Goal: Transaction & Acquisition: Purchase product/service

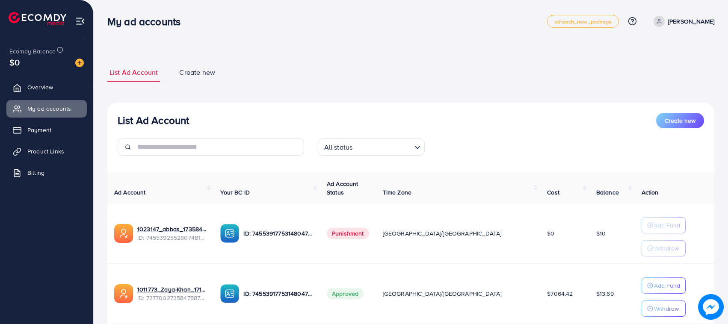
scroll to position [62, 0]
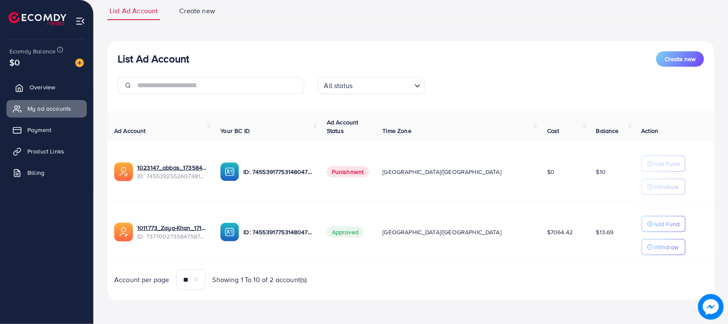
click at [33, 88] on span "Overview" at bounding box center [43, 87] width 26 height 9
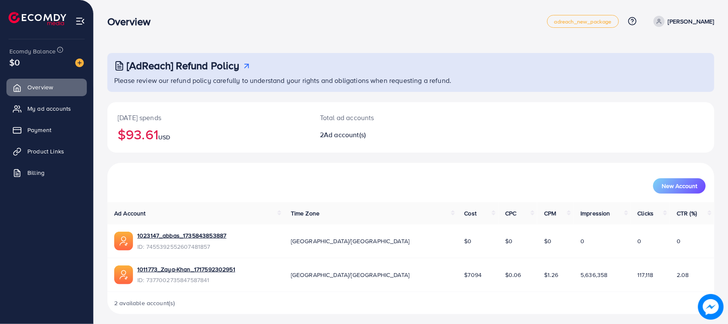
drag, startPoint x: 281, startPoint y: 59, endPoint x: 494, endPoint y: 67, distance: 213.1
click at [494, 67] on div "[AdReach] Refund Policy" at bounding box center [411, 65] width 595 height 12
click at [116, 24] on h3 "Overview" at bounding box center [132, 21] width 50 height 12
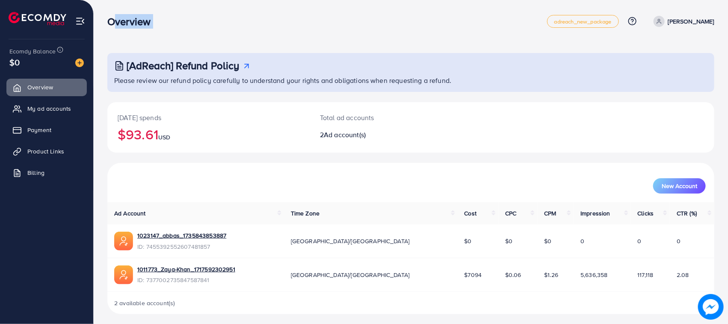
click at [267, 33] on div "Overview adreach_new_package Help Center Contact Support Plans and Pricing Term…" at bounding box center [410, 21] width 607 height 24
drag, startPoint x: 86, startPoint y: 59, endPoint x: 78, endPoint y: 59, distance: 8.1
click at [82, 59] on div "Ecomdy Balance $0 Overview My ad accounts Payment Product Links Billing" at bounding box center [47, 162] width 94 height 324
click at [78, 59] on img at bounding box center [79, 63] width 9 height 9
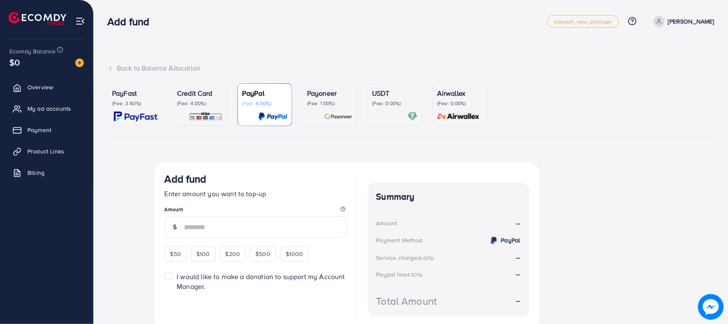
click at [205, 107] on p "(Fee: 4.00%)" at bounding box center [199, 103] width 45 height 7
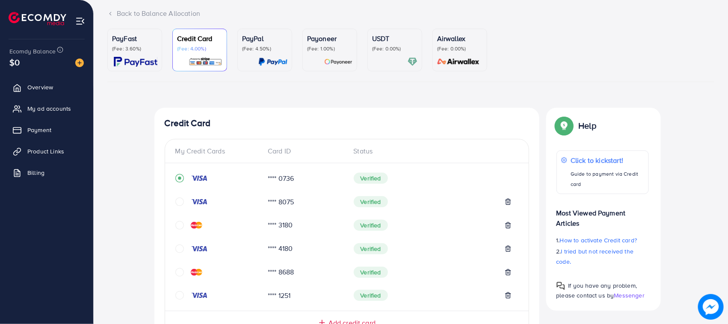
scroll to position [308, 0]
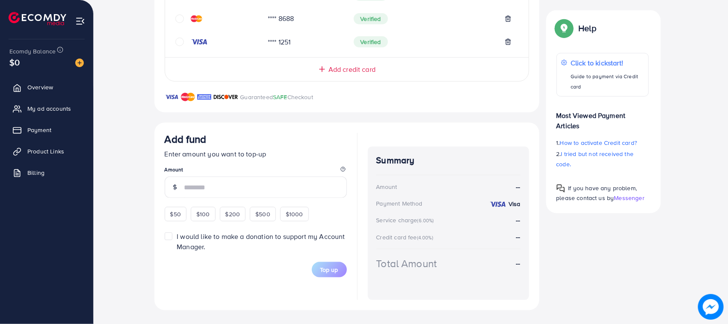
drag, startPoint x: 180, startPoint y: 219, endPoint x: 189, endPoint y: 213, distance: 11.4
click at [179, 219] on div "$50" at bounding box center [176, 214] width 22 height 15
type input "**"
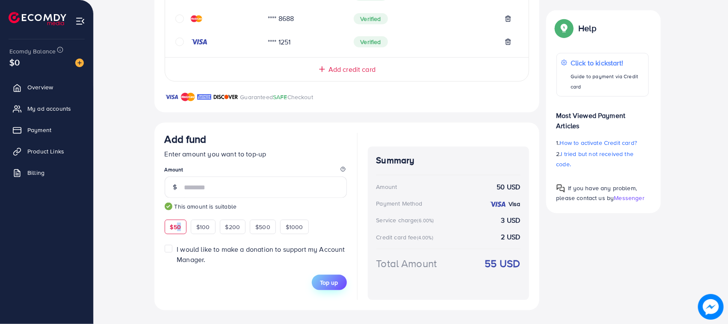
click at [328, 279] on span "Top up" at bounding box center [329, 282] width 18 height 9
drag, startPoint x: 157, startPoint y: 134, endPoint x: 533, endPoint y: 285, distance: 404.9
click at [532, 300] on div "Add fund Enter amount you want to top-up Amount ** This amount is suitable $50 …" at bounding box center [346, 217] width 385 height 188
click at [525, 269] on div "Summary Amount 50 USD Payment Method Visa Service charge (6.00%) 3 USD Credit c…" at bounding box center [448, 224] width 161 height 154
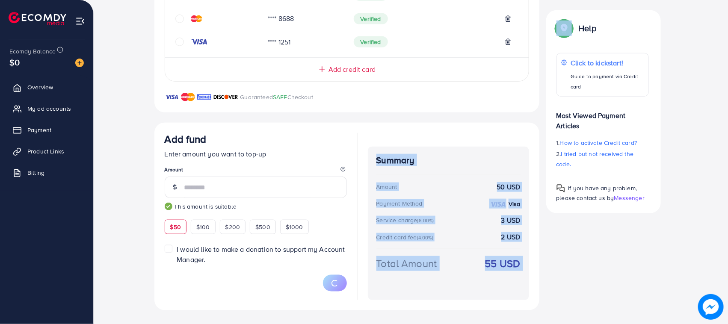
drag, startPoint x: 525, startPoint y: 269, endPoint x: 368, endPoint y: 160, distance: 190.8
click at [356, 153] on div "Add fund Enter amount you want to top-up Amount ** This amount is suitable $50 …" at bounding box center [347, 216] width 364 height 167
click at [368, 160] on div "Summary Amount 50 USD Payment Method Visa Service charge (6.00%) 3 USD Credit c…" at bounding box center [448, 224] width 161 height 154
drag, startPoint x: 368, startPoint y: 160, endPoint x: 520, endPoint y: 272, distance: 187.9
click at [520, 272] on div "Summary Amount 50 USD Payment Method Visa Service charge (6.00%) 3 USD Credit c…" at bounding box center [448, 224] width 161 height 154
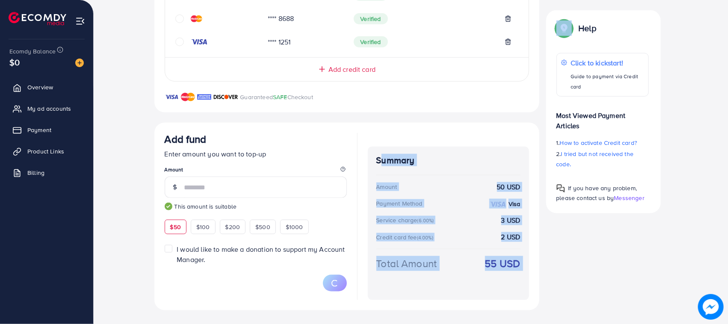
click at [520, 271] on strong "55 USD" at bounding box center [502, 263] width 35 height 15
drag, startPoint x: 520, startPoint y: 272, endPoint x: 377, endPoint y: 153, distance: 185.6
click at [377, 153] on div "Summary Amount 50 USD Payment Method Visa Service charge (6.00%) 3 USD Credit c…" at bounding box center [448, 224] width 161 height 154
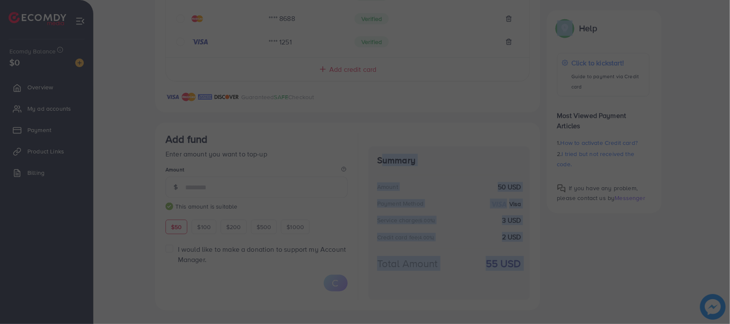
drag, startPoint x: 377, startPoint y: 153, endPoint x: 488, endPoint y: 243, distance: 142.6
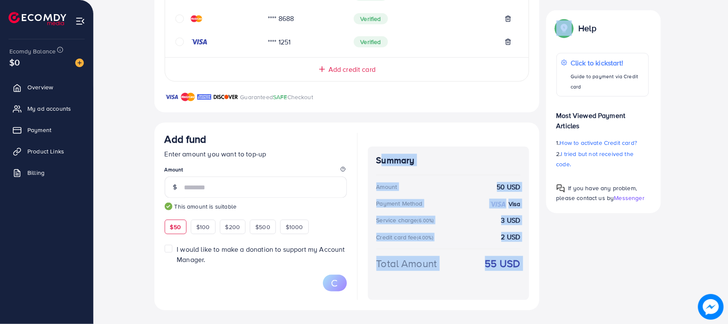
click at [402, 140] on div "Summary Amount 50 USD Payment Method Visa Service charge (6.00%) 3 USD Credit c…" at bounding box center [448, 216] width 161 height 167
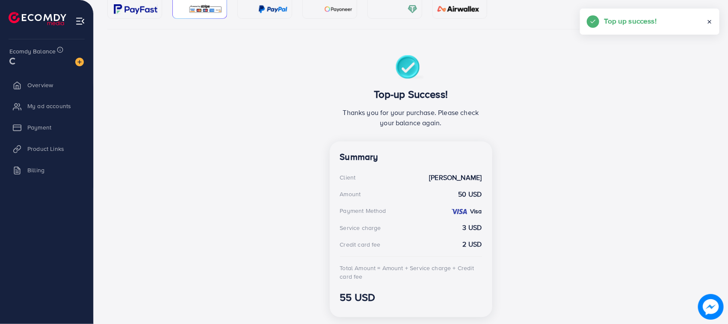
scroll to position [0, 0]
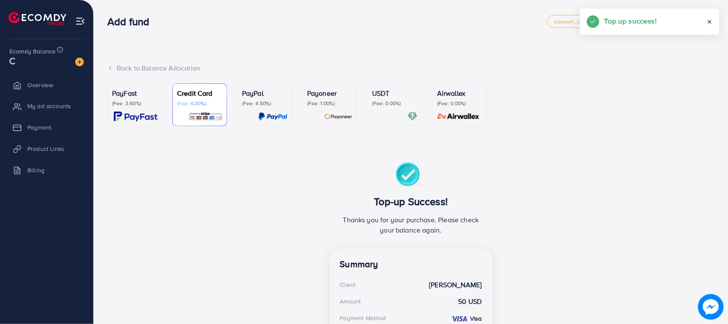
drag, startPoint x: 300, startPoint y: 36, endPoint x: 279, endPoint y: 27, distance: 23.2
click at [317, 27] on div "Add fund" at bounding box center [327, 21] width 440 height 12
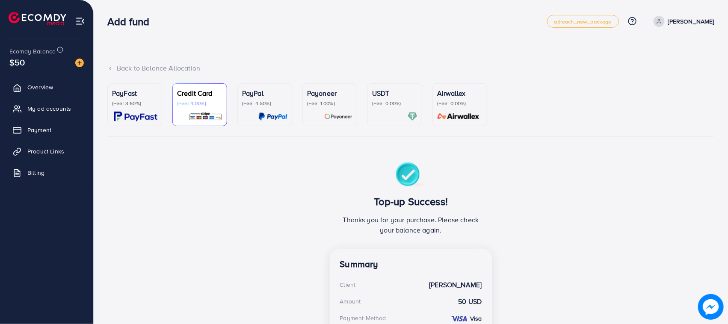
click at [53, 109] on span "My ad accounts" at bounding box center [49, 108] width 44 height 9
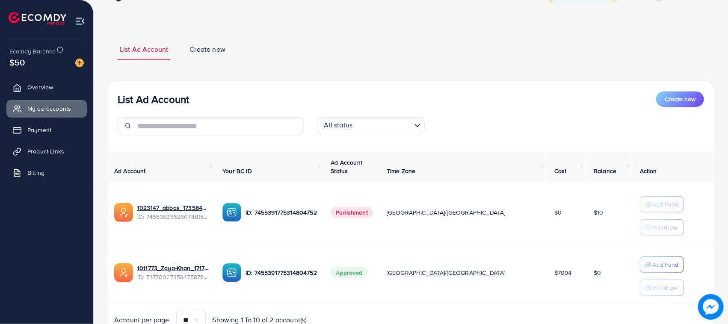
scroll to position [67, 0]
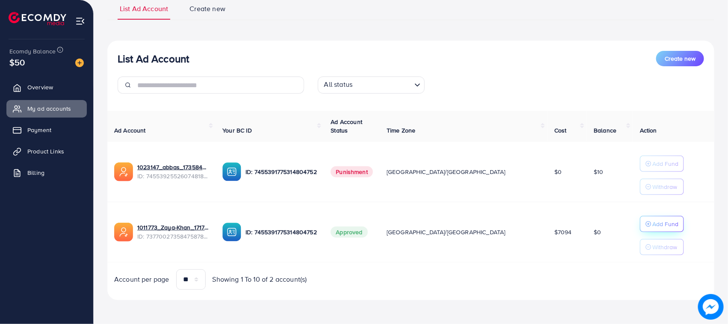
click at [652, 224] on p "Add Fund" at bounding box center [665, 224] width 26 height 10
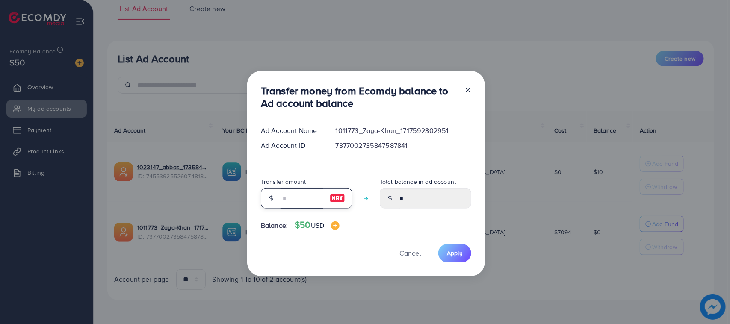
click at [311, 199] on input "number" at bounding box center [302, 198] width 43 height 21
type input "*"
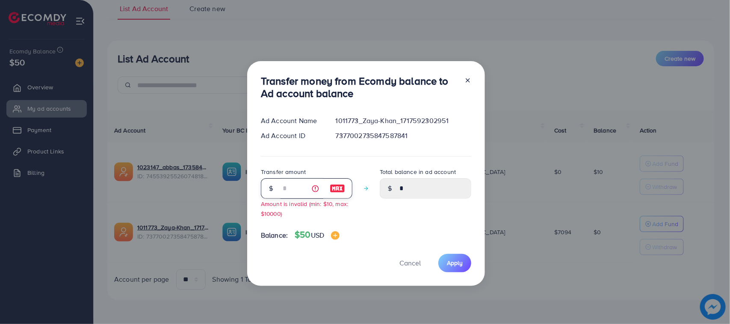
type input "****"
type input "**"
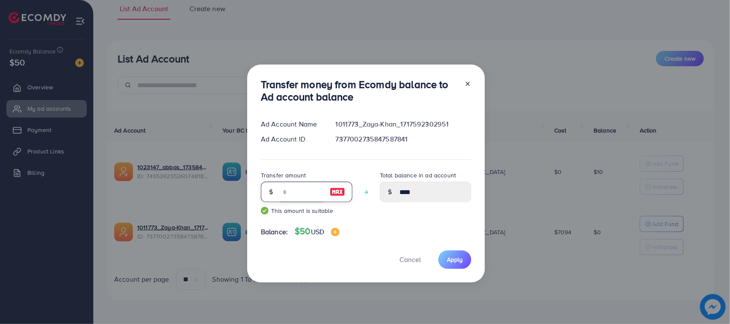
type input "*****"
type input "**"
drag, startPoint x: 450, startPoint y: 269, endPoint x: 452, endPoint y: 263, distance: 6.2
click at [451, 269] on div "Transfer money from Ecomdy balance to Ad account balance Ad Account Name 101177…" at bounding box center [366, 174] width 238 height 218
click at [452, 262] on span "Apply" at bounding box center [455, 259] width 16 height 9
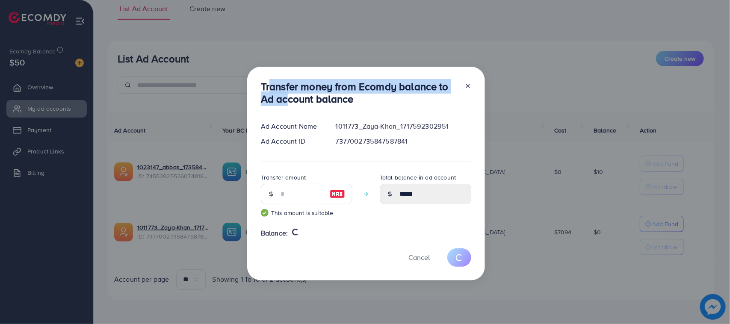
type input "*"
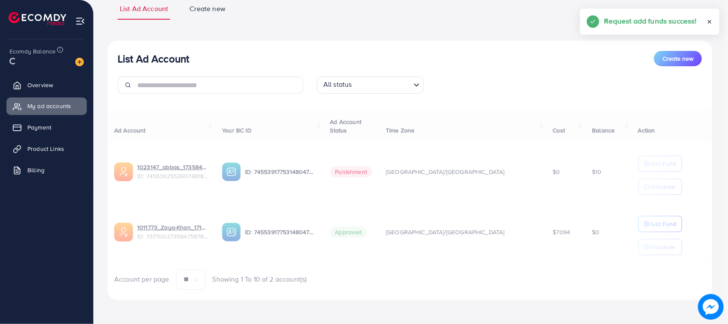
drag, startPoint x: 285, startPoint y: 97, endPoint x: 349, endPoint y: 246, distance: 162.5
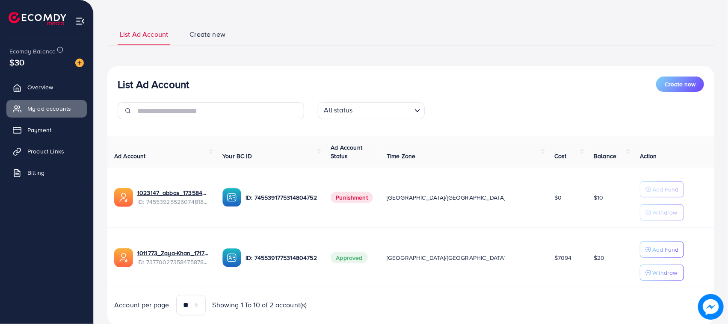
scroll to position [0, 0]
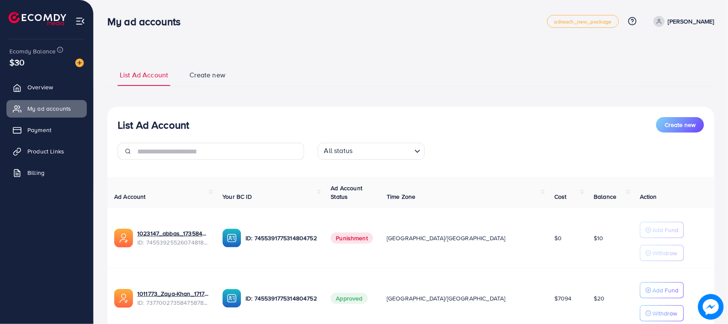
click at [706, 14] on div "My ad accounts adreach_new_package Help Center Contact Support Plans and Pricin…" at bounding box center [410, 21] width 607 height 24
click at [704, 21] on p "[PERSON_NAME]" at bounding box center [691, 21] width 46 height 10
click at [648, 76] on link "Log out" at bounding box center [673, 70] width 81 height 19
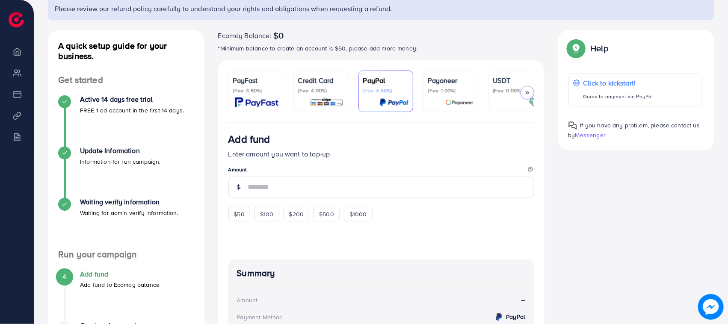
scroll to position [53, 0]
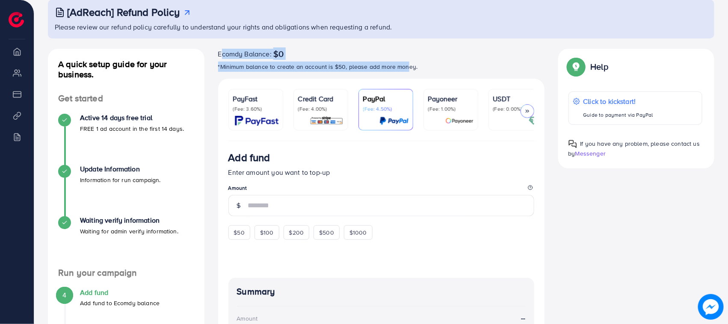
drag, startPoint x: 219, startPoint y: 48, endPoint x: 413, endPoint y: 60, distance: 194.1
click at [409, 61] on div "Ecomdy Balance: $0 *Minimum balance to create an account is $50, please add mor…" at bounding box center [381, 60] width 326 height 23
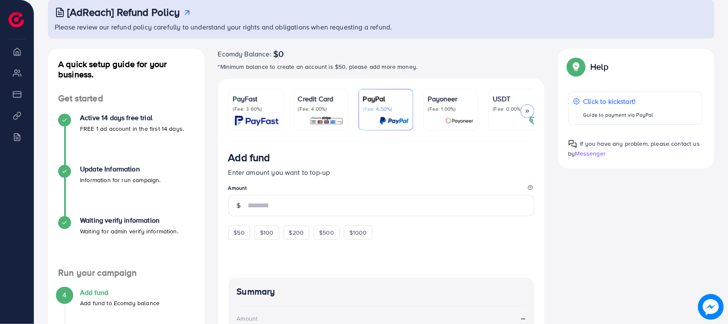
click at [414, 60] on div "Ecomdy Balance: $0 *Minimum balance to create an account is $50, please add mor…" at bounding box center [381, 60] width 326 height 23
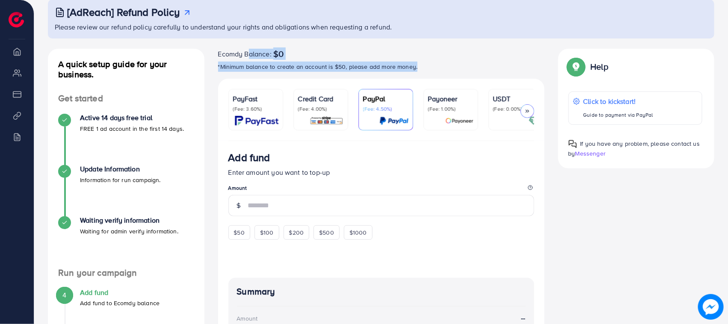
drag, startPoint x: 414, startPoint y: 60, endPoint x: 236, endPoint y: 56, distance: 178.0
click at [237, 57] on div "Ecomdy Balance: $0 *Minimum balance to create an account is $50, please add mor…" at bounding box center [381, 60] width 326 height 23
click at [223, 52] on span "Ecomdy Balance:" at bounding box center [244, 54] width 53 height 10
drag, startPoint x: 223, startPoint y: 52, endPoint x: 417, endPoint y: 61, distance: 194.4
click at [416, 61] on div "Ecomdy Balance: $0 *Minimum balance to create an account is $50, please add mor…" at bounding box center [381, 60] width 326 height 23
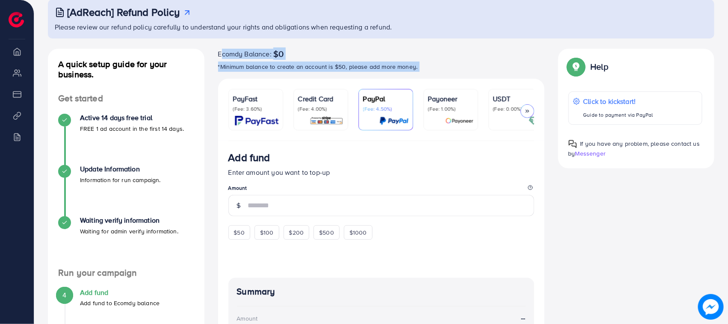
click at [417, 61] on div "Ecomdy Balance: $0 *Minimum balance to create an account is $50, please add mor…" at bounding box center [381, 60] width 326 height 23
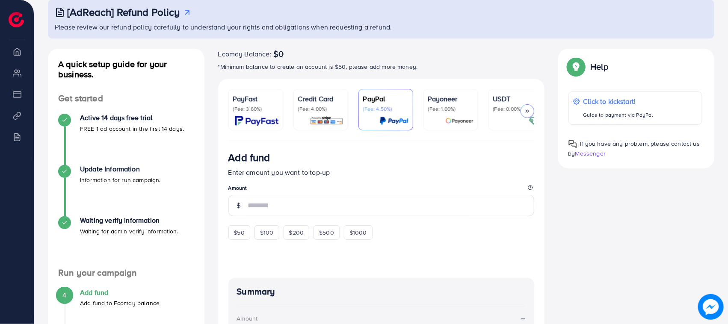
click at [308, 110] on p "(Fee: 4.00%)" at bounding box center [320, 109] width 45 height 7
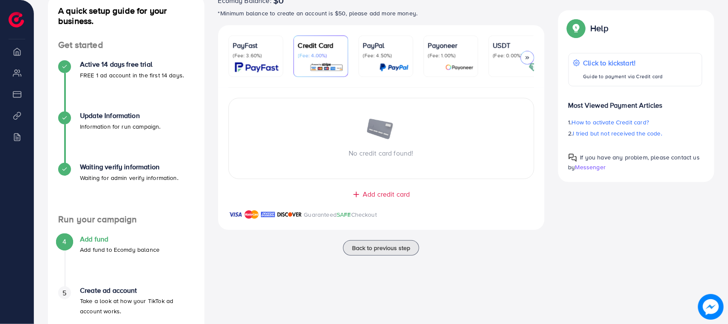
scroll to position [53, 0]
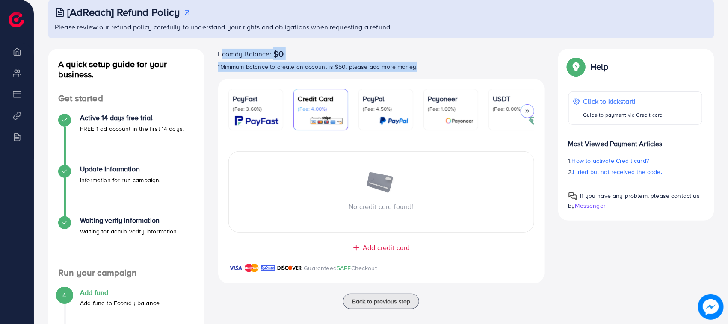
drag, startPoint x: 210, startPoint y: 49, endPoint x: 418, endPoint y: 68, distance: 208.2
click at [418, 68] on div "Ecomdy Balance: $0 *Minimum balance to create an account is $50, please add mor…" at bounding box center [381, 225] width 340 height 353
click at [423, 68] on p "*Minimum balance to create an account is $50, please add more money." at bounding box center [381, 67] width 326 height 10
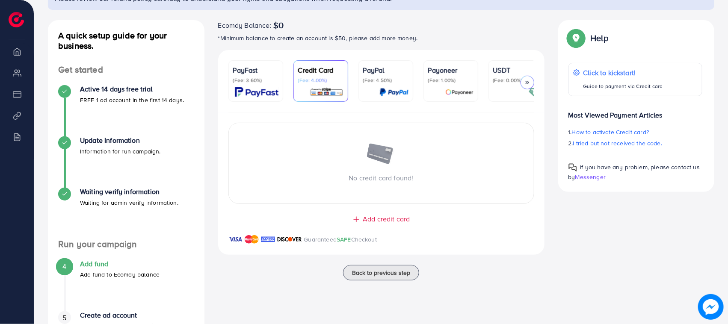
scroll to position [107, 0]
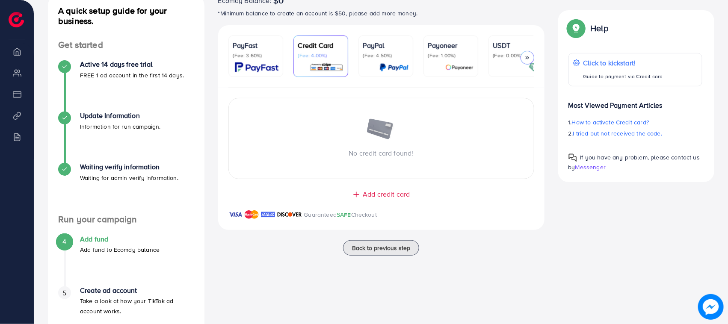
click at [381, 197] on span "Add credit card" at bounding box center [386, 194] width 47 height 10
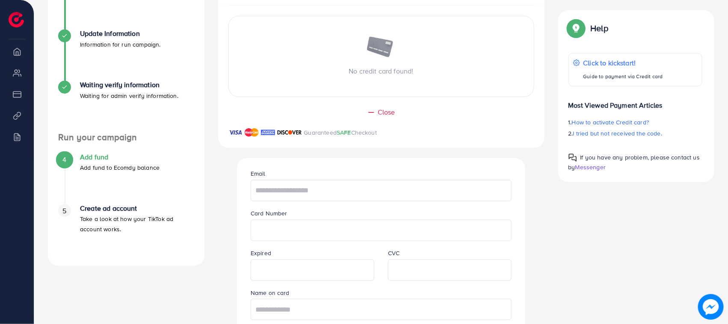
scroll to position [285, 0]
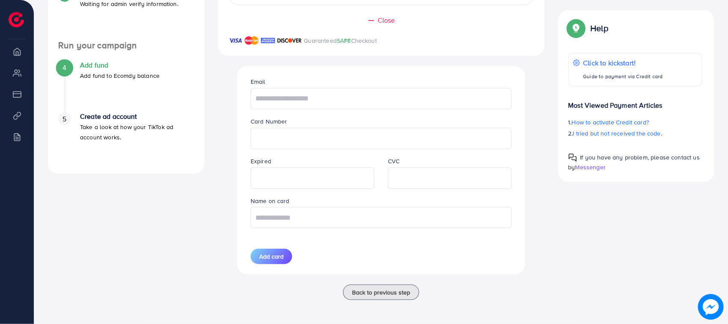
drag, startPoint x: 251, startPoint y: 79, endPoint x: 478, endPoint y: 224, distance: 269.6
click at [476, 223] on div "Email Card Number Expired CVC Name on card Add card" at bounding box center [381, 170] width 275 height 208
click at [493, 236] on div "Email Card Number Expired CVC Name on card Add card" at bounding box center [381, 170] width 275 height 208
drag, startPoint x: 616, startPoint y: 171, endPoint x: 567, endPoint y: 41, distance: 139.0
click at [567, 41] on div "Help Click to kickstart! Guide to payment via Credit card Most Viewed Payment A…" at bounding box center [636, 96] width 157 height 172
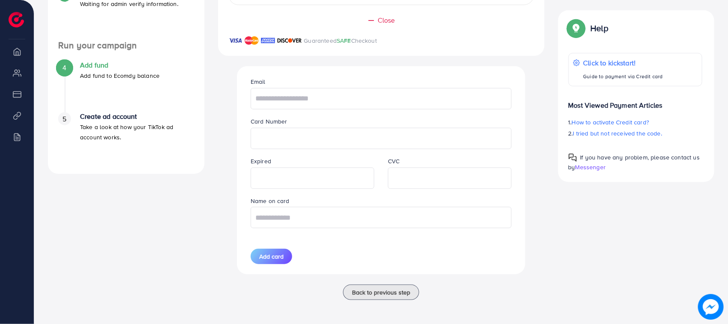
click at [642, 270] on div "A quick setup guide for your business. Get started Active 14 days free trial FR…" at bounding box center [381, 66] width 680 height 490
click at [300, 92] on input "text" at bounding box center [381, 98] width 261 height 21
type input "**********"
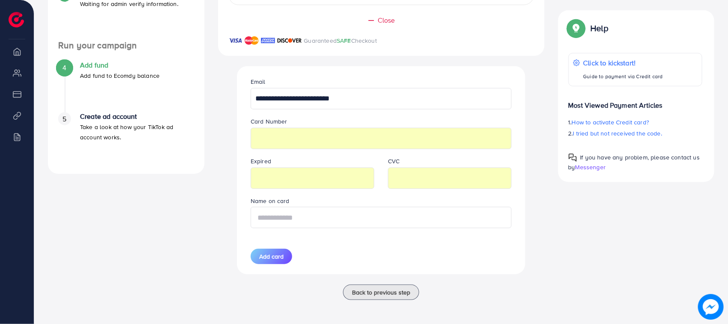
type input "**********"
click at [399, 187] on div at bounding box center [450, 178] width 124 height 21
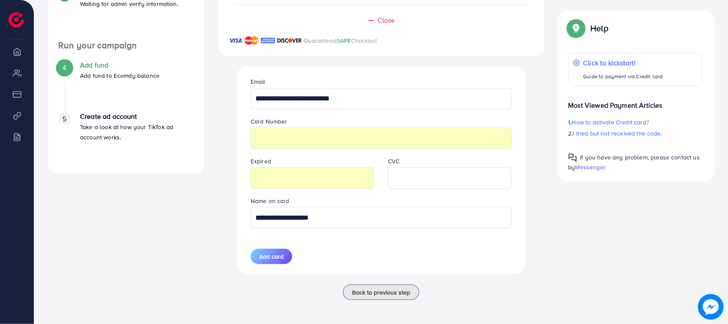
click at [353, 222] on input "**********" at bounding box center [381, 217] width 261 height 21
type input "**********"
click at [453, 240] on div "**********" at bounding box center [381, 170] width 275 height 208
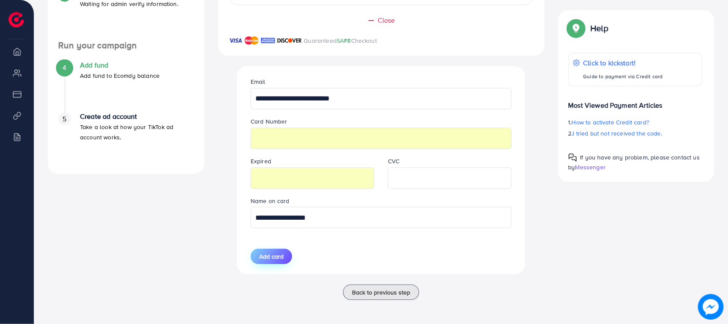
click at [271, 256] on span "Add card" at bounding box center [271, 256] width 24 height 9
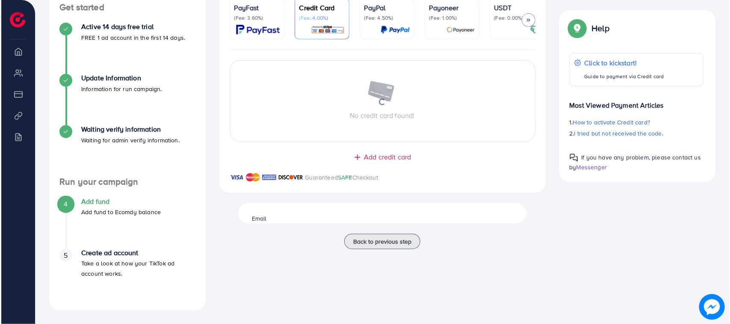
scroll to position [144, 0]
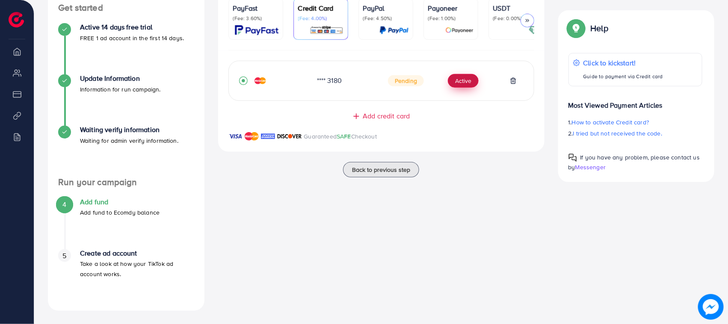
click at [457, 83] on button "Active" at bounding box center [463, 81] width 31 height 14
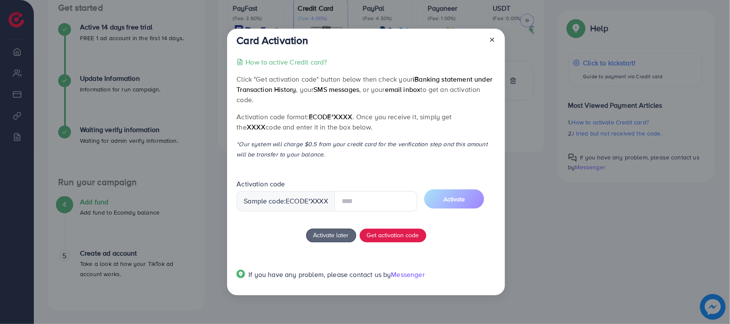
click at [373, 198] on input "text" at bounding box center [375, 201] width 83 height 21
click at [353, 257] on div "How to active Credit card? Click "Get activation code" button below then check …" at bounding box center [366, 173] width 259 height 233
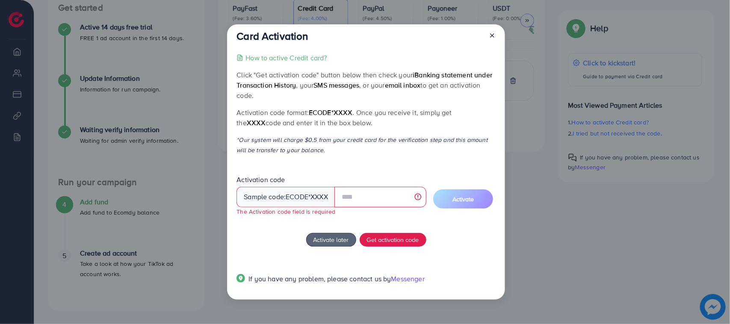
drag, startPoint x: 236, startPoint y: 35, endPoint x: 327, endPoint y: 177, distance: 168.2
click at [327, 177] on div "Card Activation How to active Credit card? Click "Get activation code" button b…" at bounding box center [366, 161] width 278 height 275
click at [315, 154] on p "*Our system will charge $0.5 from your credit card for the verification step an…" at bounding box center [366, 145] width 259 height 21
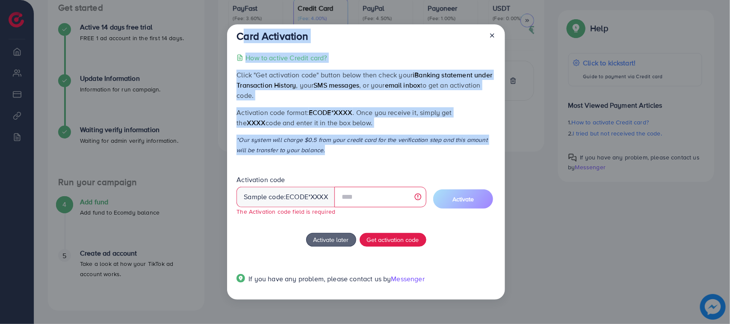
drag, startPoint x: 315, startPoint y: 154, endPoint x: 232, endPoint y: 27, distance: 151.7
click at [232, 27] on div "Card Activation How to active Credit card? Click "Get activation code" button b…" at bounding box center [366, 161] width 278 height 275
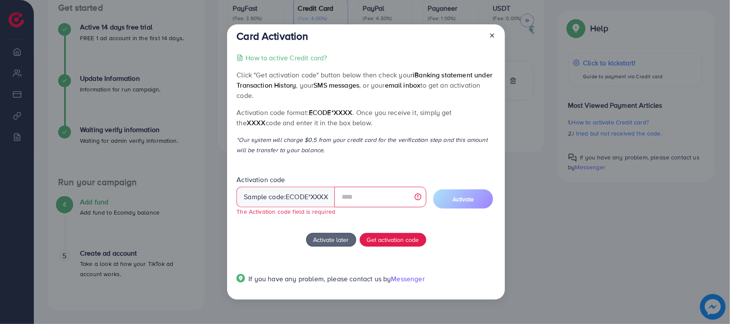
drag, startPoint x: 238, startPoint y: 32, endPoint x: 315, endPoint y: 159, distance: 147.9
click at [315, 159] on div "Card Activation How to active Credit card? Click "Get activation code" button b…" at bounding box center [366, 161] width 278 height 275
click at [315, 159] on div "How to active Credit card? Click "Get activation code" button below then check …" at bounding box center [366, 174] width 259 height 242
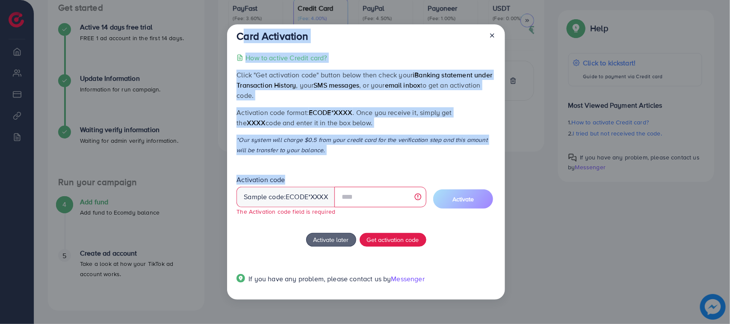
drag, startPoint x: 315, startPoint y: 159, endPoint x: 247, endPoint y: 31, distance: 144.5
click at [247, 31] on div "Card Activation How to active Credit card? Click "Get activation code" button b…" at bounding box center [366, 161] width 278 height 275
click at [236, 34] on div "Card Activation How to active Credit card? Click "Get activation code" button b…" at bounding box center [366, 161] width 278 height 275
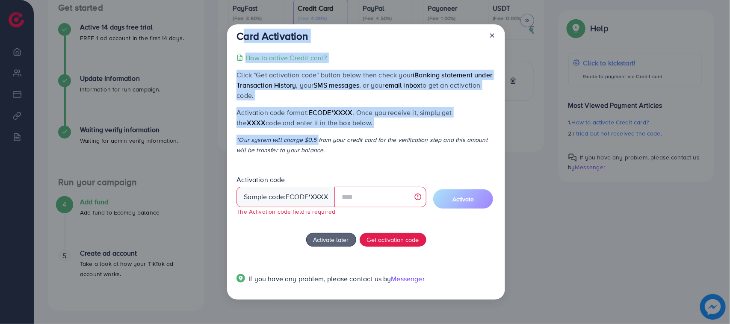
drag, startPoint x: 236, startPoint y: 34, endPoint x: 312, endPoint y: 138, distance: 128.7
click at [312, 138] on div "Card Activation How to active Credit card? Click "Get activation code" button b…" at bounding box center [366, 161] width 278 height 275
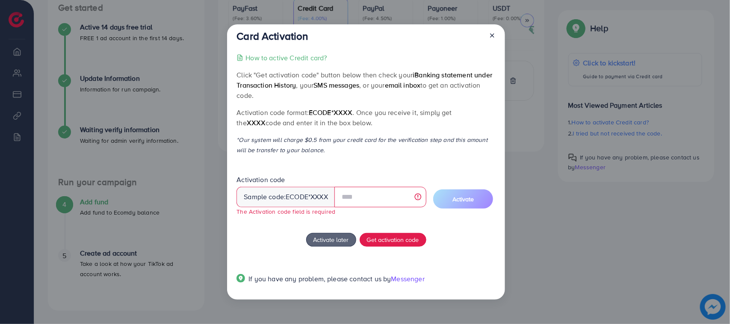
click at [341, 146] on p "*Our system will charge $0.5 from your credit card for the verification step an…" at bounding box center [366, 145] width 259 height 21
drag, startPoint x: 325, startPoint y: 154, endPoint x: 238, endPoint y: 39, distance: 144.5
click at [238, 39] on div "Card Activation How to active Credit card? Click "Get activation code" button b…" at bounding box center [366, 161] width 278 height 275
click at [238, 39] on h3 "Card Activation" at bounding box center [272, 36] width 71 height 12
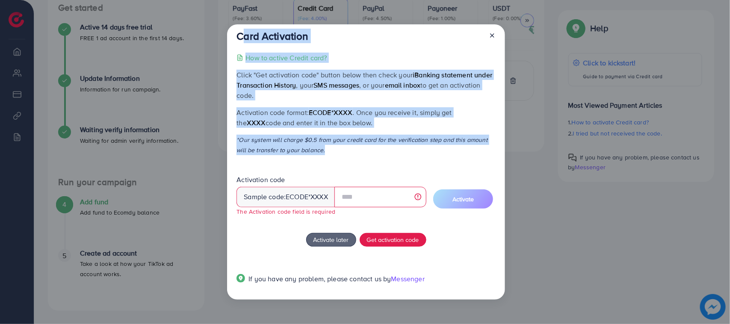
drag, startPoint x: 238, startPoint y: 39, endPoint x: 312, endPoint y: 153, distance: 136.1
click at [312, 153] on div "Card Activation How to active Credit card? Click "Get activation code" button b…" at bounding box center [366, 161] width 278 height 275
click at [312, 153] on p "*Our system will charge $0.5 from your credit card for the verification step an…" at bounding box center [366, 145] width 259 height 21
drag, startPoint x: 312, startPoint y: 153, endPoint x: 220, endPoint y: 41, distance: 145.0
click at [220, 41] on div "Card Activation How to active Credit card? Click "Get activation code" button b…" at bounding box center [365, 162] width 730 height 324
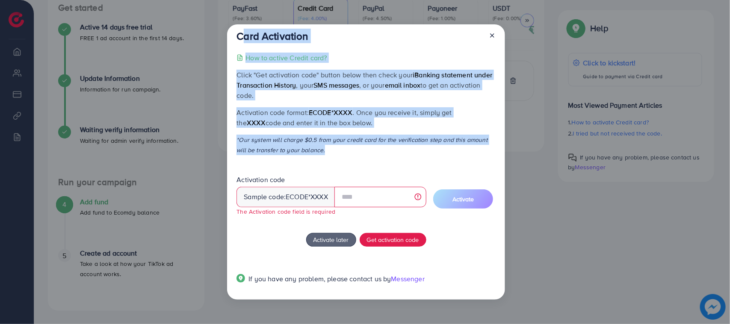
click at [234, 38] on div "Card Activation How to active Credit card? Click "Get activation code" button b…" at bounding box center [366, 161] width 278 height 275
drag, startPoint x: 234, startPoint y: 38, endPoint x: 316, endPoint y: 145, distance: 135.1
click at [316, 145] on div "Card Activation How to active Credit card? Click "Get activation code" button b…" at bounding box center [366, 161] width 278 height 275
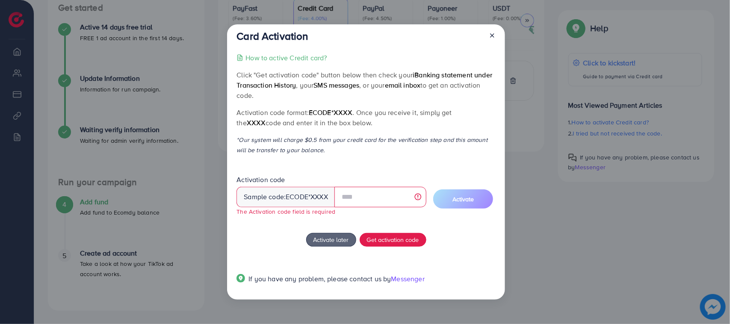
click at [316, 155] on div "How to active Credit card? Click "Get activation code" button below then check …" at bounding box center [366, 174] width 259 height 242
drag, startPoint x: 316, startPoint y: 155, endPoint x: 245, endPoint y: 38, distance: 136.9
click at [245, 38] on div "Card Activation How to active Credit card? Click "Get activation code" button b…" at bounding box center [366, 161] width 278 height 275
click at [242, 37] on h3 "Card Activation" at bounding box center [272, 36] width 71 height 12
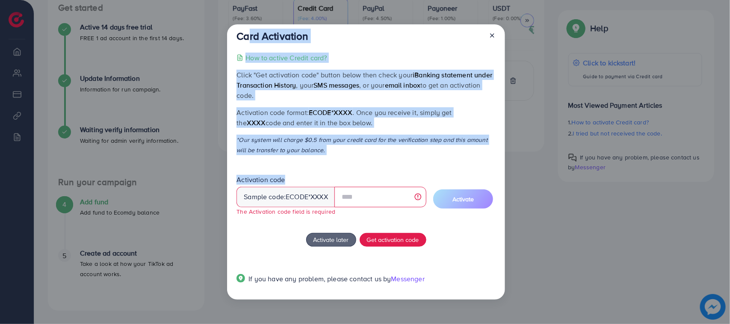
drag, startPoint x: 241, startPoint y: 37, endPoint x: 313, endPoint y: 152, distance: 136.0
click at [318, 156] on div "Card Activation How to active Credit card? Click "Get activation code" button b…" at bounding box center [366, 161] width 278 height 275
click at [311, 150] on p "*Our system will charge $0.5 from your credit card for the verification step an…" at bounding box center [366, 145] width 259 height 21
drag, startPoint x: 311, startPoint y: 150, endPoint x: 234, endPoint y: 35, distance: 138.3
click at [234, 35] on div "Card Activation How to active Credit card? Click "Get activation code" button b…" at bounding box center [366, 161] width 278 height 275
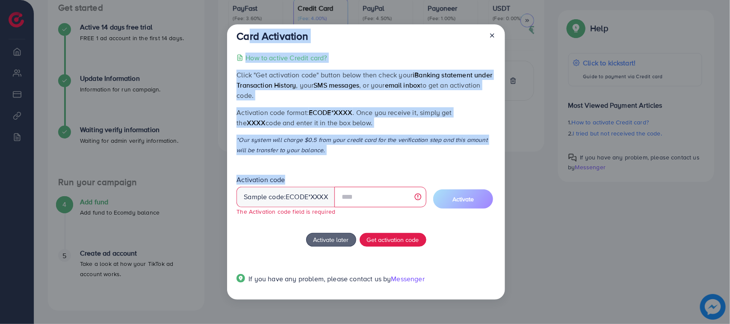
click at [234, 35] on div "Card Activation How to active Credit card? Click "Get activation code" button b…" at bounding box center [366, 161] width 278 height 275
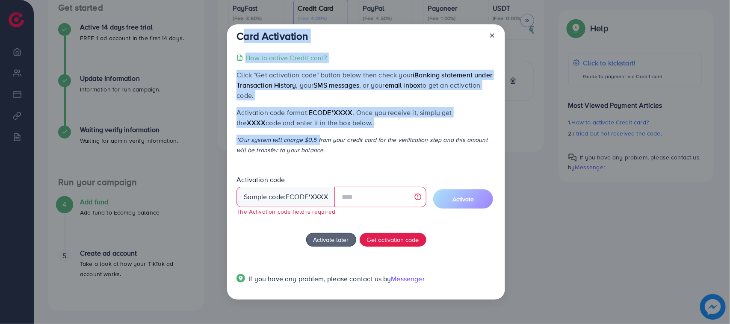
drag, startPoint x: 234, startPoint y: 35, endPoint x: 313, endPoint y: 141, distance: 132.2
click at [313, 141] on div "Card Activation How to active Credit card? Click "Get activation code" button b…" at bounding box center [366, 161] width 278 height 275
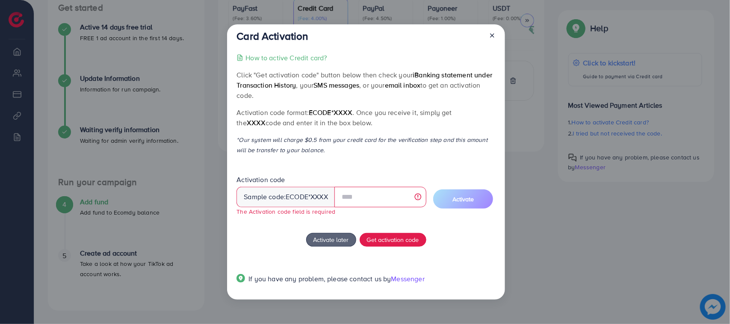
click at [317, 153] on p "*Our system will charge $0.5 from your credit card for the verification step an…" at bounding box center [366, 145] width 259 height 21
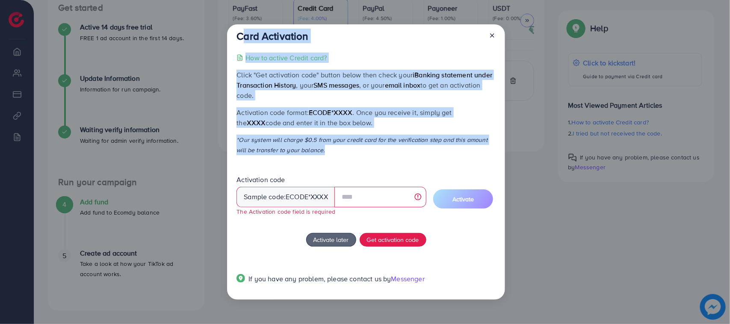
drag, startPoint x: 317, startPoint y: 153, endPoint x: 232, endPoint y: 37, distance: 143.7
click at [232, 37] on div "Card Activation How to active Credit card? Click "Get activation code" button b…" at bounding box center [366, 161] width 278 height 275
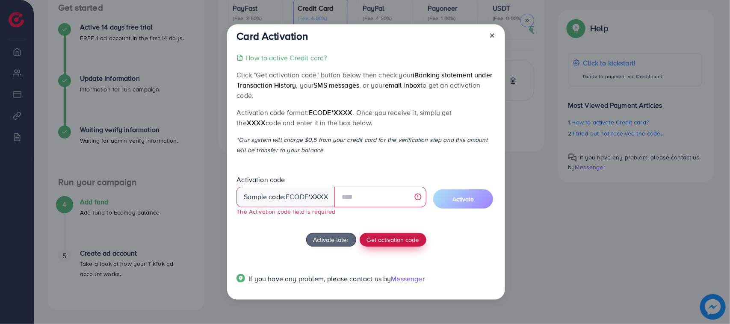
click at [408, 243] on span "Get activation code" at bounding box center [393, 239] width 52 height 9
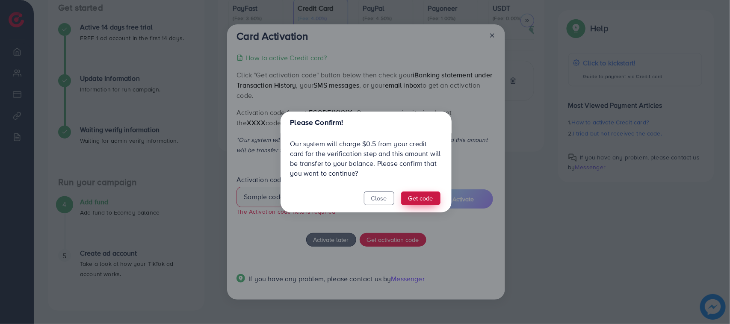
click at [411, 198] on button "Get code" at bounding box center [420, 199] width 39 height 14
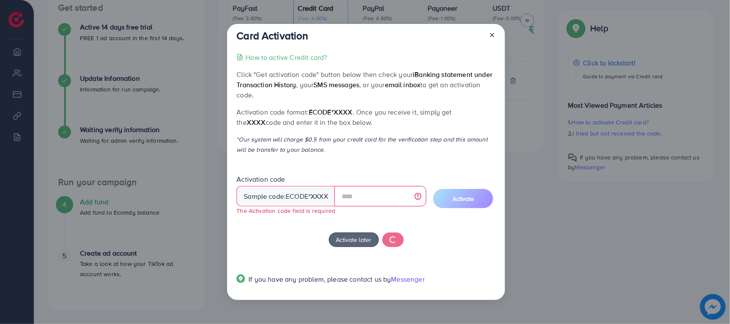
scroll to position [30, 0]
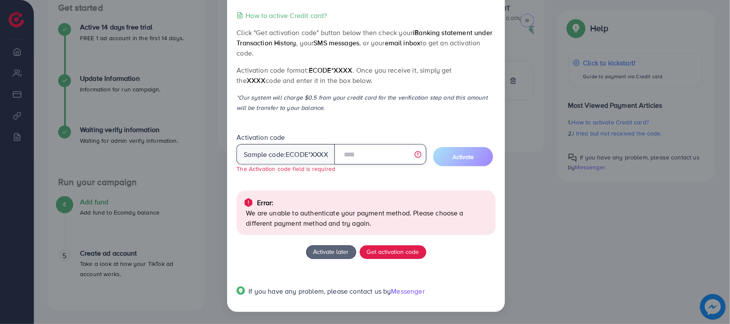
click at [352, 159] on input "text" at bounding box center [380, 154] width 92 height 21
click at [283, 213] on p "We are unable to authenticate your payment method. Please choose a different pa…" at bounding box center [367, 218] width 242 height 21
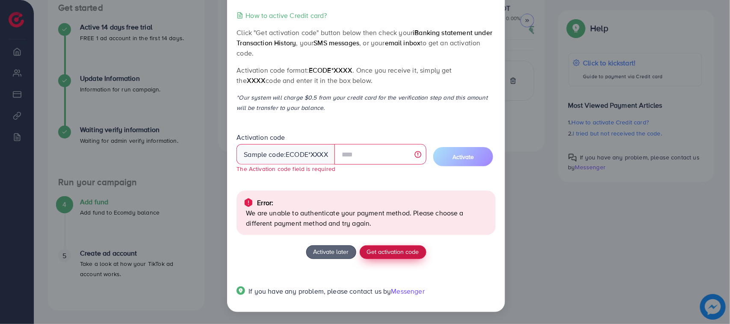
click at [386, 255] on span "Get activation code" at bounding box center [393, 251] width 52 height 9
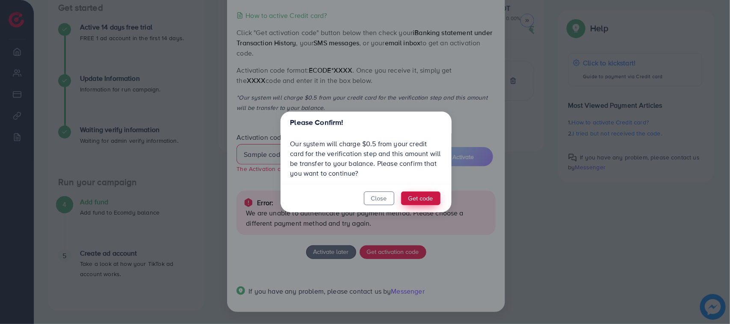
click at [420, 193] on button "Get code" at bounding box center [420, 199] width 39 height 14
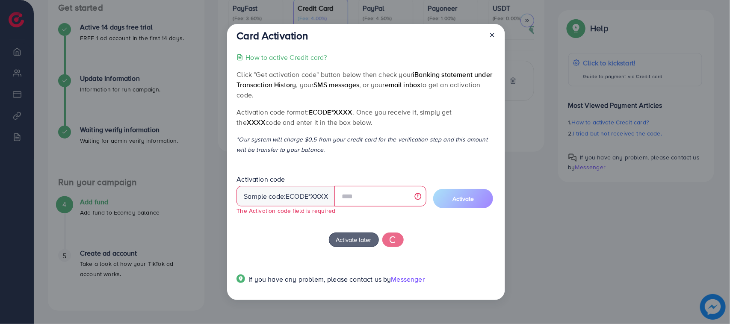
scroll to position [0, 0]
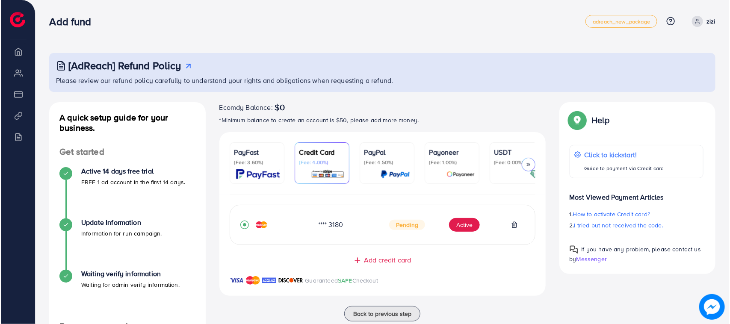
scroll to position [144, 0]
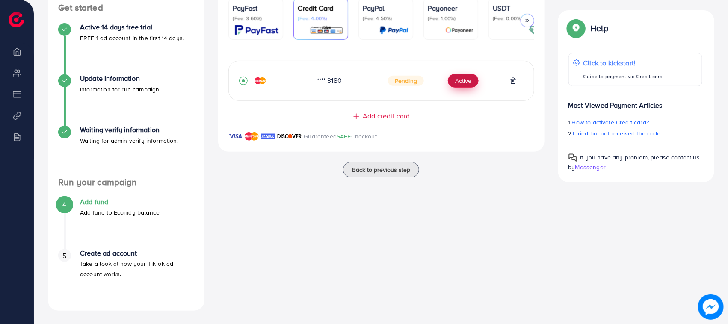
click at [461, 80] on button "Active" at bounding box center [463, 81] width 31 height 14
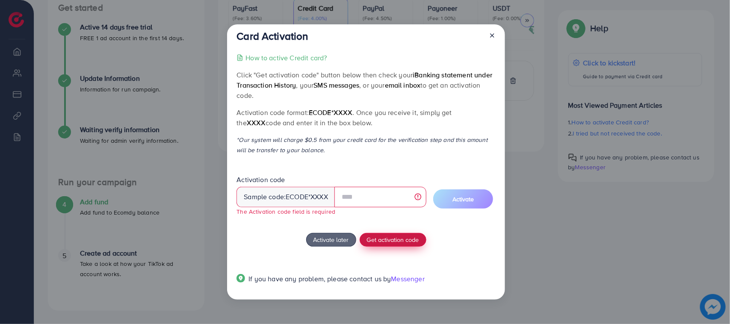
click at [401, 235] on span "Get activation code" at bounding box center [393, 239] width 52 height 9
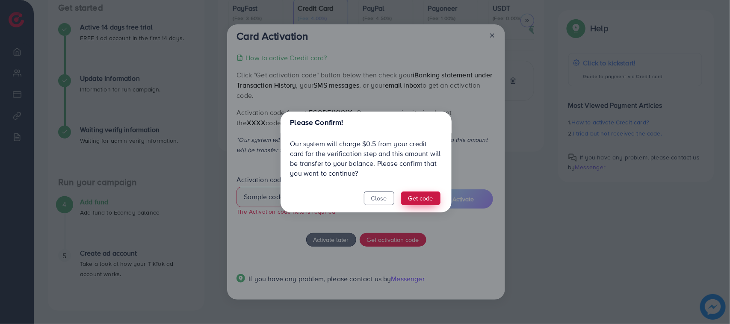
click at [426, 196] on button "Get code" at bounding box center [420, 199] width 39 height 14
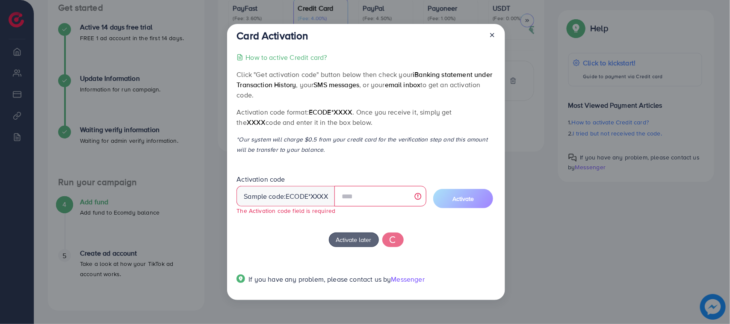
drag, startPoint x: 260, startPoint y: 147, endPoint x: 339, endPoint y: 166, distance: 81.4
click at [339, 166] on div "Card Activation How to active Credit card? Click "Get activation code" button b…" at bounding box center [366, 162] width 278 height 276
click at [329, 157] on div "How to active Credit card? Click "Get activation code" button below then check …" at bounding box center [366, 173] width 259 height 243
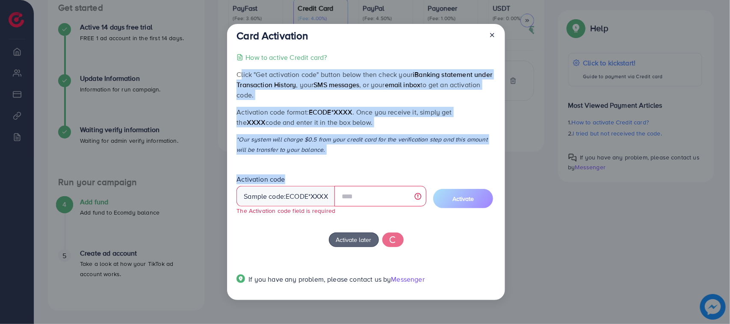
drag, startPoint x: 329, startPoint y: 157, endPoint x: 225, endPoint y: 67, distance: 137.1
click at [225, 67] on div "Card Activation How to active Credit card? Click "Get activation code" button b…" at bounding box center [365, 162] width 730 height 324
click at [237, 63] on div "How to active Credit card? Click "Get activation code" button below then check …" at bounding box center [366, 173] width 259 height 243
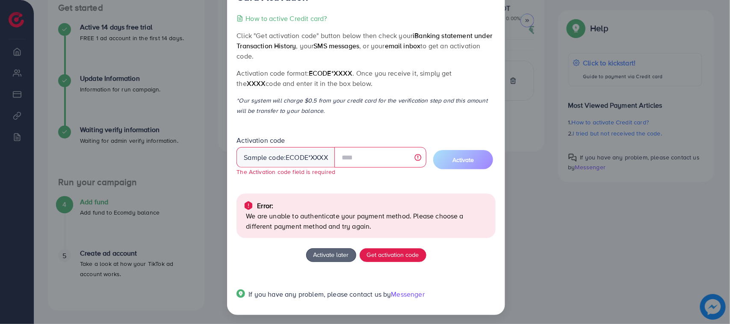
scroll to position [30, 0]
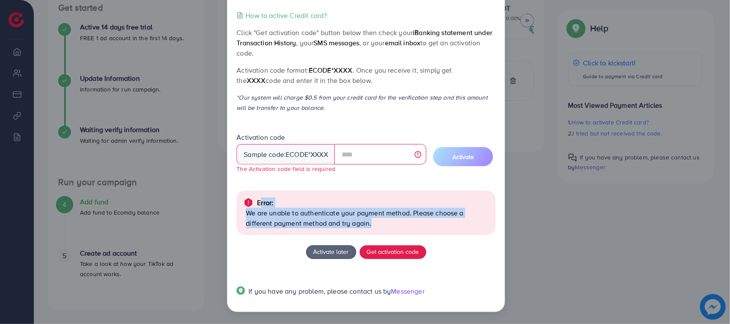
drag, startPoint x: 384, startPoint y: 228, endPoint x: 249, endPoint y: 204, distance: 136.8
click at [253, 206] on div "Error: We are unable to authenticate your payment method. Please choose a diffe…" at bounding box center [365, 213] width 245 height 31
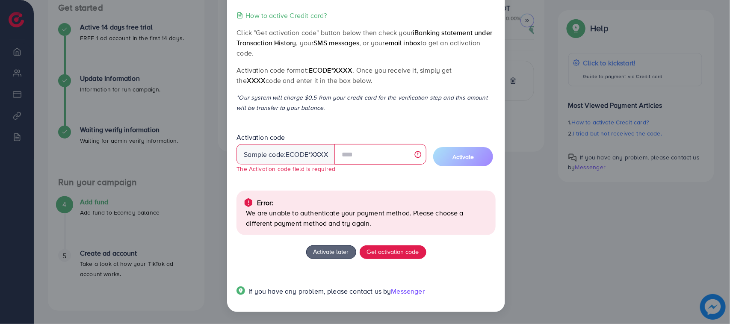
click at [239, 202] on div "Error: We are unable to authenticate your payment method. Please choose a diffe…" at bounding box center [366, 213] width 259 height 44
click at [359, 222] on p "We are unable to authenticate your payment method. Please choose a different pa…" at bounding box center [367, 218] width 242 height 21
click at [332, 248] on span "Activate later" at bounding box center [330, 251] width 35 height 9
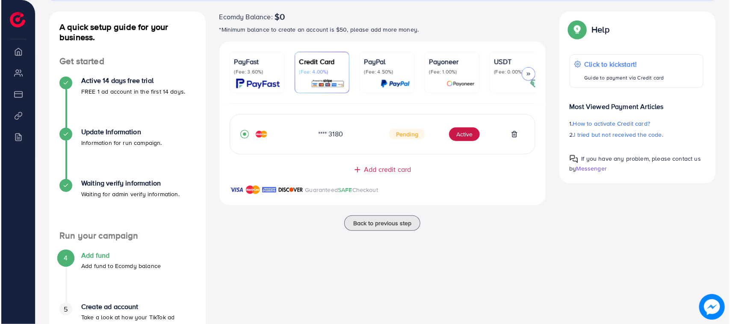
scroll to position [144, 0]
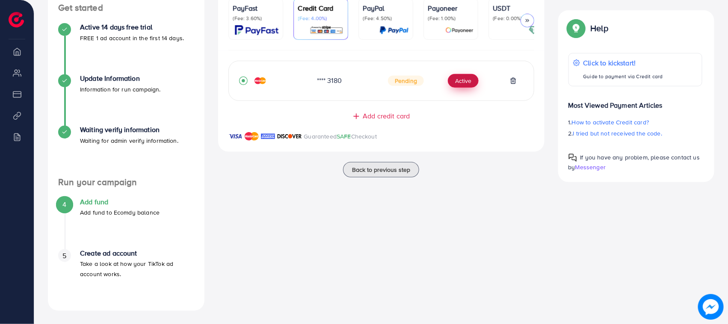
click at [463, 87] on button "Active" at bounding box center [463, 81] width 31 height 14
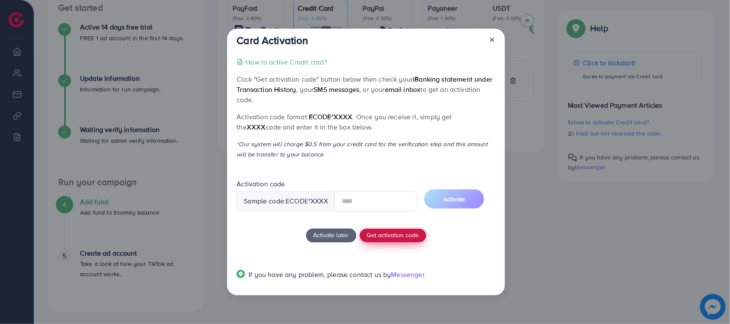
click at [396, 238] on span "Get activation code" at bounding box center [393, 235] width 52 height 9
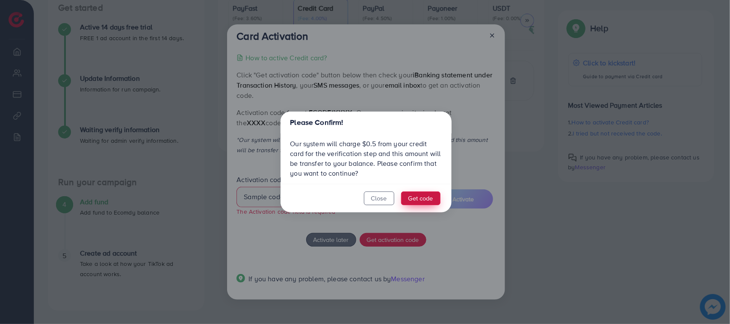
click at [422, 199] on button "Get code" at bounding box center [420, 199] width 39 height 14
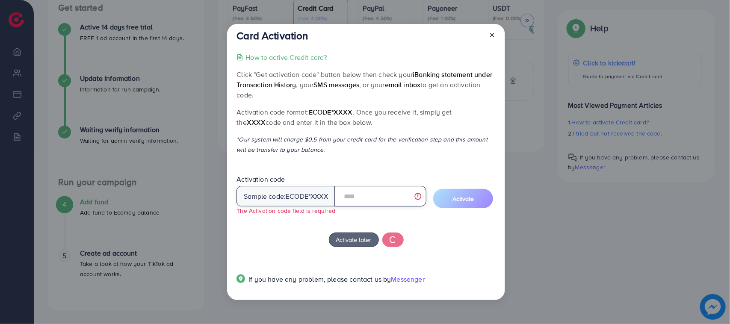
click at [357, 196] on input "text" at bounding box center [380, 196] width 92 height 21
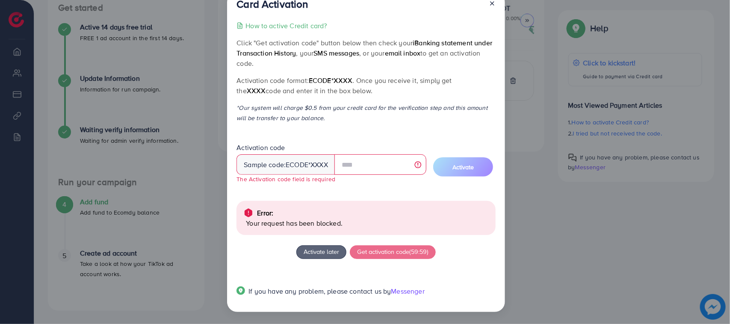
click at [281, 232] on div "Error: Your request has been blocked." at bounding box center [366, 218] width 259 height 34
click at [315, 254] on span "Activate later" at bounding box center [321, 251] width 35 height 9
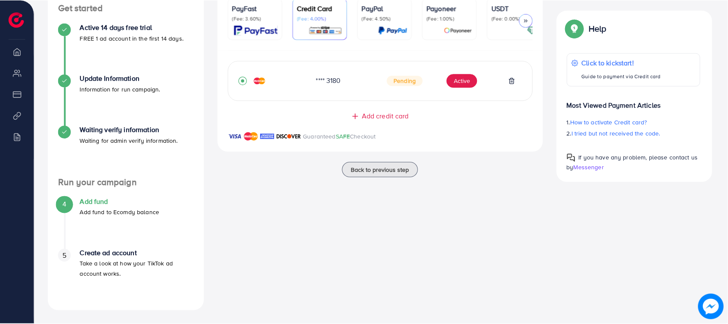
scroll to position [0, 0]
click at [384, 125] on div "Add credit card Guaranteed SAFE Checkout" at bounding box center [381, 131] width 326 height 41
click at [377, 118] on span "Add credit card" at bounding box center [386, 116] width 47 height 10
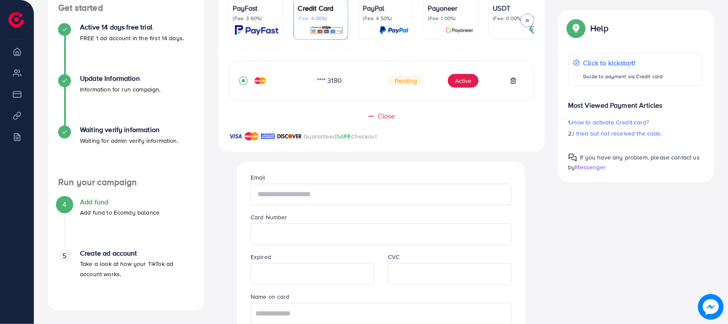
click at [294, 193] on input "text" at bounding box center [381, 194] width 261 height 21
type input "**********"
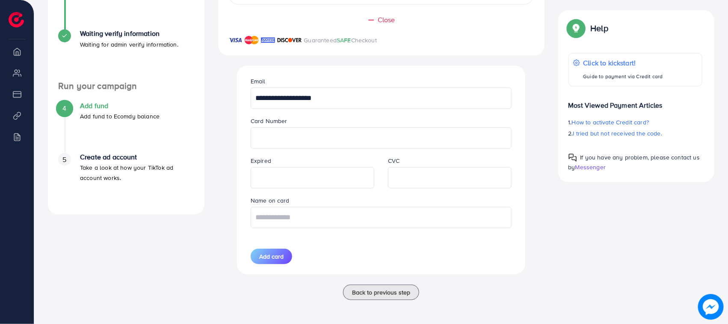
scroll to position [245, 0]
click at [303, 223] on input "text" at bounding box center [381, 217] width 261 height 21
type input "**********"
click at [190, 216] on div "A quick setup guide for your business. Get started Active 14 days free trial FR…" at bounding box center [126, 86] width 170 height 449
click at [274, 260] on span "Add card" at bounding box center [271, 256] width 24 height 9
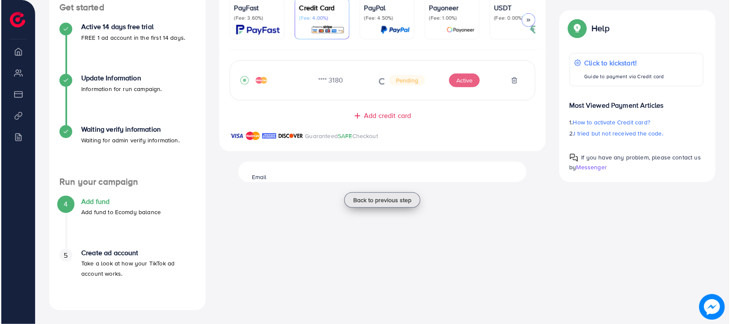
scroll to position [144, 0]
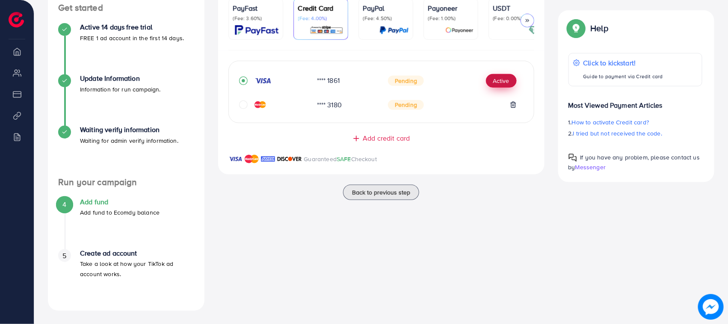
click at [500, 83] on button "Active" at bounding box center [501, 81] width 31 height 14
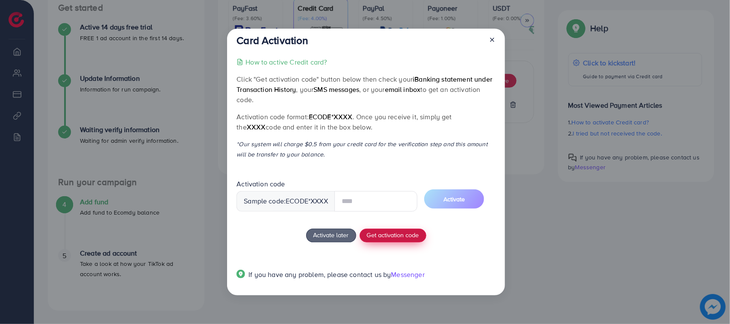
click at [378, 233] on button "Get activation code" at bounding box center [393, 236] width 67 height 14
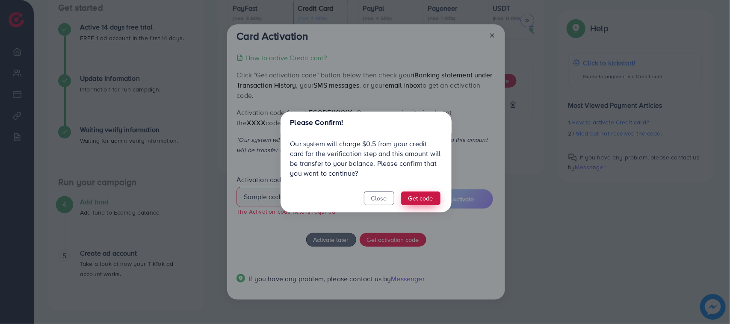
click at [423, 197] on button "Get code" at bounding box center [420, 199] width 39 height 14
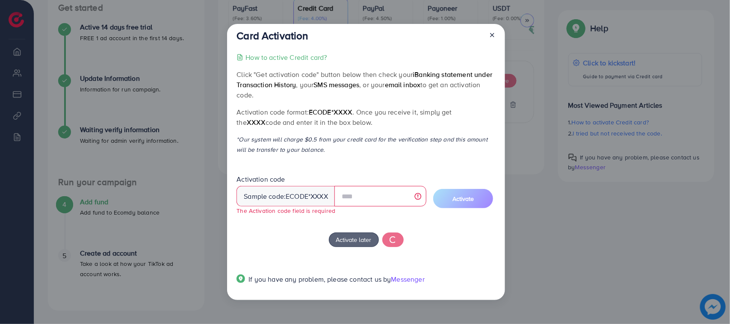
click at [496, 35] on div "Card Activation How to active Credit card? Click "Get activation code" button b…" at bounding box center [366, 162] width 278 height 276
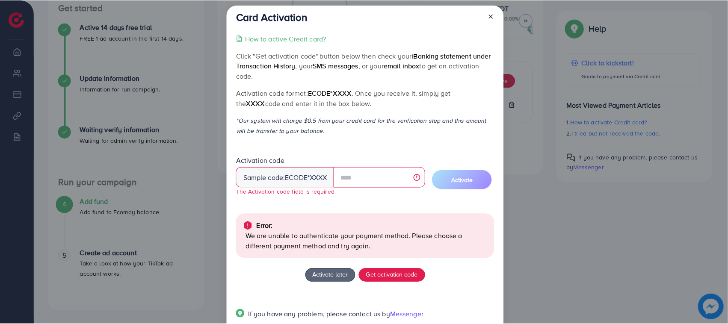
scroll to position [0, 0]
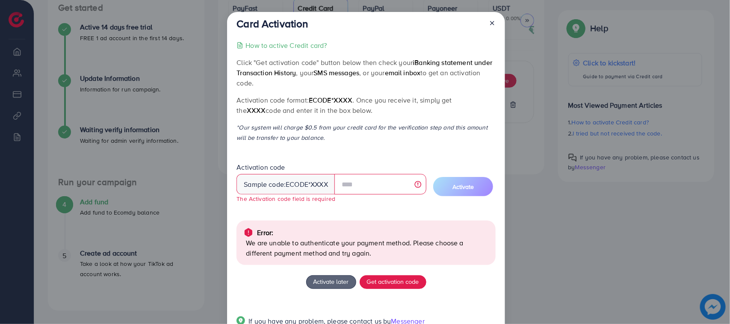
click at [489, 20] on icon at bounding box center [492, 23] width 7 height 7
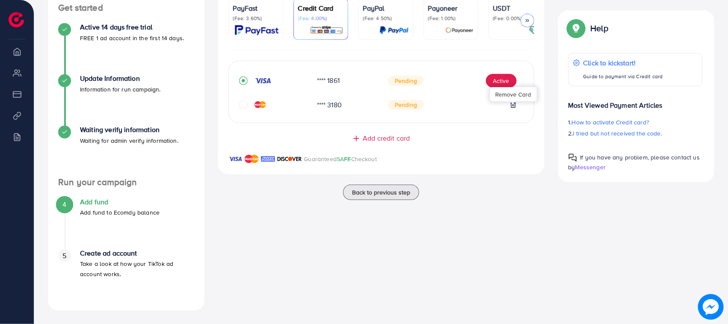
click at [510, 106] on icon at bounding box center [513, 104] width 7 height 7
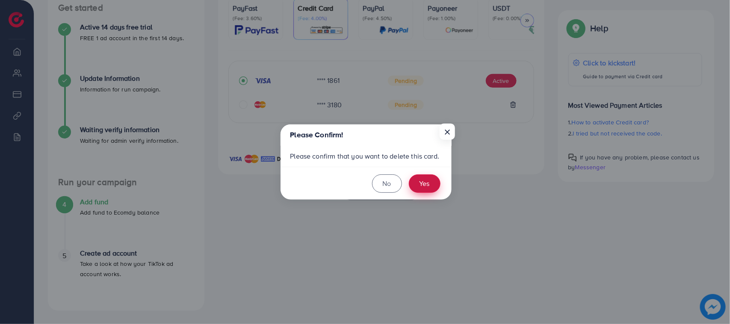
click at [419, 185] on button "Yes" at bounding box center [425, 183] width 32 height 18
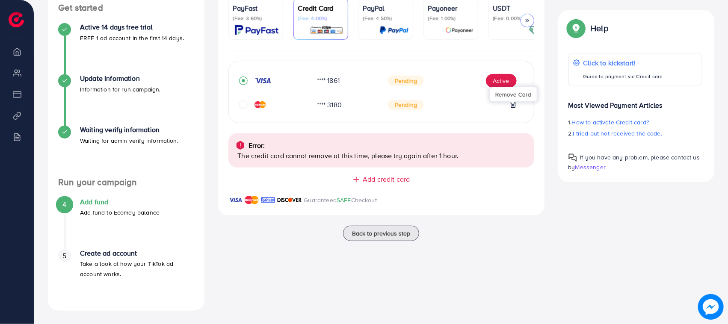
click at [379, 178] on span "Add credit card" at bounding box center [386, 179] width 47 height 10
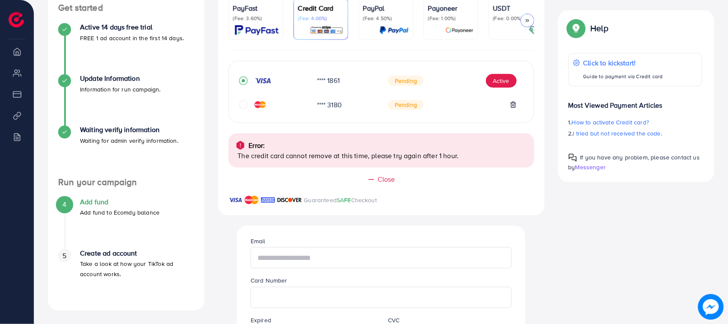
click at [283, 259] on input "text" at bounding box center [381, 257] width 261 height 21
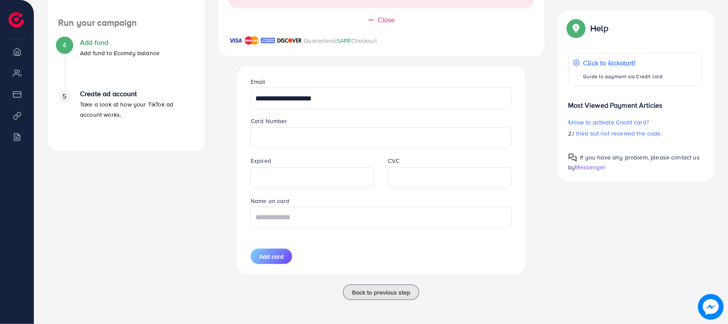
type input "**********"
drag, startPoint x: 237, startPoint y: 123, endPoint x: 262, endPoint y: 196, distance: 76.8
click at [262, 196] on div "**********" at bounding box center [381, 170] width 288 height 208
click at [230, 153] on div "**********" at bounding box center [381, 170] width 307 height 208
drag, startPoint x: 246, startPoint y: 86, endPoint x: 304, endPoint y: 229, distance: 154.9
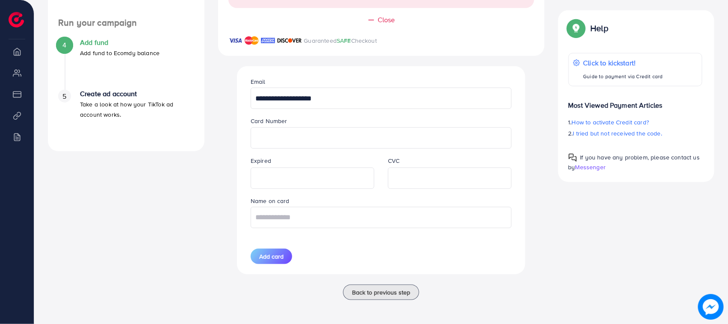
click at [304, 229] on div "**********" at bounding box center [381, 170] width 275 height 208
click at [274, 95] on input "**********" at bounding box center [381, 98] width 261 height 21
click at [424, 170] on div at bounding box center [450, 178] width 124 height 21
click at [288, 227] on input "text" at bounding box center [381, 217] width 261 height 21
type input "**********"
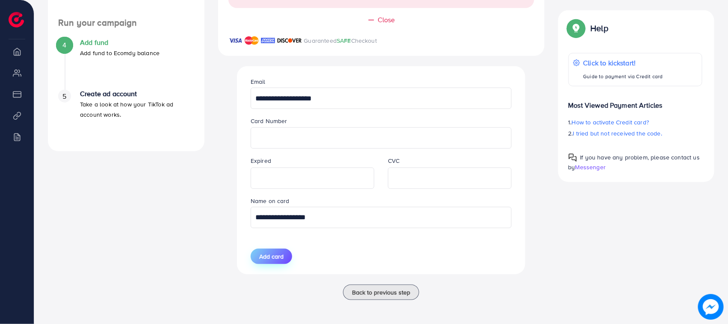
click at [274, 260] on span "Add card" at bounding box center [271, 256] width 24 height 9
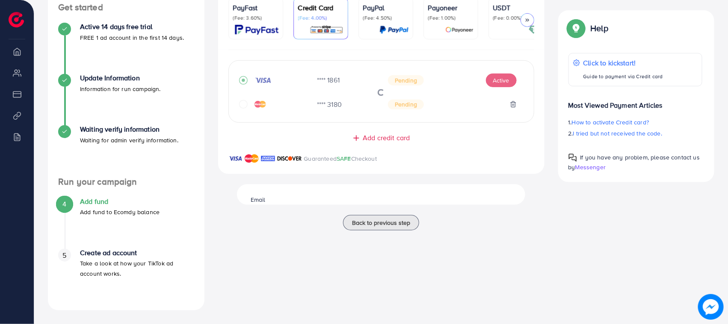
scroll to position [144, 0]
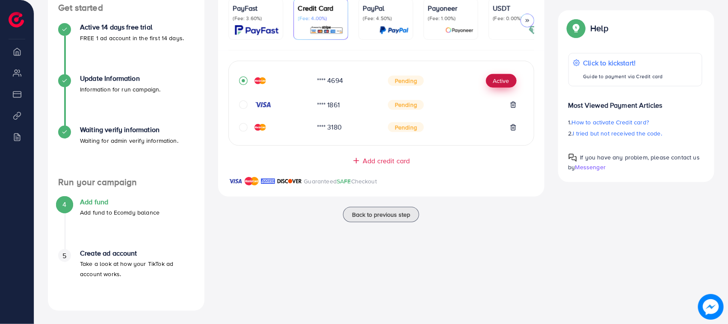
click at [499, 80] on button "Active" at bounding box center [501, 81] width 31 height 14
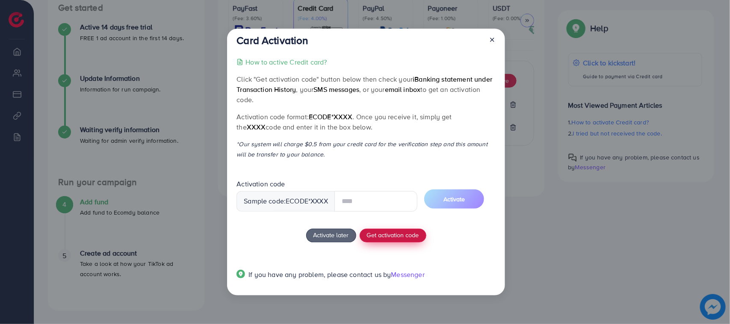
click at [386, 241] on button "Get activation code" at bounding box center [393, 236] width 67 height 14
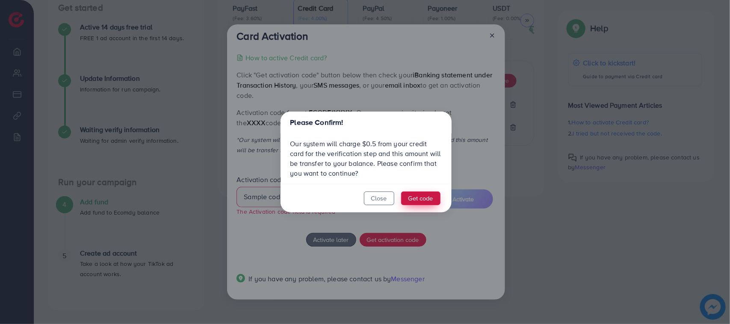
click at [415, 201] on button "Get code" at bounding box center [420, 199] width 39 height 14
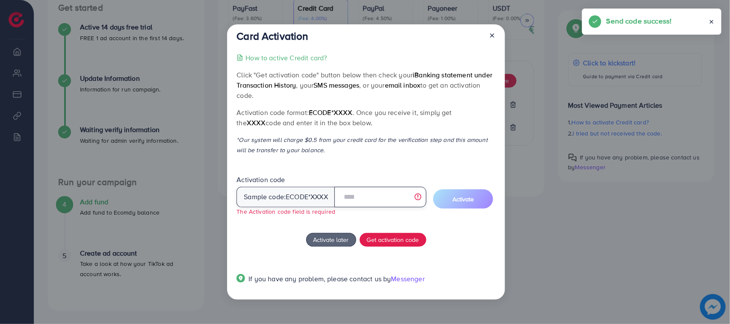
click at [364, 193] on input "text" at bounding box center [380, 197] width 92 height 21
click at [362, 157] on div "How to active Credit card? Click "Get activation code" button below then check …" at bounding box center [366, 174] width 259 height 242
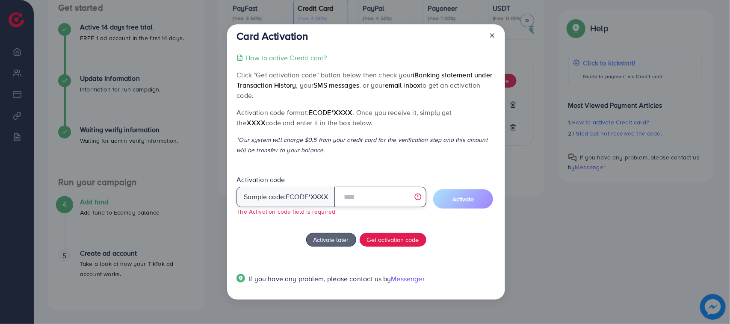
click at [382, 201] on input "text" at bounding box center [380, 197] width 92 height 21
paste input "******"
type input "******"
click at [368, 202] on input "******" at bounding box center [380, 197] width 92 height 21
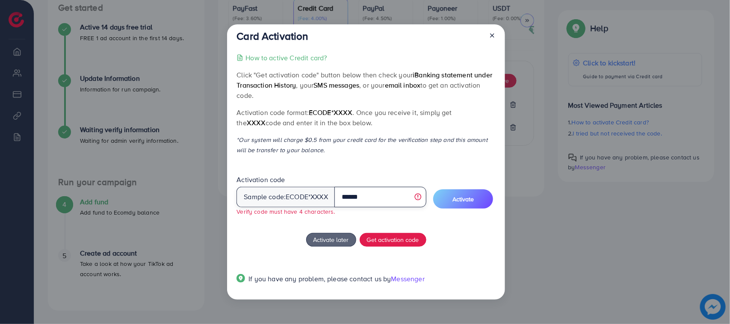
click at [368, 202] on input "******" at bounding box center [380, 197] width 92 height 21
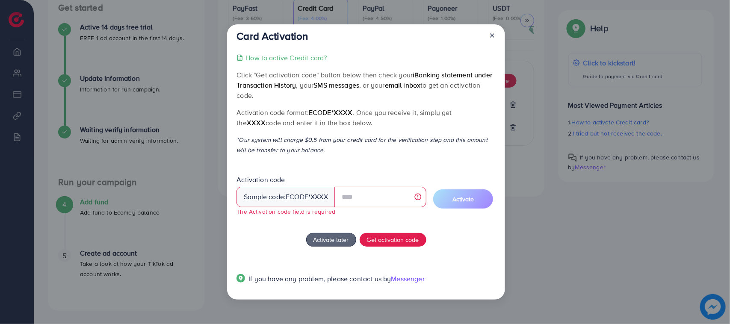
drag, startPoint x: 236, startPoint y: 109, endPoint x: 351, endPoint y: 124, distance: 115.7
click at [349, 124] on p "Activation code format: ecode*XXXX . Once you receive it, simply get the XXXX c…" at bounding box center [366, 117] width 259 height 21
click at [351, 125] on p "Activation code format: ecode*XXXX . Once you receive it, simply get the XXXX c…" at bounding box center [366, 117] width 259 height 21
click at [364, 130] on div "How to active Credit card? Click "Get activation code" button below then check …" at bounding box center [366, 174] width 259 height 242
click at [300, 142] on p "*Our system will charge $0.5 from your credit card for the verification step an…" at bounding box center [366, 145] width 259 height 21
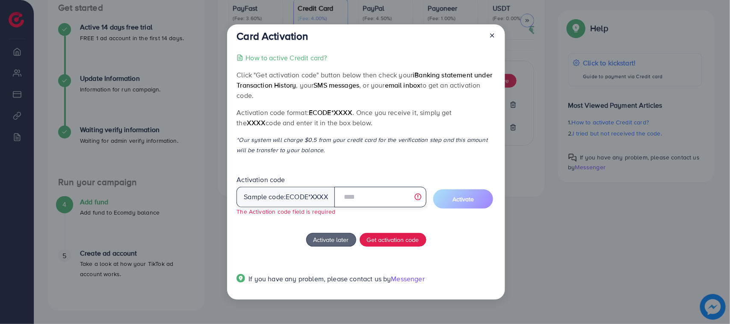
click at [360, 201] on input "text" at bounding box center [380, 197] width 92 height 21
click at [272, 229] on div "How to active Credit card? Click "Get activation code" button below then check …" at bounding box center [366, 174] width 259 height 242
click at [387, 195] on input "text" at bounding box center [380, 197] width 92 height 21
click at [366, 151] on p "*Our system will charge $0.5 from your credit card for the verification step an…" at bounding box center [366, 145] width 259 height 21
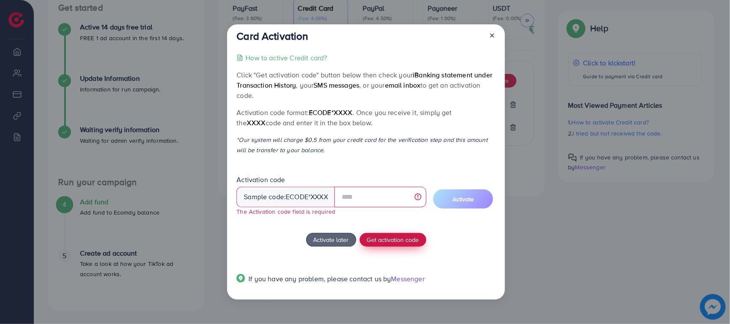
click at [394, 242] on span "Get activation code" at bounding box center [393, 239] width 52 height 9
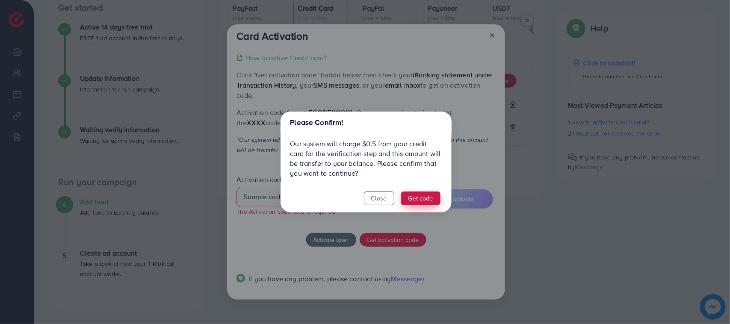
click at [408, 197] on button "Get code" at bounding box center [420, 199] width 39 height 14
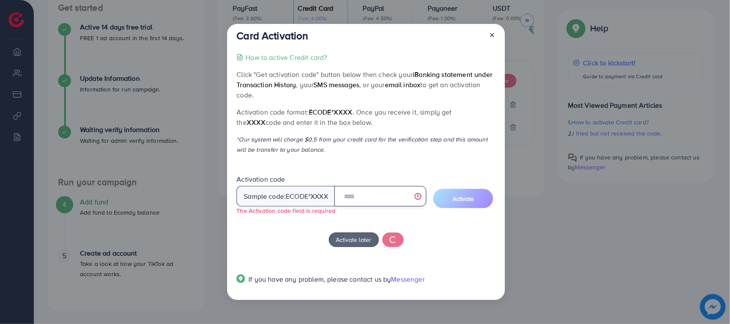
click at [375, 198] on input "text" at bounding box center [380, 196] width 92 height 21
click at [326, 162] on div "How to active Credit card? Click "Get activation code" button below then check …" at bounding box center [366, 173] width 259 height 243
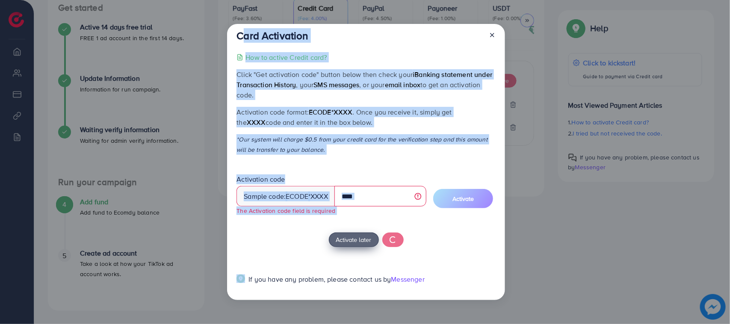
drag, startPoint x: 237, startPoint y: 33, endPoint x: 349, endPoint y: 240, distance: 235.4
click at [349, 240] on div "Card Activation How to active Credit card? Click "Get activation code" button b…" at bounding box center [366, 162] width 278 height 276
click at [357, 159] on div "How to active Credit card? Click "Get activation code" button below then check …" at bounding box center [366, 173] width 259 height 243
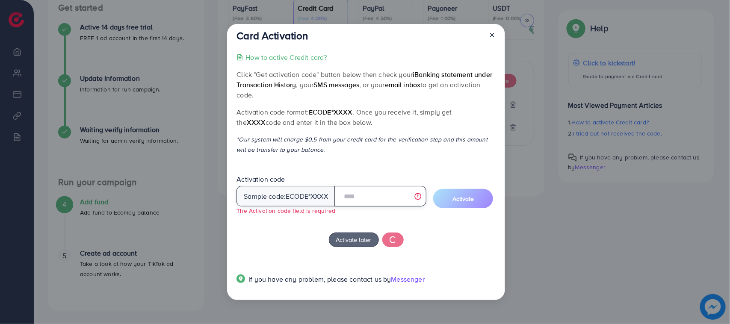
click at [354, 195] on input "text" at bounding box center [380, 196] width 92 height 21
click at [361, 195] on input "text" at bounding box center [380, 196] width 92 height 21
drag, startPoint x: 399, startPoint y: 200, endPoint x: 384, endPoint y: 202, distance: 15.1
click at [384, 202] on input "text" at bounding box center [380, 197] width 92 height 21
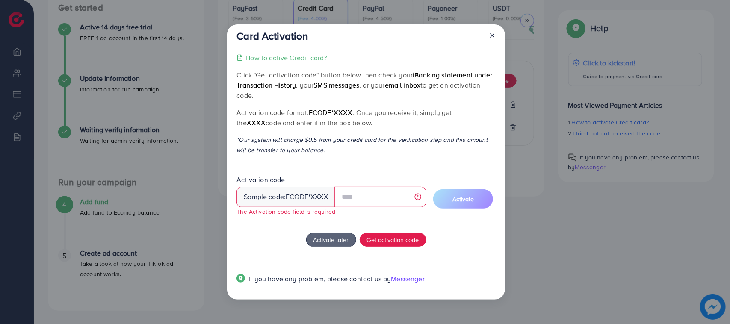
click at [368, 101] on div "How to active Credit card? Click "Get activation code" button below then check …" at bounding box center [366, 174] width 259 height 242
click at [313, 139] on p "*Our system will charge $0.5 from your credit card for the verification step an…" at bounding box center [366, 145] width 259 height 21
drag, startPoint x: 334, startPoint y: 112, endPoint x: 358, endPoint y: 115, distance: 23.7
click at [358, 115] on p "Activation code format: ecode*XXXX . Once you receive it, simply get the XXXX c…" at bounding box center [366, 117] width 259 height 21
click at [361, 163] on div "How to active Credit card? Click "Get activation code" button below then check …" at bounding box center [366, 174] width 259 height 242
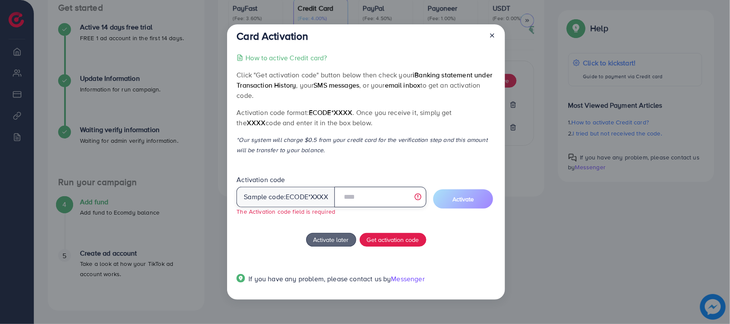
click at [371, 189] on input "text" at bounding box center [380, 197] width 92 height 21
click at [491, 38] on icon at bounding box center [492, 35] width 7 height 7
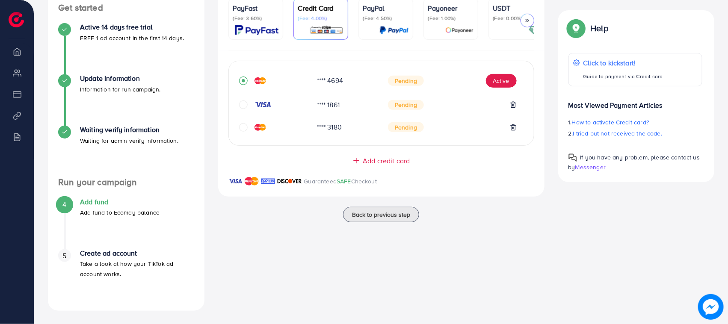
drag, startPoint x: 260, startPoint y: 75, endPoint x: 431, endPoint y: 133, distance: 180.7
click at [430, 133] on div "**** 4694 Pending Active **** 1861 Pending **** 3180 Pending" at bounding box center [381, 103] width 305 height 64
click at [437, 135] on div "**** 3180 Pending" at bounding box center [381, 126] width 284 height 15
drag, startPoint x: 437, startPoint y: 135, endPoint x: 235, endPoint y: 61, distance: 215.1
click at [235, 61] on div "**** 4694 Pending Active **** 1861 Pending **** 3180 Pending Add credit card Gu…" at bounding box center [381, 123] width 326 height 146
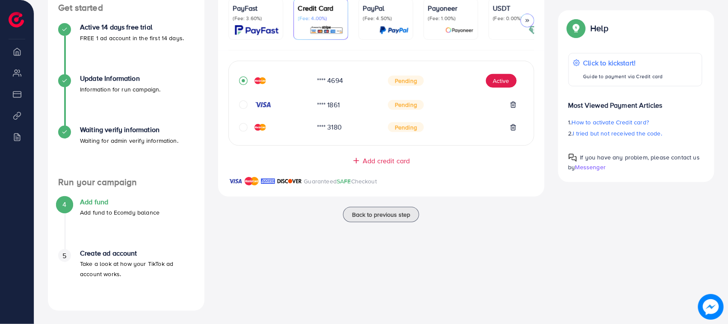
click at [249, 61] on div "**** 4694 Pending Active **** 1861 Pending **** 3180 Pending Add credit card Gu…" at bounding box center [381, 123] width 326 height 146
click at [255, 71] on div "**** 4694 Pending Active **** 1861 Pending **** 3180 Pending" at bounding box center [381, 103] width 306 height 85
drag, startPoint x: 255, startPoint y: 71, endPoint x: 447, endPoint y: 133, distance: 202.2
click at [447, 133] on div "**** 4694 Pending Active **** 1861 Pending **** 3180 Pending" at bounding box center [381, 103] width 306 height 85
click at [447, 133] on div "Pending" at bounding box center [452, 127] width 129 height 10
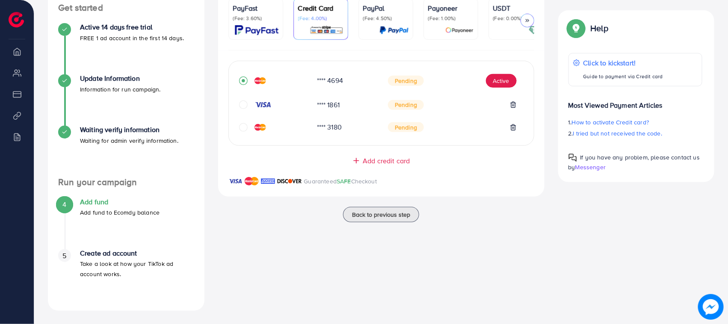
drag, startPoint x: 447, startPoint y: 133, endPoint x: 251, endPoint y: 69, distance: 207.1
click at [252, 70] on div "**** 4694 Pending Active **** 1861 Pending **** 3180 Pending" at bounding box center [381, 103] width 306 height 85
click at [251, 69] on div "**** 4694 Pending Active **** 1861 Pending **** 3180 Pending" at bounding box center [381, 103] width 306 height 85
drag, startPoint x: 251, startPoint y: 69, endPoint x: 428, endPoint y: 131, distance: 187.8
click at [426, 131] on div "**** 4694 Pending Active **** 1861 Pending **** 3180 Pending" at bounding box center [381, 103] width 306 height 85
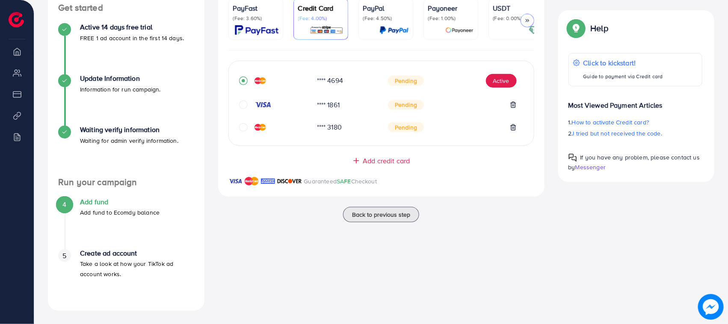
click at [428, 131] on div "Pending" at bounding box center [452, 127] width 129 height 10
drag, startPoint x: 428, startPoint y: 131, endPoint x: 253, endPoint y: 72, distance: 184.8
click at [253, 72] on div "**** 4694 Pending Active **** 1861 Pending **** 3180 Pending" at bounding box center [381, 103] width 306 height 85
click at [252, 72] on div "**** 4694 Pending Active **** 1861 Pending **** 3180 Pending" at bounding box center [381, 103] width 306 height 85
drag, startPoint x: 252, startPoint y: 72, endPoint x: 441, endPoint y: 138, distance: 199.4
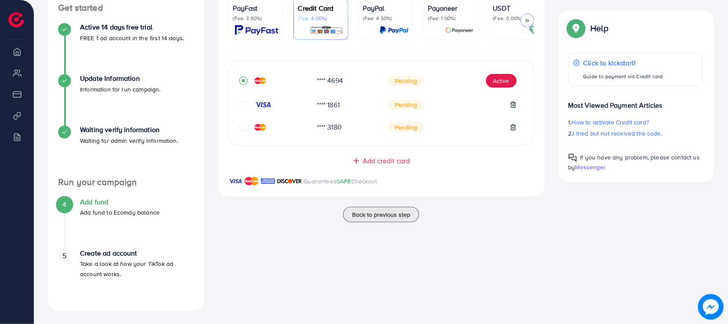
click at [441, 138] on div "**** 4694 Pending Active **** 1861 Pending **** 3180 Pending" at bounding box center [381, 103] width 306 height 85
drag, startPoint x: 441, startPoint y: 138, endPoint x: 240, endPoint y: 73, distance: 210.9
click at [255, 76] on div "**** 4694 Pending Active **** 1861 Pending **** 3180 Pending" at bounding box center [381, 103] width 306 height 85
click at [239, 73] on div "**** 4694 Pending Active **** 1861 Pending **** 3180 Pending" at bounding box center [381, 103] width 306 height 85
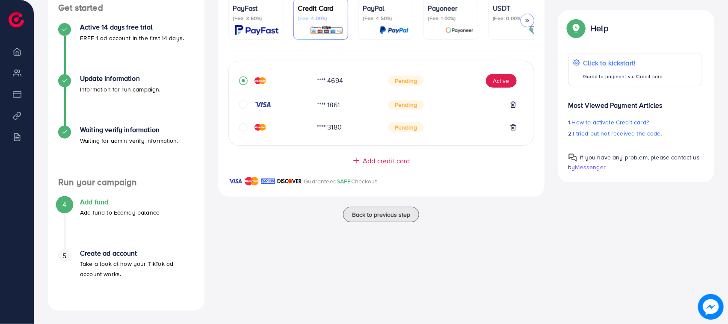
drag, startPoint x: 239, startPoint y: 73, endPoint x: 421, endPoint y: 133, distance: 192.2
click at [421, 132] on div "**** 4694 Pending Active **** 1861 Pending **** 3180 Pending" at bounding box center [381, 103] width 306 height 85
click at [424, 133] on div "Pending" at bounding box center [452, 127] width 129 height 10
drag, startPoint x: 424, startPoint y: 133, endPoint x: 215, endPoint y: 62, distance: 221.3
click at [215, 62] on div "PayFast (Fee: 3.60%) Credit Card (Fee: 4.00%) PayPal (Fee: 4.50%) Payoneer (Fee…" at bounding box center [381, 97] width 340 height 219
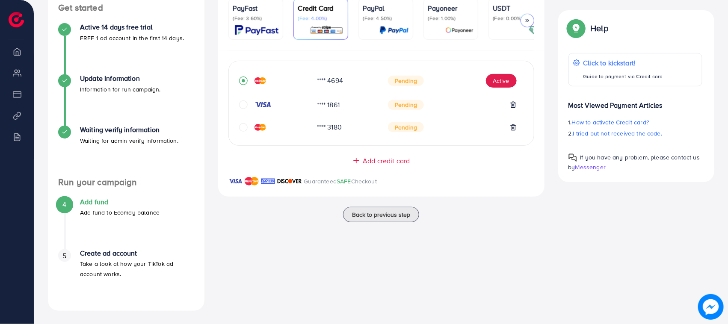
click at [215, 62] on div "PayFast (Fee: 3.60%) Credit Card (Fee: 4.00%) PayPal (Fee: 4.50%) Payoneer (Fee…" at bounding box center [381, 97] width 340 height 219
drag, startPoint x: 215, startPoint y: 62, endPoint x: 418, endPoint y: 137, distance: 216.9
click at [417, 138] on div "PayFast (Fee: 3.60%) Credit Card (Fee: 4.00%) PayPal (Fee: 4.50%) Payoneer (Fee…" at bounding box center [381, 97] width 340 height 219
click at [420, 135] on div "**** 3180 Pending" at bounding box center [381, 126] width 284 height 15
drag, startPoint x: 420, startPoint y: 137, endPoint x: 200, endPoint y: 59, distance: 234.2
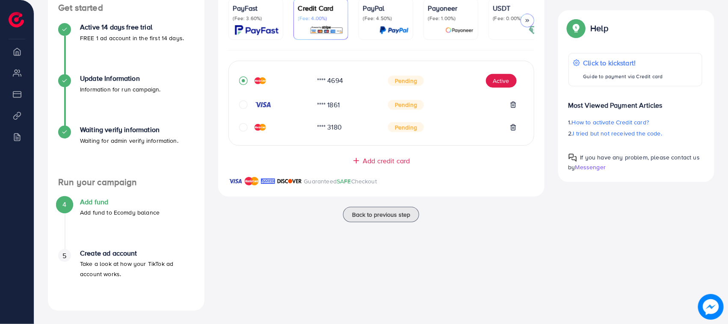
click at [200, 59] on div "A quick setup guide for your business. Get started Active 14 days free trial FR…" at bounding box center [381, 134] width 680 height 353
click at [242, 72] on div "**** 4694 Pending Active **** 1861 Pending **** 3180 Pending" at bounding box center [381, 103] width 306 height 85
drag, startPoint x: 242, startPoint y: 72, endPoint x: 444, endPoint y: 144, distance: 214.4
click at [444, 144] on div "**** 4694 Pending Active **** 1861 Pending **** 3180 Pending" at bounding box center [381, 103] width 306 height 85
click at [443, 135] on div "**** 3180 Pending" at bounding box center [381, 126] width 284 height 15
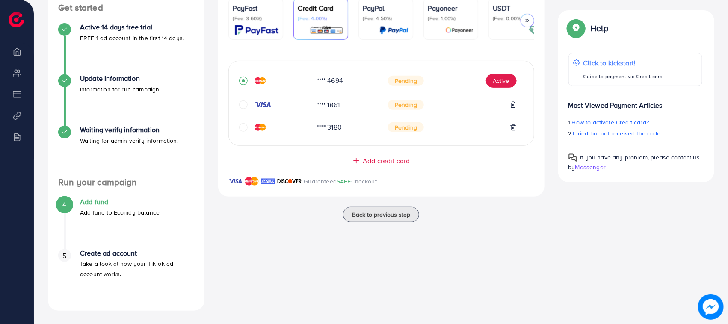
drag, startPoint x: 443, startPoint y: 137, endPoint x: 228, endPoint y: 76, distance: 223.1
click at [229, 76] on div "**** 4694 Pending Active **** 1861 Pending **** 3180 Pending" at bounding box center [381, 103] width 305 height 64
click at [227, 76] on div "**** 4694 Pending Active **** 1861 Pending **** 3180 Pending Add credit card Gu…" at bounding box center [381, 123] width 326 height 146
click at [512, 85] on button "Active" at bounding box center [501, 81] width 31 height 14
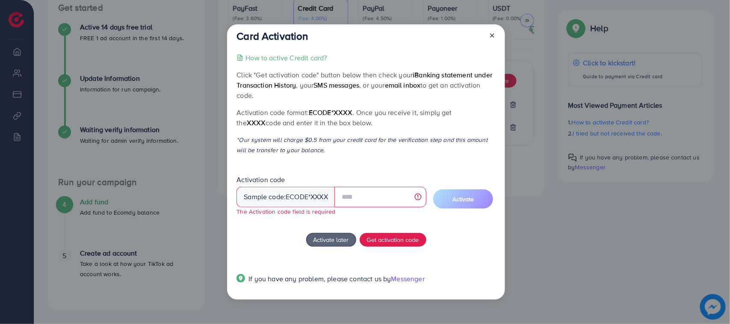
click at [410, 244] on div "How to active Credit card? Click "Get activation code" button below then check …" at bounding box center [366, 174] width 259 height 242
click at [399, 240] on span "Get activation code" at bounding box center [393, 239] width 52 height 9
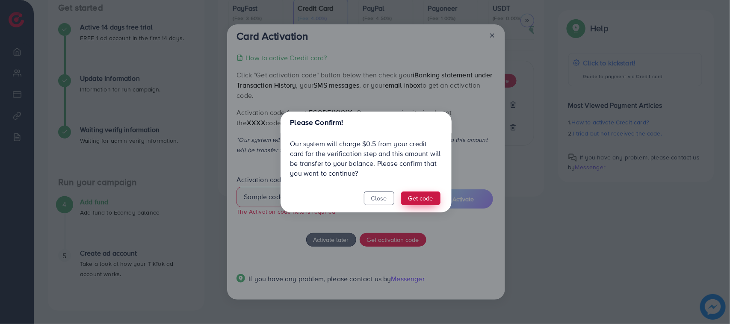
click at [436, 195] on button "Get code" at bounding box center [420, 199] width 39 height 14
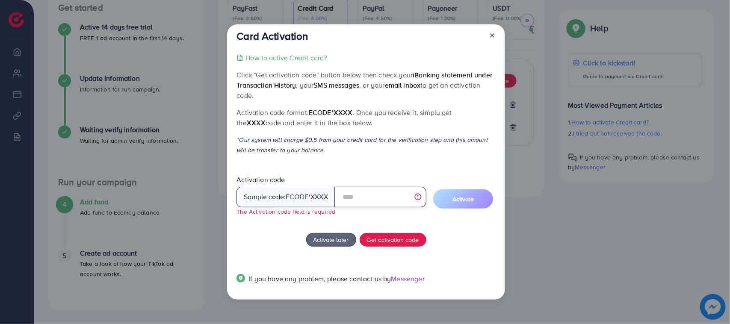
click at [362, 195] on input "text" at bounding box center [380, 197] width 92 height 21
click at [492, 41] on div at bounding box center [489, 38] width 14 height 16
click at [492, 37] on icon at bounding box center [492, 35] width 7 height 7
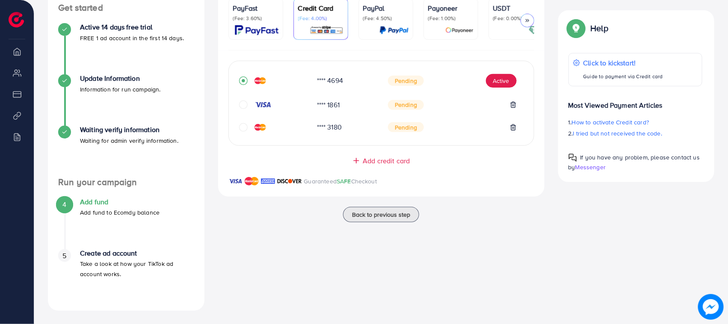
drag, startPoint x: 213, startPoint y: 160, endPoint x: 487, endPoint y: 221, distance: 280.4
click at [436, 204] on div "PayFast (Fee: 3.60%) Credit Card (Fee: 4.00%) PayPal (Fee: 4.50%) Payoneer (Fee…" at bounding box center [381, 97] width 340 height 219
drag, startPoint x: 487, startPoint y: 221, endPoint x: 491, endPoint y: 242, distance: 21.4
click at [487, 222] on div "Back to previous step" at bounding box center [381, 214] width 326 height 15
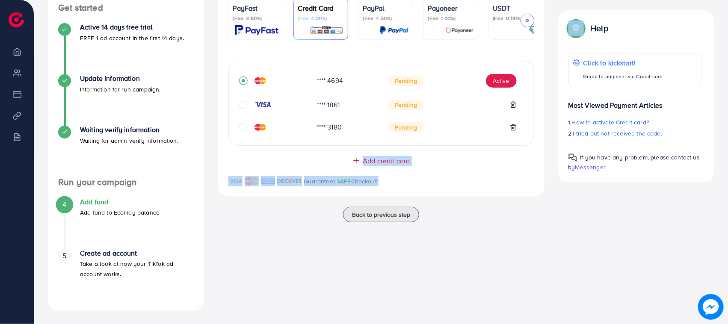
drag, startPoint x: 491, startPoint y: 242, endPoint x: 229, endPoint y: 157, distance: 275.2
click at [229, 157] on div "Ecomdy Balance: $1 *Minimum balance to create an account is $50, please add mor…" at bounding box center [381, 134] width 340 height 353
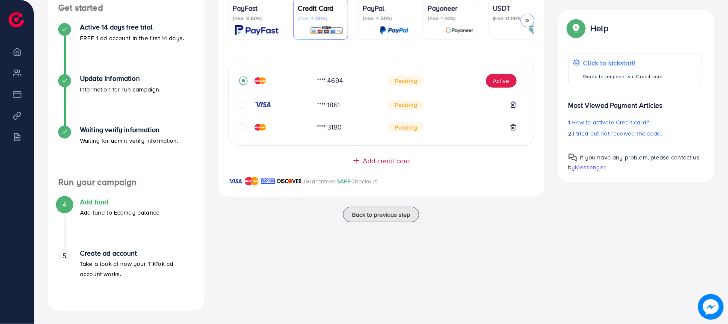
click at [229, 157] on div "**** 4694 Pending Active **** 1861 Pending **** 3180 Pending Add credit card Gu…" at bounding box center [381, 123] width 326 height 146
click at [361, 168] on div "Add credit card Guaranteed SAFE Checkout" at bounding box center [381, 176] width 326 height 41
click at [364, 166] on span "Add credit card" at bounding box center [386, 161] width 47 height 10
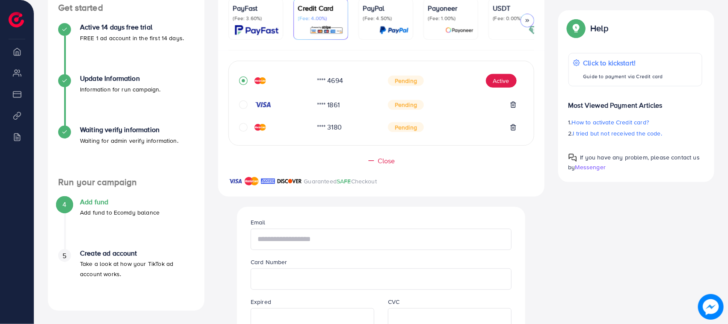
click at [276, 247] on input "text" at bounding box center [381, 239] width 261 height 21
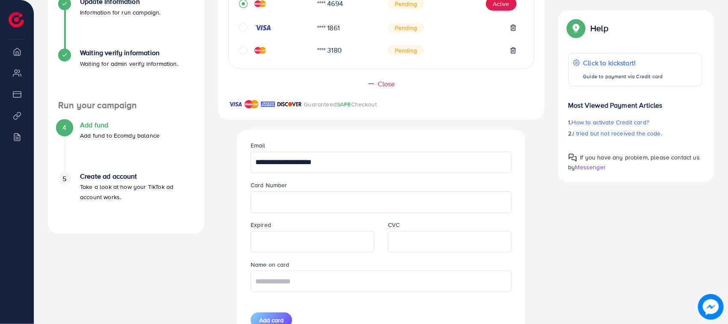
scroll to position [290, 0]
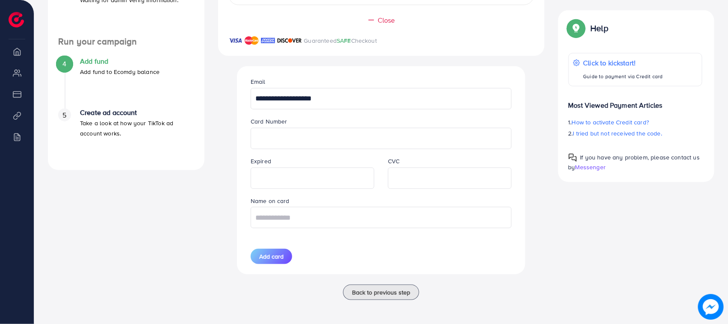
type input "**********"
click at [268, 215] on input "text" at bounding box center [381, 217] width 261 height 21
paste input "**********"
type input "**********"
click at [274, 254] on span "Add card" at bounding box center [271, 256] width 24 height 9
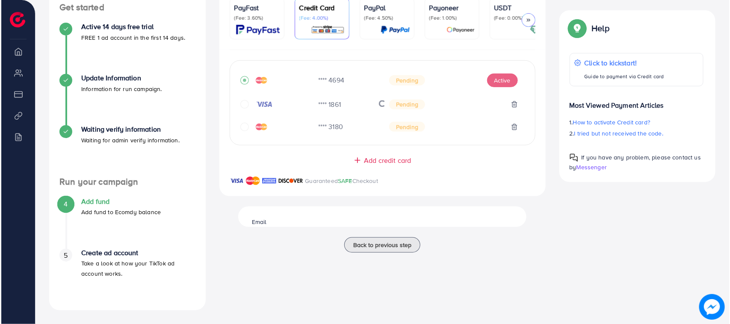
scroll to position [144, 0]
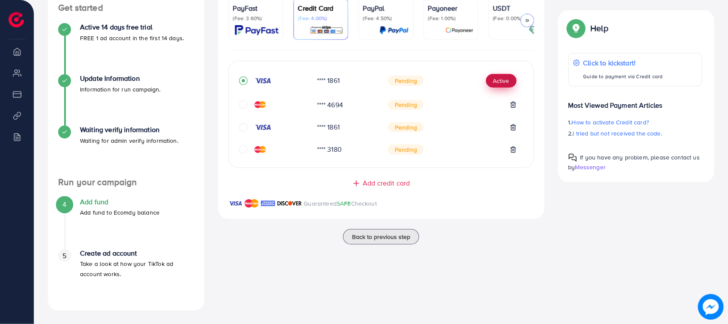
click at [504, 76] on button "Active" at bounding box center [501, 81] width 31 height 14
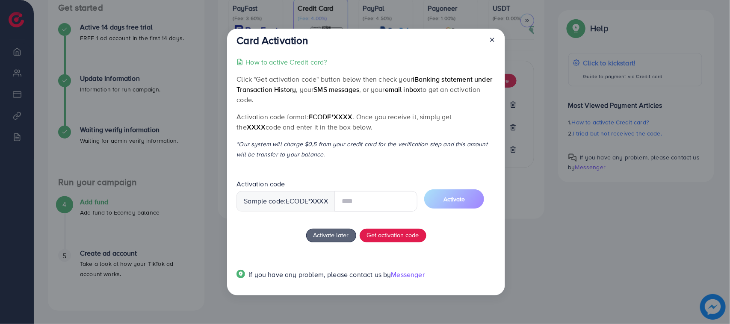
click at [365, 203] on input "text" at bounding box center [375, 201] width 83 height 21
click at [258, 231] on div "How to active Credit card? Click "Get activation code" button below then check …" at bounding box center [366, 173] width 259 height 233
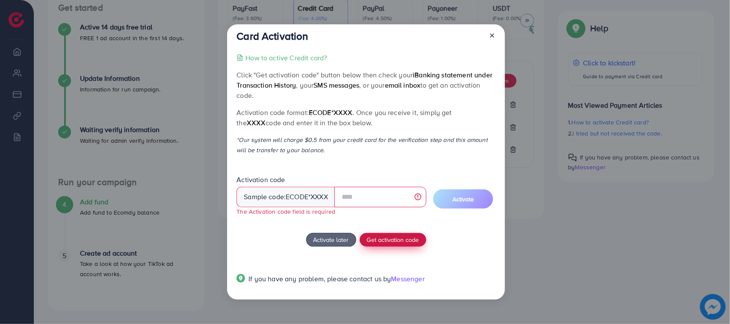
click at [382, 240] on span "Get activation code" at bounding box center [393, 239] width 52 height 9
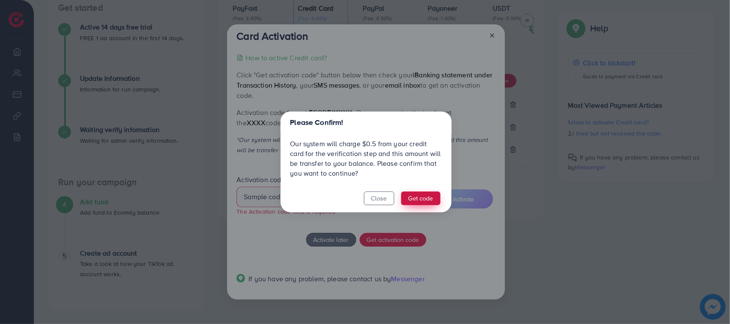
click at [410, 202] on button "Get code" at bounding box center [420, 199] width 39 height 14
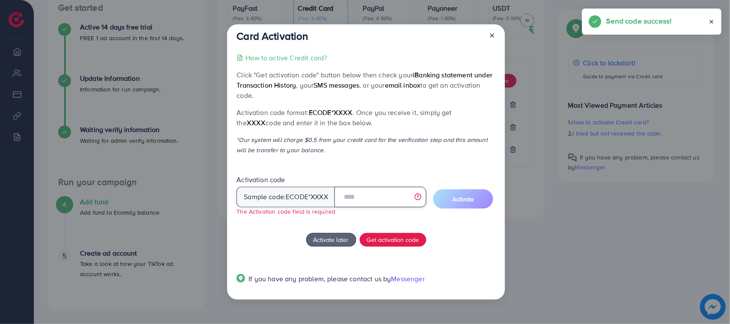
click at [357, 196] on input "text" at bounding box center [380, 197] width 92 height 21
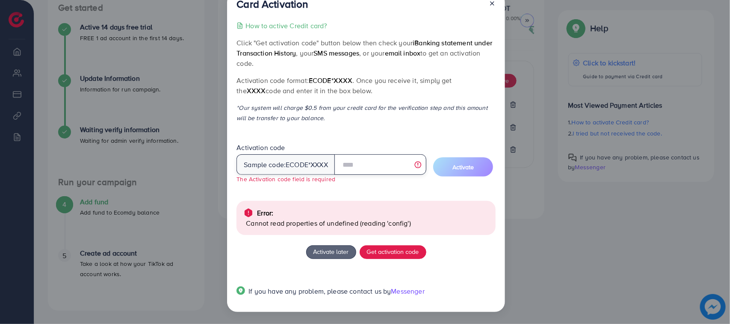
scroll to position [0, 0]
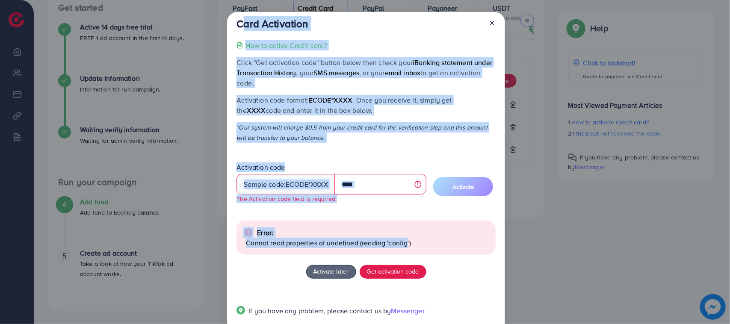
drag, startPoint x: 231, startPoint y: 21, endPoint x: 426, endPoint y: 216, distance: 275.8
click at [407, 253] on div "Card Activation How to active Credit card? Click "Get activation code" button b…" at bounding box center [366, 172] width 278 height 320
click at [385, 124] on p "*Our system will charge $0.5 from your credit card for the verification step an…" at bounding box center [366, 132] width 259 height 21
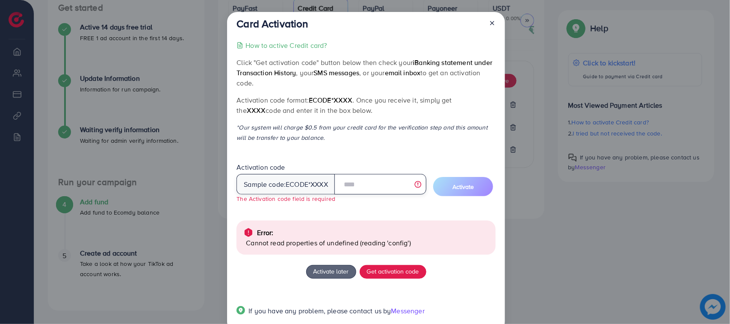
click at [363, 191] on input "text" at bounding box center [380, 184] width 92 height 21
drag, startPoint x: 234, startPoint y: 22, endPoint x: 313, endPoint y: 139, distance: 141.4
click at [313, 139] on div "Card Activation How to active Credit card? Click "Get activation code" button b…" at bounding box center [366, 172] width 278 height 320
click at [314, 139] on p "*Our system will charge $0.5 from your credit card for the verification step an…" at bounding box center [366, 132] width 259 height 21
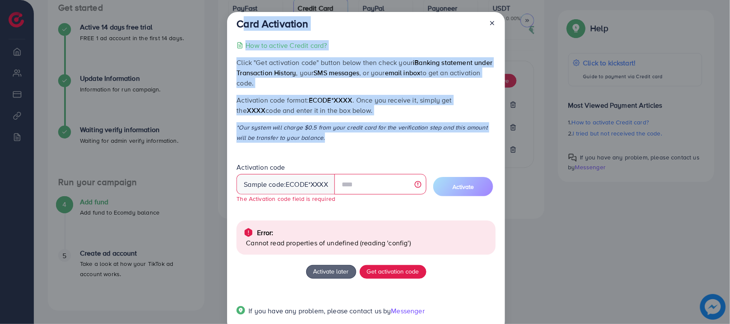
drag, startPoint x: 314, startPoint y: 139, endPoint x: 238, endPoint y: 24, distance: 138.9
click at [240, 28] on div "Card Activation How to active Credit card? Click "Get activation code" button b…" at bounding box center [366, 172] width 278 height 320
click at [238, 24] on h3 "Card Activation" at bounding box center [272, 24] width 71 height 12
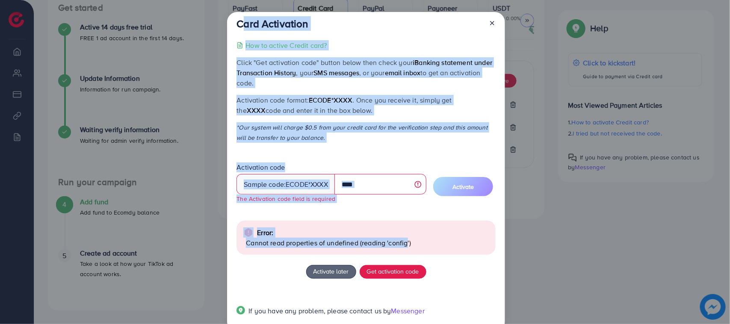
drag, startPoint x: 238, startPoint y: 24, endPoint x: 401, endPoint y: 251, distance: 280.1
click at [402, 254] on div "Card Activation How to active Credit card? Click "Get activation code" button b…" at bounding box center [366, 172] width 278 height 320
click at [354, 189] on input "text" at bounding box center [380, 184] width 92 height 21
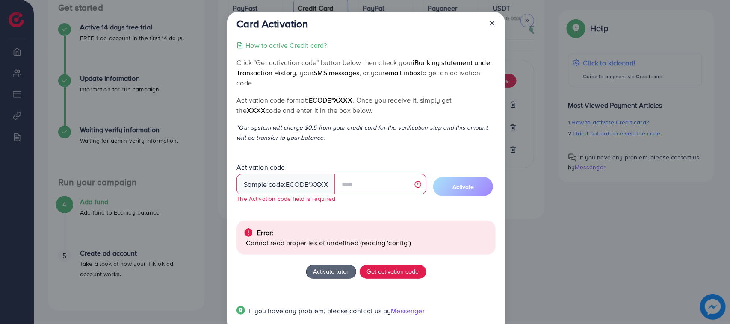
drag, startPoint x: 341, startPoint y: 137, endPoint x: 234, endPoint y: 26, distance: 153.7
click at [234, 26] on div "Card Activation How to active Credit card? Click "Get activation code" button b…" at bounding box center [366, 172] width 278 height 320
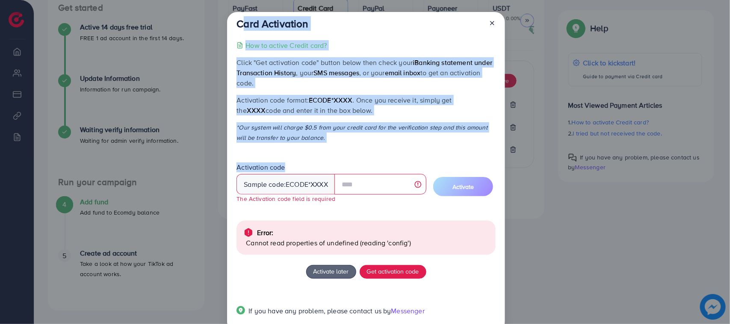
drag, startPoint x: 234, startPoint y: 26, endPoint x: 325, endPoint y: 148, distance: 152.2
click at [325, 148] on div "Card Activation How to active Credit card? Click "Get activation code" button b…" at bounding box center [366, 172] width 278 height 320
click at [315, 142] on div "How to active Credit card? Click "Get activation code" button below then check …" at bounding box center [366, 183] width 259 height 286
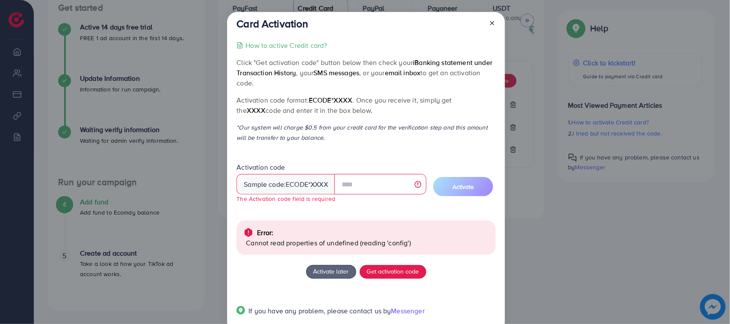
drag, startPoint x: 315, startPoint y: 142, endPoint x: 232, endPoint y: 20, distance: 147.8
click at [233, 24] on div "Card Activation How to active Credit card? Click "Get activation code" button b…" at bounding box center [366, 172] width 278 height 320
click at [232, 20] on div "Card Activation How to active Credit card? Click "Get activation code" button b…" at bounding box center [366, 172] width 278 height 320
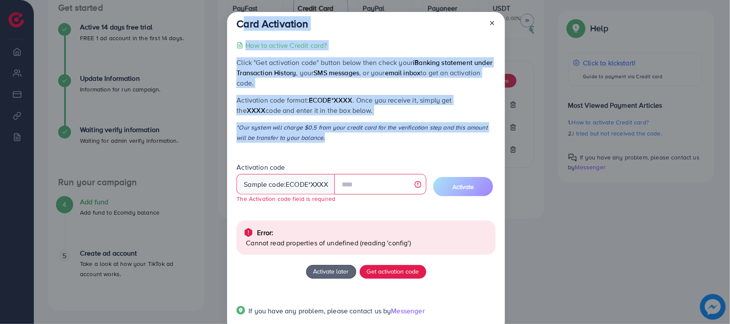
drag, startPoint x: 232, startPoint y: 20, endPoint x: 304, endPoint y: 139, distance: 139.5
click at [304, 139] on div "Card Activation How to active Credit card? Click "Get activation code" button b…" at bounding box center [366, 172] width 278 height 320
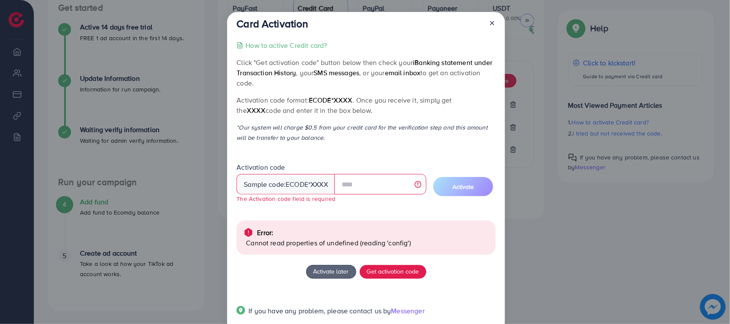
click at [308, 145] on div "How to active Credit card? Click "Get activation code" button below then check …" at bounding box center [366, 183] width 259 height 286
drag, startPoint x: 312, startPoint y: 138, endPoint x: 237, endPoint y: 28, distance: 133.0
click at [237, 28] on div "Card Activation How to active Credit card? Click "Get activation code" button b…" at bounding box center [366, 172] width 278 height 320
click at [237, 28] on h3 "Card Activation" at bounding box center [272, 24] width 71 height 12
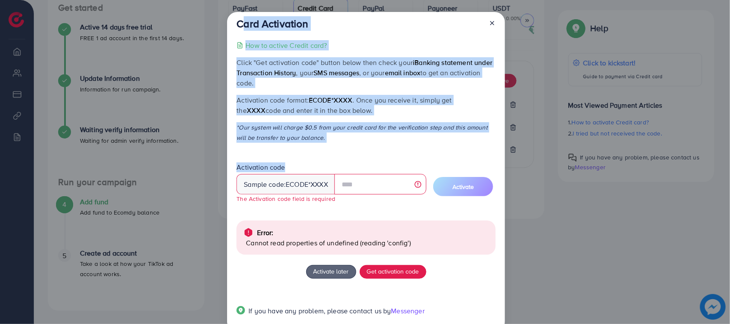
drag, startPoint x: 237, startPoint y: 28, endPoint x: 321, endPoint y: 154, distance: 150.9
click at [321, 154] on div "Card Activation How to active Credit card? Click "Get activation code" button b…" at bounding box center [366, 172] width 278 height 320
click at [312, 132] on p "*Our system will charge $0.5 from your credit card for the verification step an…" at bounding box center [366, 132] width 259 height 21
drag, startPoint x: 313, startPoint y: 137, endPoint x: 233, endPoint y: 27, distance: 135.9
click at [233, 27] on div "Card Activation How to active Credit card? Click "Get activation code" button b…" at bounding box center [366, 172] width 278 height 320
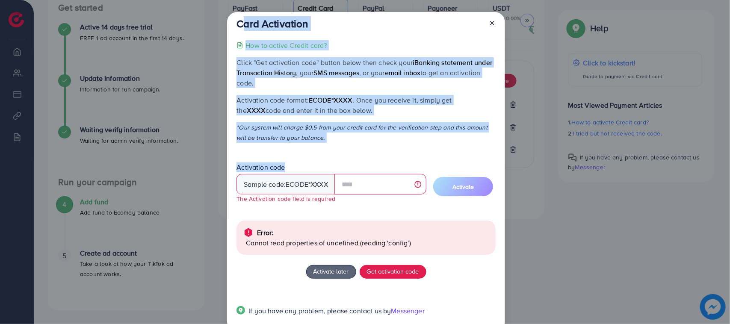
click at [233, 27] on div "Card Activation How to active Credit card? Click "Get activation code" button b…" at bounding box center [366, 172] width 278 height 320
drag, startPoint x: 233, startPoint y: 27, endPoint x: 321, endPoint y: 148, distance: 150.1
click at [321, 148] on div "Card Activation How to active Credit card? Click "Get activation code" button b…" at bounding box center [366, 172] width 278 height 320
click at [316, 140] on p "*Our system will charge $0.5 from your credit card for the verification step an…" at bounding box center [366, 132] width 259 height 21
drag, startPoint x: 316, startPoint y: 140, endPoint x: 240, endPoint y: 22, distance: 139.6
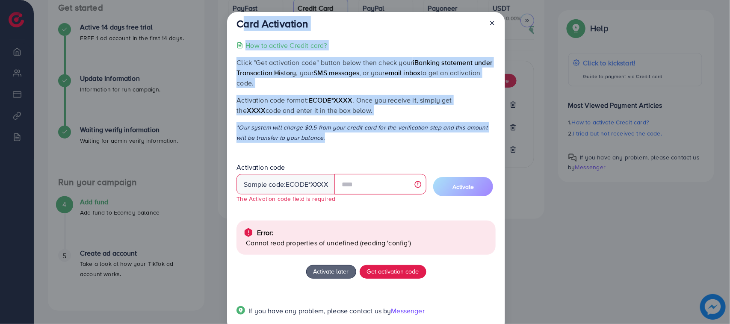
click at [240, 22] on div "Card Activation How to active Credit card? Click "Get activation code" button b…" at bounding box center [366, 172] width 278 height 320
click at [240, 21] on h3 "Card Activation" at bounding box center [272, 24] width 71 height 12
drag, startPoint x: 240, startPoint y: 21, endPoint x: 315, endPoint y: 135, distance: 136.4
click at [315, 135] on div "Card Activation How to active Credit card? Click "Get activation code" button b…" at bounding box center [366, 172] width 278 height 320
click at [315, 135] on p "*Our system will charge $0.5 from your credit card for the verification step an…" at bounding box center [366, 132] width 259 height 21
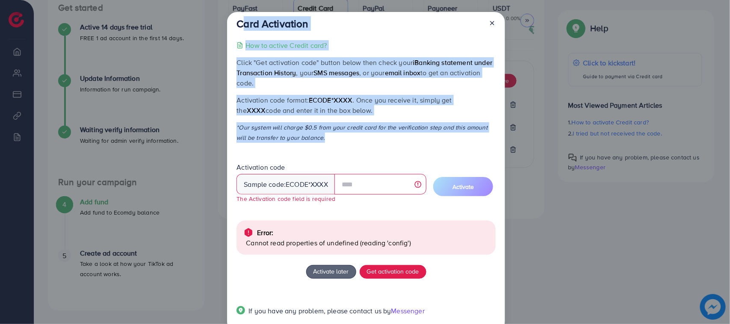
drag, startPoint x: 315, startPoint y: 136, endPoint x: 239, endPoint y: 16, distance: 141.5
click at [239, 16] on div "Card Activation How to active Credit card? Click "Get activation code" button b…" at bounding box center [366, 172] width 278 height 320
click at [239, 18] on h3 "Card Activation" at bounding box center [272, 24] width 71 height 12
drag, startPoint x: 238, startPoint y: 16, endPoint x: 309, endPoint y: 136, distance: 139.2
click at [307, 135] on div "Card Activation How to active Credit card? Click "Get activation code" button b…" at bounding box center [366, 172] width 278 height 320
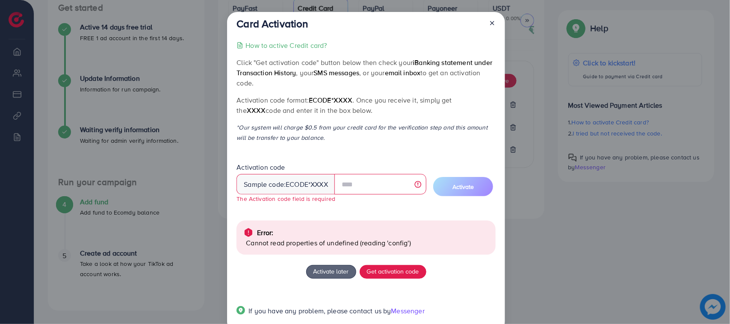
click at [316, 144] on div "How to active Credit card? Click "Get activation code" button below then check …" at bounding box center [366, 183] width 259 height 286
click at [368, 186] on input "text" at bounding box center [380, 184] width 92 height 21
drag, startPoint x: 235, startPoint y: 24, endPoint x: 319, endPoint y: 140, distance: 142.8
click at [319, 140] on div "Card Activation How to active Credit card? Click "Get activation code" button b…" at bounding box center [366, 172] width 278 height 320
click at [319, 140] on p "*Our system will charge $0.5 from your credit card for the verification step an…" at bounding box center [366, 132] width 259 height 21
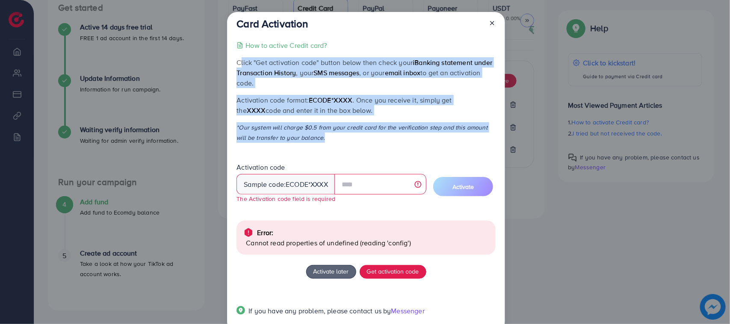
drag, startPoint x: 319, startPoint y: 140, endPoint x: 237, endPoint y: 56, distance: 117.0
click at [237, 56] on div "How to active Credit card? Click "Get activation code" button below then check …" at bounding box center [366, 183] width 259 height 286
click at [237, 57] on p "Click "Get activation code" button below then check your iBanking statement und…" at bounding box center [366, 72] width 259 height 31
drag, startPoint x: 237, startPoint y: 56, endPoint x: 297, endPoint y: 140, distance: 103.5
click at [297, 140] on div "How to active Credit card? Click "Get activation code" button below then check …" at bounding box center [366, 183] width 259 height 286
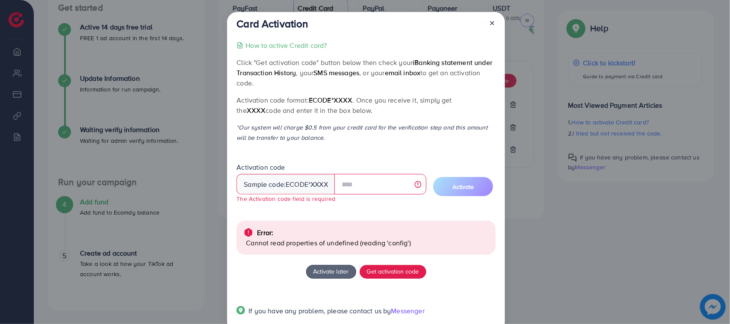
click at [300, 145] on div "How to active Credit card? Click "Get activation code" button below then check …" at bounding box center [366, 183] width 259 height 286
click at [361, 183] on input "text" at bounding box center [380, 184] width 92 height 21
click at [355, 163] on div "Activation code Sample code: ecode *XXXX The Activation code field is required" at bounding box center [332, 183] width 190 height 41
click at [358, 180] on input "text" at bounding box center [380, 184] width 92 height 21
drag, startPoint x: 236, startPoint y: 98, endPoint x: 323, endPoint y: 136, distance: 94.9
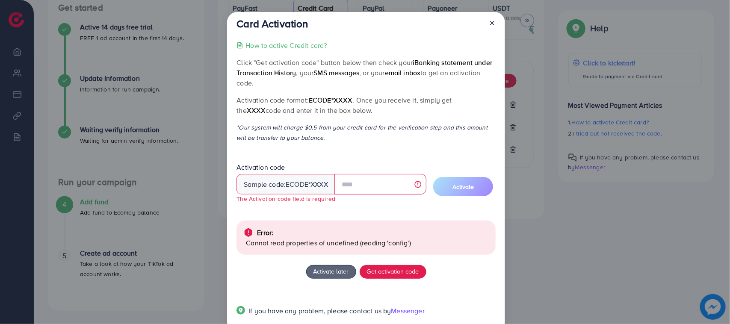
click at [323, 136] on div "How to active Credit card? Click "Get activation code" button below then check …" at bounding box center [366, 183] width 259 height 286
click at [323, 136] on p "*Our system will charge $0.5 from your credit card for the verification step an…" at bounding box center [366, 132] width 259 height 21
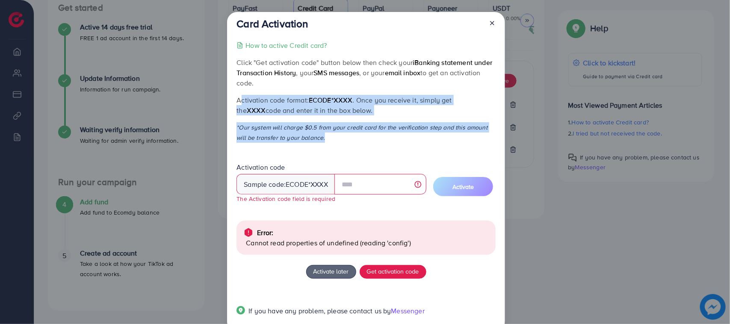
drag, startPoint x: 323, startPoint y: 136, endPoint x: 226, endPoint y: 95, distance: 105.4
click at [227, 95] on div "Card Activation How to active Credit card? Click "Get activation code" button b…" at bounding box center [366, 172] width 278 height 320
click at [237, 105] on p "Activation code format: ecode*XXXX . Once you receive it, simply get the XXXX c…" at bounding box center [366, 105] width 259 height 21
drag, startPoint x: 235, startPoint y: 103, endPoint x: 343, endPoint y: 112, distance: 108.7
click at [343, 112] on p "Activation code format: ecode*XXXX . Once you receive it, simply get the XXXX c…" at bounding box center [366, 105] width 259 height 21
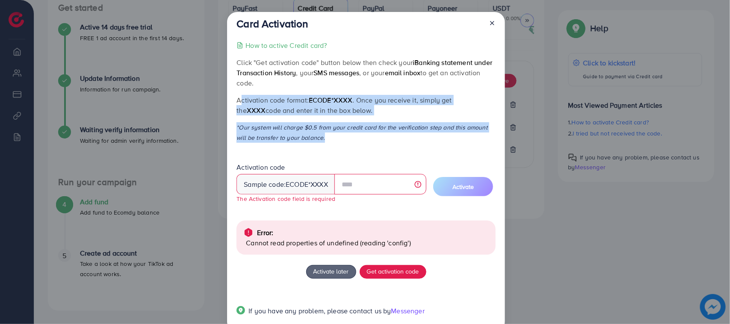
click at [343, 112] on p "Activation code format: ecode*XXXX . Once you receive it, simply get the XXXX c…" at bounding box center [366, 105] width 259 height 21
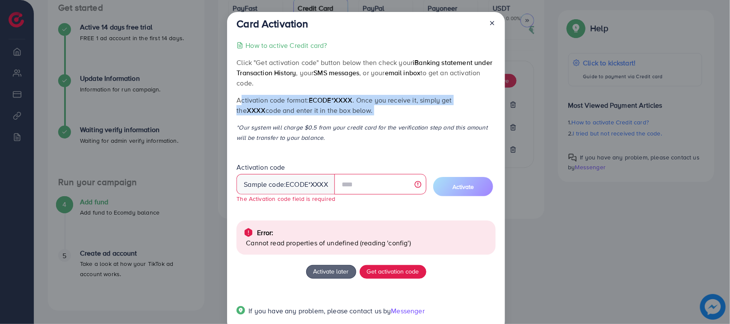
drag, startPoint x: 343, startPoint y: 112, endPoint x: 246, endPoint y: 99, distance: 98.5
click at [246, 99] on p "Activation code format: ecode*XXXX . Once you receive it, simply get the XXXX c…" at bounding box center [366, 105] width 259 height 21
click at [242, 98] on p "Activation code format: ecode*XXXX . Once you receive it, simply get the XXXX c…" at bounding box center [366, 105] width 259 height 21
drag, startPoint x: 236, startPoint y: 60, endPoint x: 312, endPoint y: 142, distance: 111.7
click at [312, 142] on div "How to active Credit card? Click "Get activation code" button below then check …" at bounding box center [366, 183] width 259 height 286
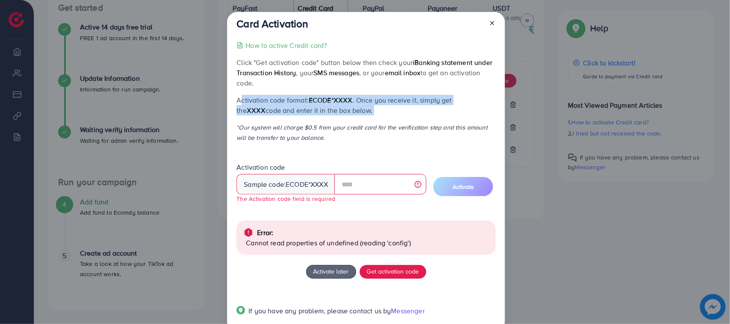
click at [312, 142] on p "*Our system will charge $0.5 from your credit card for the verification step an…" at bounding box center [366, 132] width 259 height 21
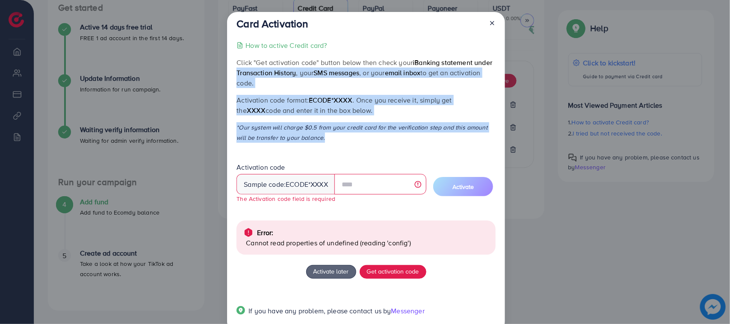
drag, startPoint x: 312, startPoint y: 142, endPoint x: 239, endPoint y: 68, distance: 103.7
click at [240, 69] on div "How to active Credit card? Click "Get activation code" button below then check …" at bounding box center [366, 183] width 259 height 286
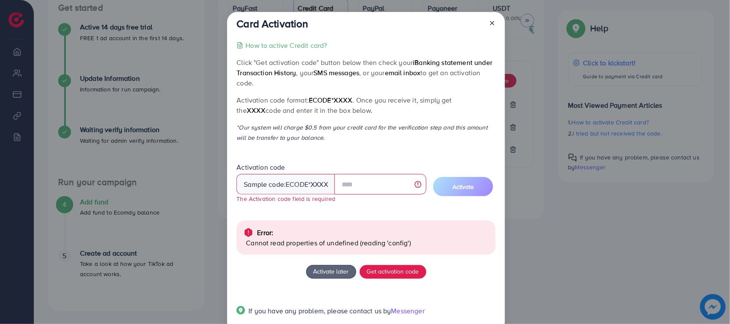
click at [237, 64] on p "Click "Get activation code" button below then check your iBanking statement und…" at bounding box center [366, 72] width 259 height 31
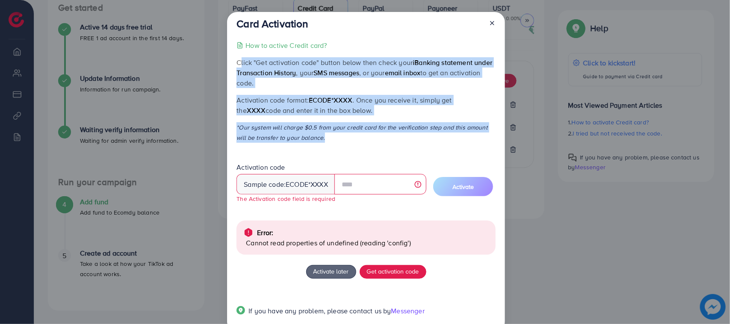
drag, startPoint x: 236, startPoint y: 64, endPoint x: 302, endPoint y: 139, distance: 100.0
click at [302, 139] on div "How to active Credit card? Click "Get activation code" button below then check …" at bounding box center [366, 183] width 259 height 286
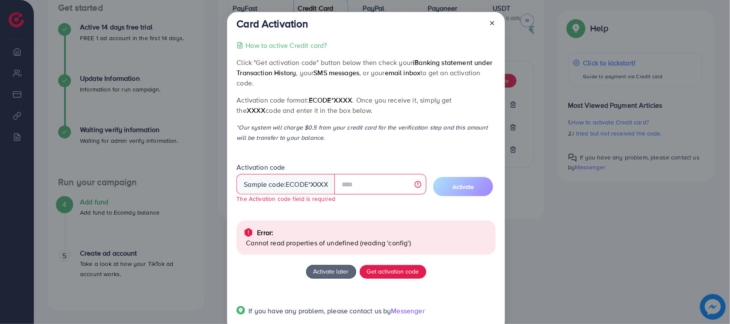
click at [311, 145] on div "How to active Credit card? Click "Get activation code" button below then check …" at bounding box center [366, 183] width 259 height 286
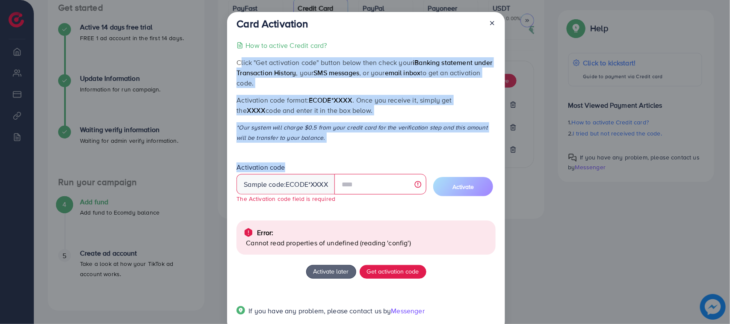
drag, startPoint x: 311, startPoint y: 145, endPoint x: 235, endPoint y: 67, distance: 108.0
click at [237, 67] on div "How to active Credit card? Click "Get activation code" button below then check …" at bounding box center [366, 183] width 259 height 286
click at [237, 67] on span "iBanking statement under Transaction History" at bounding box center [365, 68] width 256 height 20
drag, startPoint x: 235, startPoint y: 67, endPoint x: 331, endPoint y: 140, distance: 120.2
click at [331, 140] on div "How to active Credit card? Click "Get activation code" button below then check …" at bounding box center [366, 183] width 259 height 286
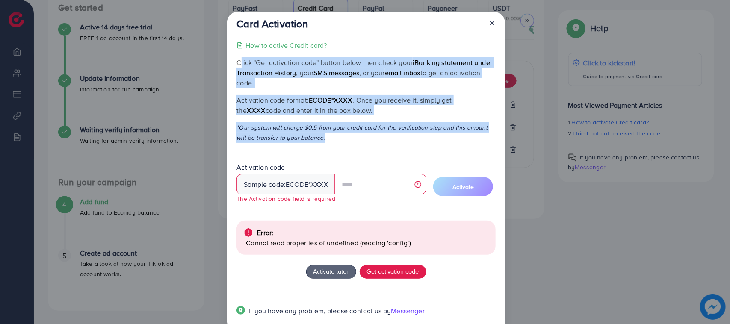
click at [331, 140] on p "*Our system will charge $0.5 from your credit card for the verification step an…" at bounding box center [366, 132] width 259 height 21
drag, startPoint x: 331, startPoint y: 140, endPoint x: 237, endPoint y: 62, distance: 122.1
click at [237, 62] on div "How to active Credit card? Click "Get activation code" button below then check …" at bounding box center [366, 183] width 259 height 286
click at [237, 62] on p "Click "Get activation code" button below then check your iBanking statement und…" at bounding box center [366, 72] width 259 height 31
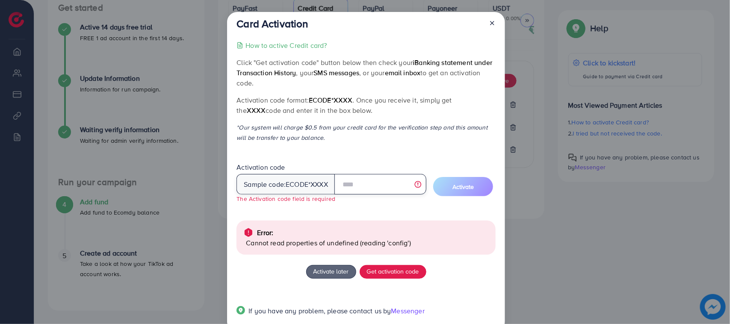
click at [345, 183] on input "text" at bounding box center [380, 184] width 92 height 21
click at [346, 157] on div "How to active Credit card? Click "Get activation code" button below then check …" at bounding box center [366, 183] width 259 height 286
click at [388, 266] on button "Get activation code" at bounding box center [393, 272] width 67 height 14
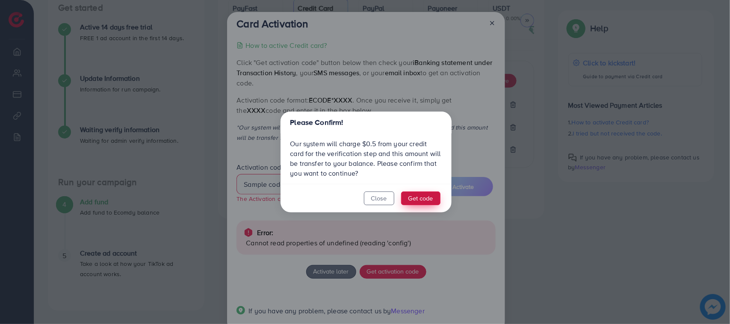
click at [408, 202] on button "Get code" at bounding box center [420, 199] width 39 height 14
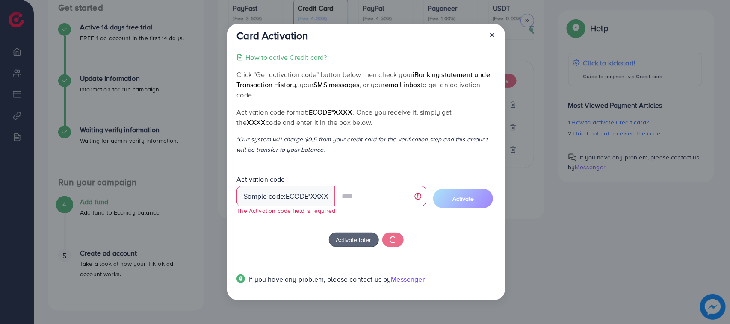
drag, startPoint x: 234, startPoint y: 71, endPoint x: 341, endPoint y: 155, distance: 135.3
click at [341, 155] on div "Card Activation How to active Credit card? Click "Get activation code" button b…" at bounding box center [366, 162] width 278 height 276
click at [343, 151] on p "*Our system will charge $0.5 from your credit card for the verification step an…" at bounding box center [366, 144] width 259 height 21
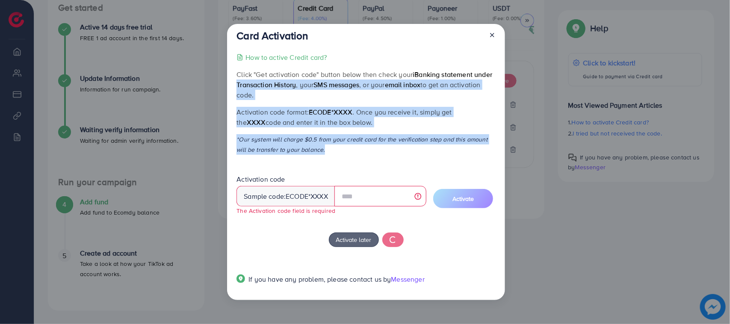
drag, startPoint x: 343, startPoint y: 151, endPoint x: 238, endPoint y: 78, distance: 127.3
click at [238, 82] on div "How to active Credit card? Click "Get activation code" button below then check …" at bounding box center [366, 173] width 259 height 243
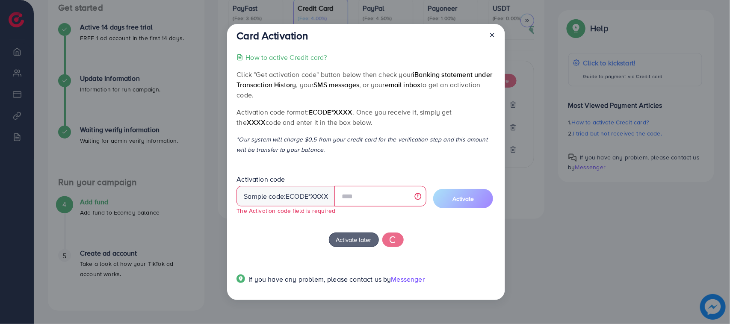
click at [238, 78] on p "Click "Get activation code" button below then check your iBanking statement und…" at bounding box center [366, 84] width 259 height 31
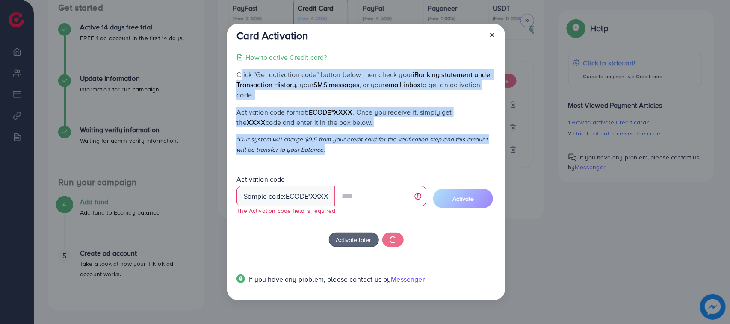
drag, startPoint x: 238, startPoint y: 78, endPoint x: 320, endPoint y: 154, distance: 112.0
click at [320, 154] on div "How to active Credit card? Click "Get activation code" button below then check …" at bounding box center [366, 173] width 259 height 243
click at [320, 154] on p "*Our system will charge $0.5 from your credit card for the verification step an…" at bounding box center [366, 144] width 259 height 21
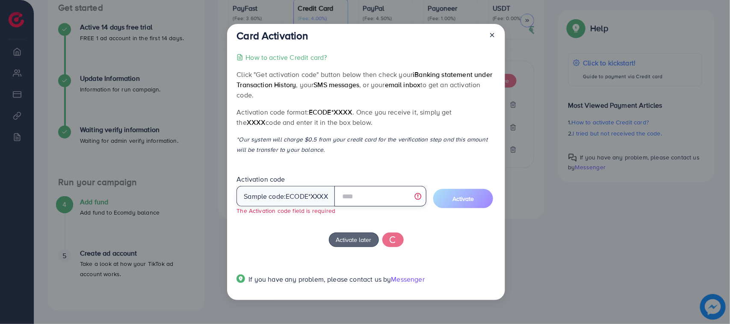
click at [378, 206] on input "text" at bounding box center [380, 196] width 92 height 21
click at [347, 200] on input "text" at bounding box center [380, 196] width 92 height 21
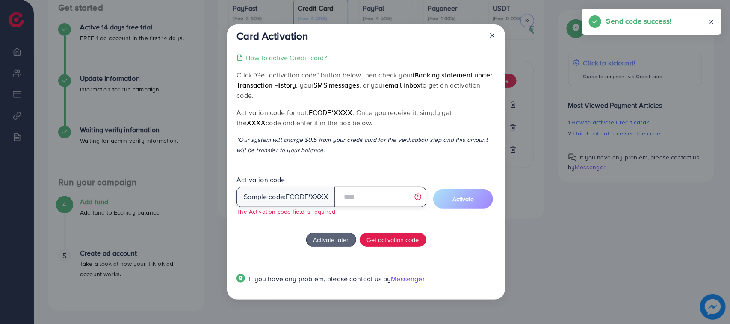
click at [356, 199] on input "text" at bounding box center [380, 197] width 92 height 21
click at [390, 144] on p "*Our system will charge $0.5 from your credit card for the verification step an…" at bounding box center [366, 145] width 259 height 21
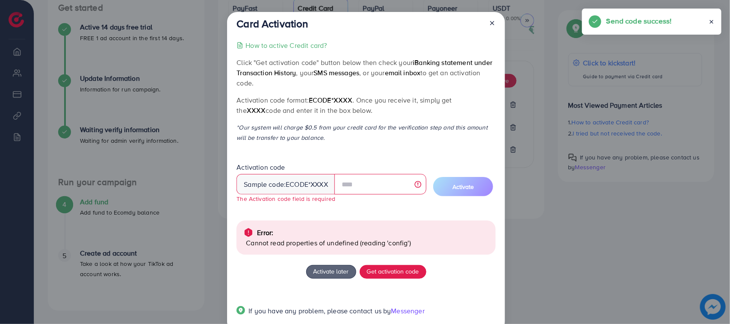
scroll to position [20, 0]
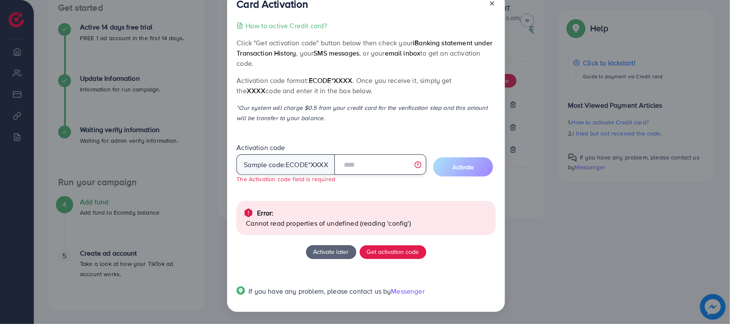
click at [361, 172] on input "text" at bounding box center [380, 164] width 92 height 21
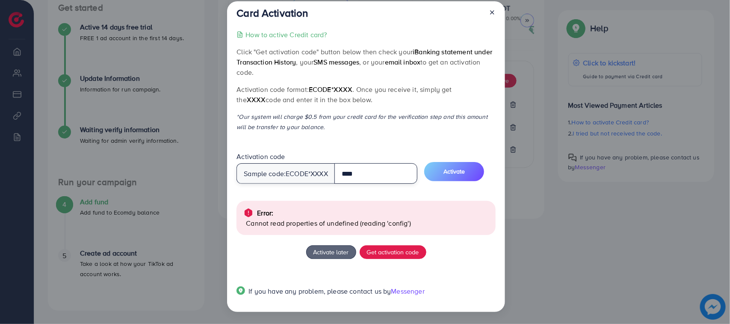
scroll to position [11, 0]
type input "****"
click at [471, 170] on button "Activate" at bounding box center [454, 171] width 60 height 19
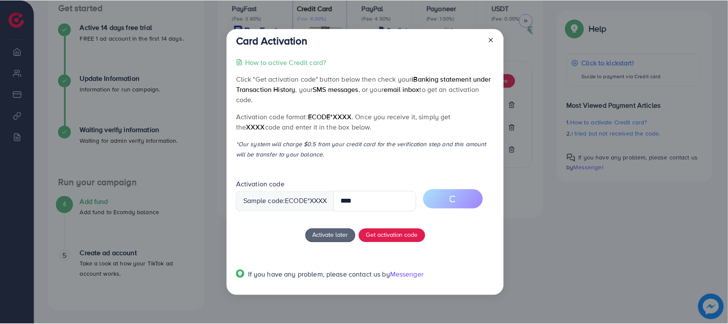
scroll to position [0, 0]
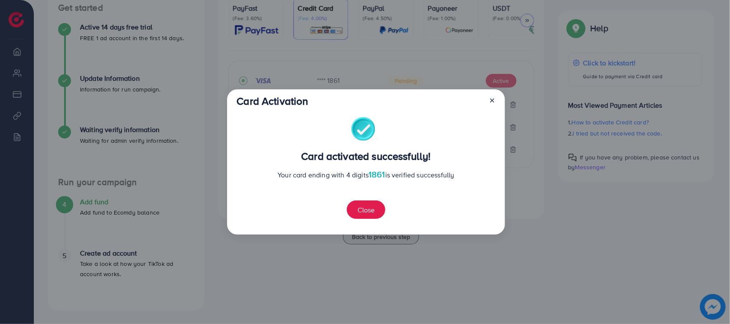
drag, startPoint x: 232, startPoint y: 75, endPoint x: 267, endPoint y: 108, distance: 48.4
click at [319, 145] on div "Card Activation Card activated successfully! Your card ending with 4 digits 186…" at bounding box center [366, 161] width 278 height 145
click at [272, 112] on div "Card Activation Card activated successfully! Your card ending with 4 digits 186…" at bounding box center [366, 161] width 278 height 145
click at [362, 216] on button "Close" at bounding box center [366, 210] width 38 height 18
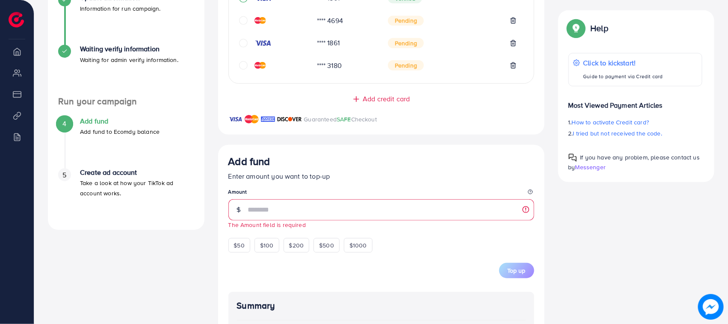
scroll to position [358, 0]
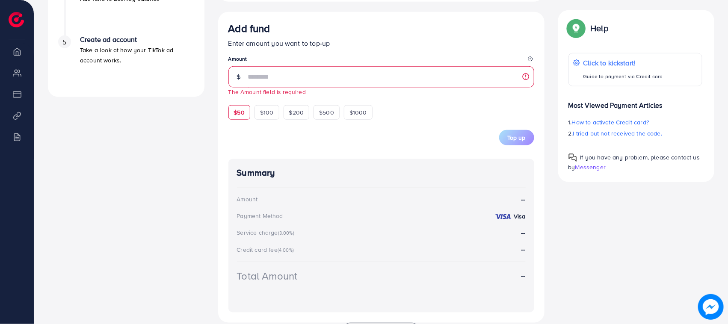
click at [237, 115] on span "$50" at bounding box center [239, 112] width 11 height 9
type input "**"
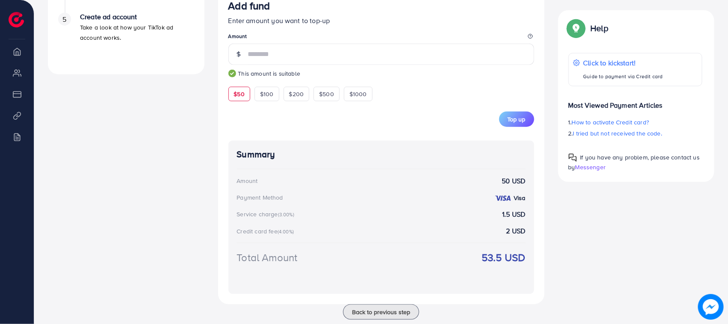
scroll to position [403, 0]
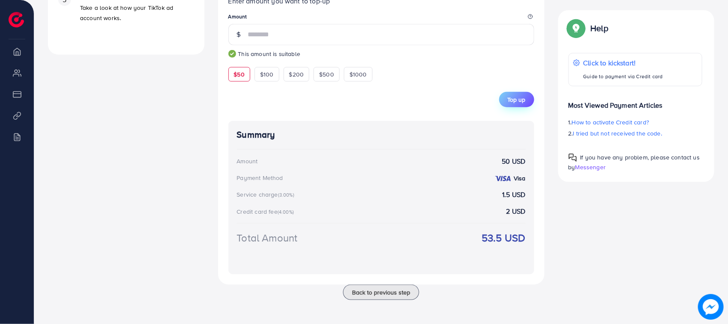
click at [528, 94] on button "Top up" at bounding box center [516, 99] width 35 height 15
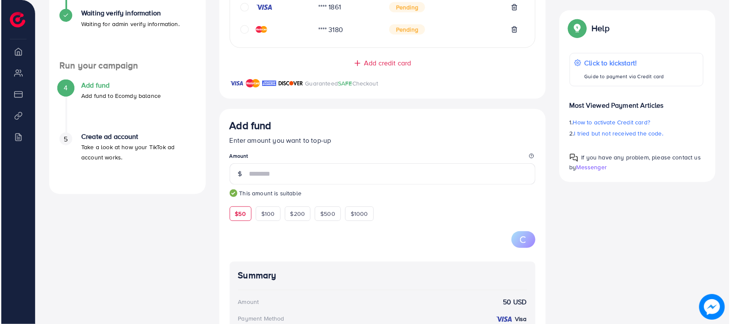
scroll to position [350, 0]
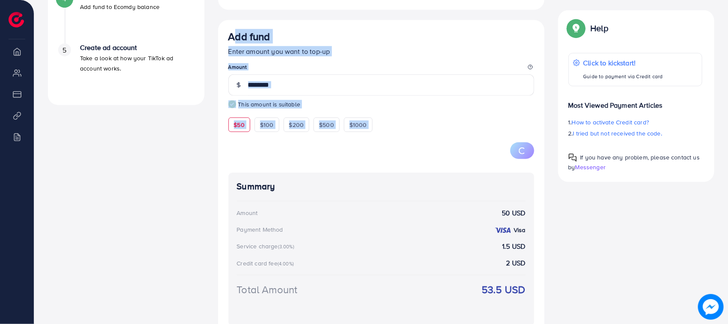
drag, startPoint x: 221, startPoint y: 30, endPoint x: 424, endPoint y: 146, distance: 234.3
click at [424, 146] on div "Add fund Enter amount you want to top-up Amount ** This amount is suitable $50 …" at bounding box center [381, 178] width 326 height 316
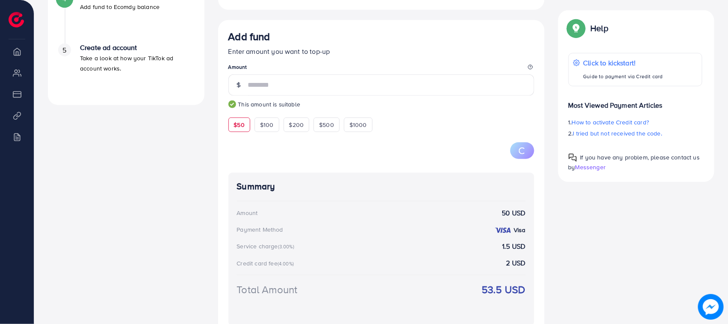
click at [208, 138] on div "A quick setup guide for your business. Get started Active 14 days free trial FR…" at bounding box center [126, 57] width 170 height 610
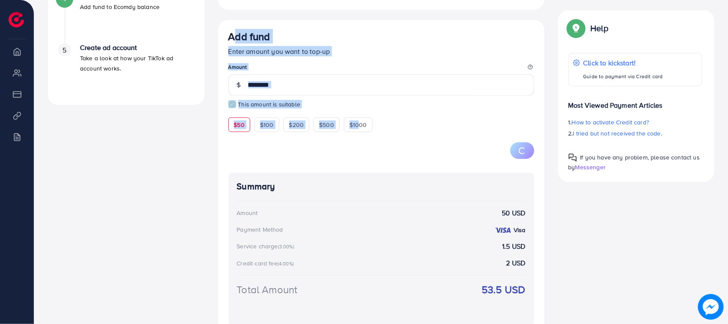
drag, startPoint x: 226, startPoint y: 38, endPoint x: 388, endPoint y: 151, distance: 197.7
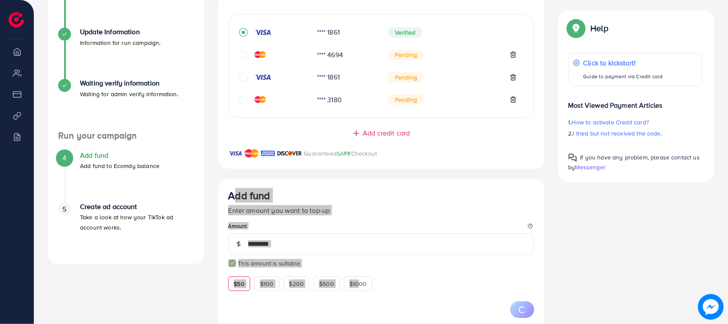
scroll to position [189, 0]
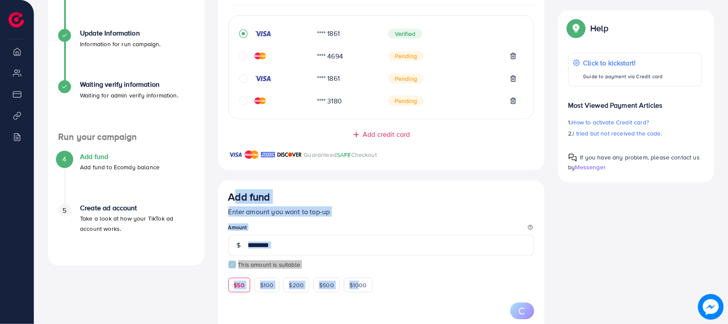
click at [264, 138] on div "Add credit card" at bounding box center [381, 135] width 292 height 10
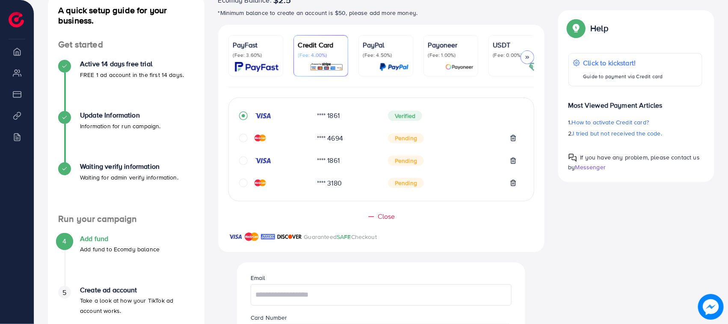
scroll to position [107, 0]
drag, startPoint x: 433, startPoint y: 113, endPoint x: 386, endPoint y: 109, distance: 47.6
click at [390, 110] on div "**** 1861 Verified" at bounding box center [381, 120] width 284 height 22
click at [386, 109] on div "**** 1861 Verified **** 4694 Pending **** 1861 Pending **** 3180 Pending" at bounding box center [381, 150] width 306 height 104
drag, startPoint x: 392, startPoint y: 116, endPoint x: 420, endPoint y: 121, distance: 28.6
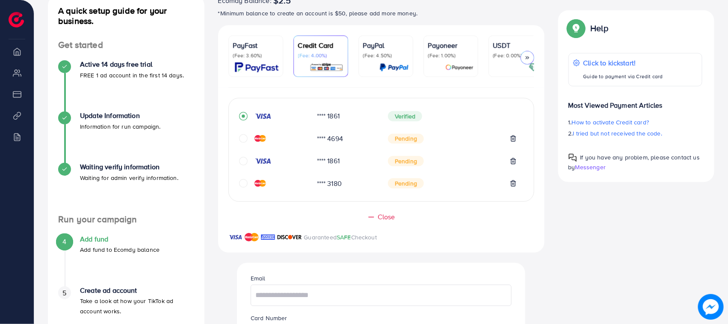
click at [420, 121] on span "Verified" at bounding box center [405, 116] width 34 height 10
click at [425, 118] on div "Verified" at bounding box center [452, 116] width 129 height 10
drag, startPoint x: 425, startPoint y: 118, endPoint x: 398, endPoint y: 114, distance: 27.3
click at [398, 114] on div "Verified" at bounding box center [452, 116] width 129 height 10
click at [384, 108] on div "**** 1861 Verified **** 4694 Pending **** 1861 Pending **** 3180 Pending" at bounding box center [381, 150] width 306 height 104
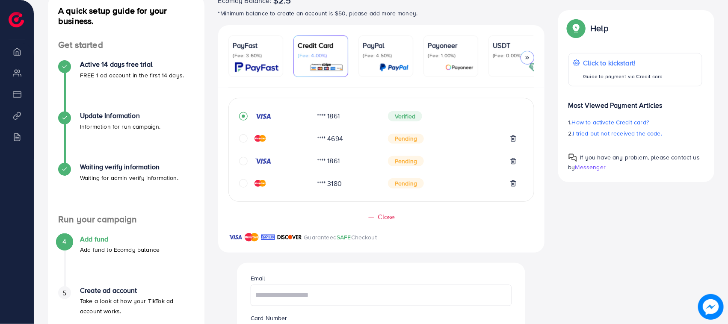
drag, startPoint x: 418, startPoint y: 119, endPoint x: 377, endPoint y: 114, distance: 41.4
click at [379, 114] on div "**** 1861 Verified" at bounding box center [381, 120] width 284 height 22
click at [377, 114] on div "**** 1861" at bounding box center [345, 116] width 71 height 10
drag, startPoint x: 388, startPoint y: 116, endPoint x: 418, endPoint y: 121, distance: 30.8
click at [418, 121] on span "Verified" at bounding box center [405, 116] width 34 height 10
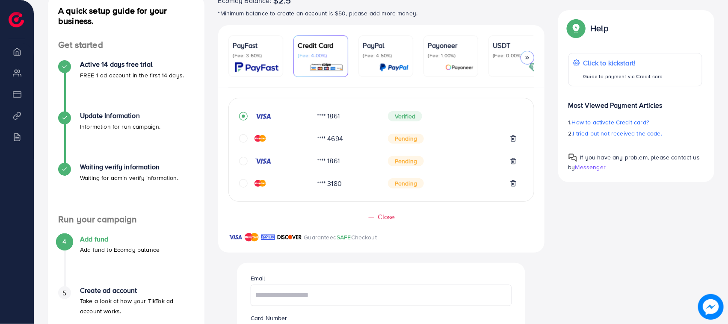
click at [422, 121] on div "Verified" at bounding box center [452, 116] width 129 height 10
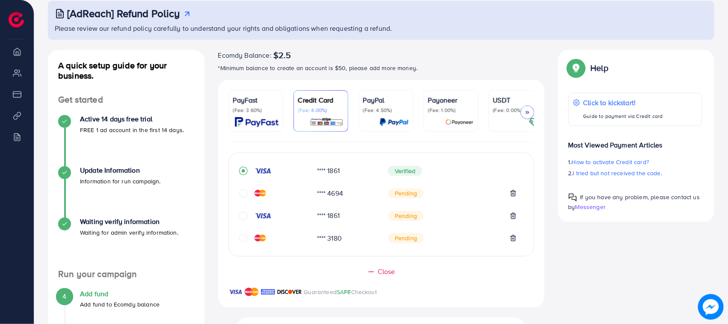
scroll to position [0, 0]
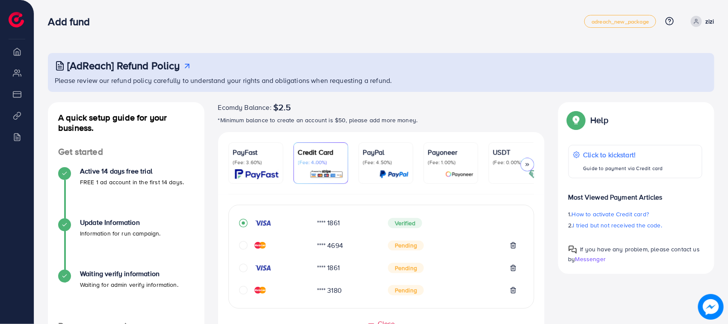
click at [17, 56] on li "Overview" at bounding box center [17, 51] width 34 height 17
click at [701, 20] on span at bounding box center [696, 21] width 11 height 11
click at [406, 65] on div "[AdReach] Refund Policy" at bounding box center [382, 65] width 654 height 12
click at [692, 22] on span at bounding box center [696, 21] width 11 height 11
click at [668, 46] on span "Log out" at bounding box center [662, 51] width 23 height 10
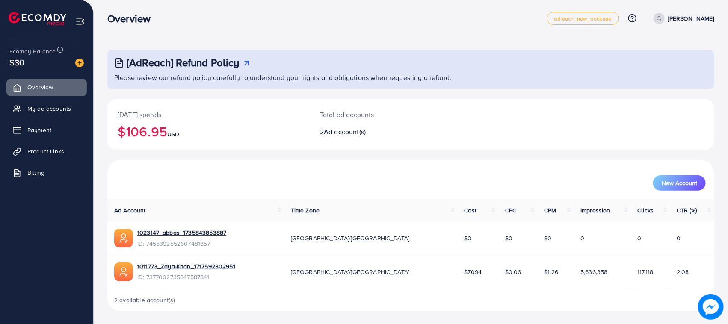
scroll to position [3, 0]
click at [21, 105] on icon at bounding box center [19, 109] width 9 height 9
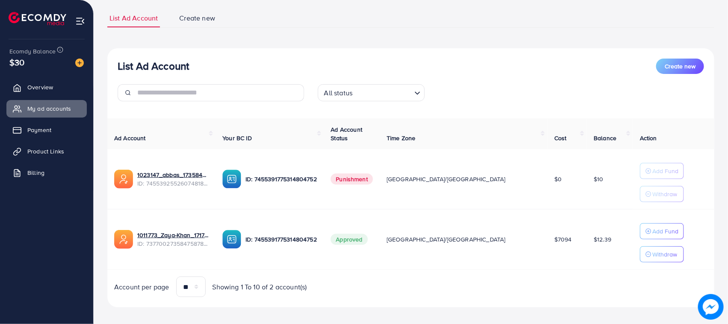
scroll to position [62, 0]
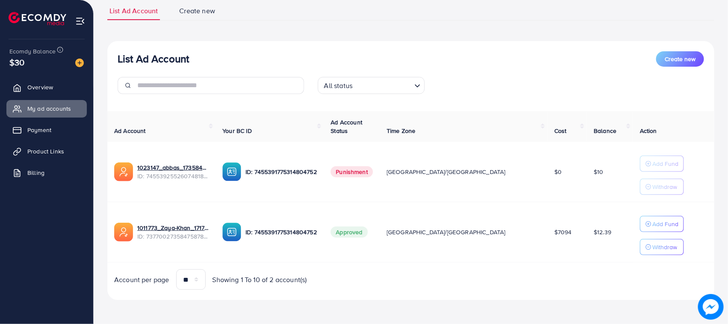
click at [160, 60] on h3 "List Ad Account" at bounding box center [153, 59] width 71 height 12
click at [218, 48] on div "List Ad Account Create new All status Loading... Ad Account Your BC ID Ad Accou…" at bounding box center [410, 171] width 607 height 260
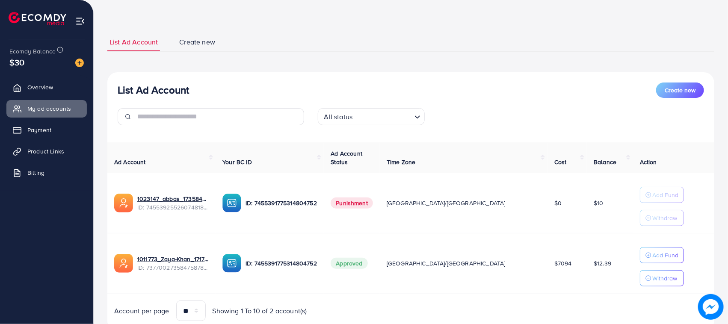
scroll to position [0, 0]
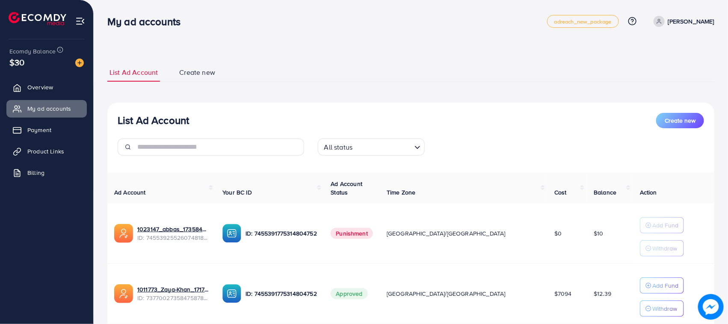
click at [155, 124] on h3 "List Ad Account" at bounding box center [153, 120] width 71 height 12
click at [176, 118] on h3 "List Ad Account" at bounding box center [153, 120] width 71 height 12
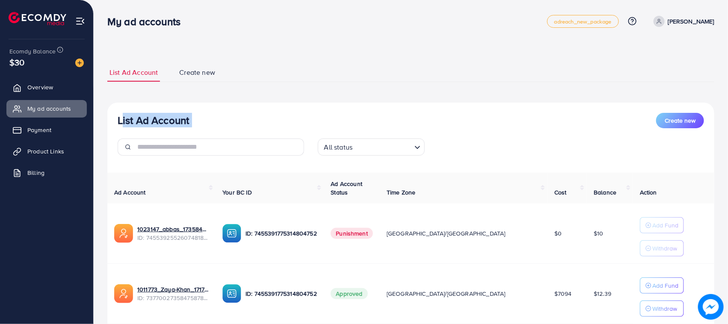
click at [176, 118] on h3 "List Ad Account" at bounding box center [153, 120] width 71 height 12
click at [209, 115] on div "List Ad Account Create new" at bounding box center [411, 120] width 586 height 15
drag, startPoint x: 116, startPoint y: 116, endPoint x: 234, endPoint y: 109, distance: 118.2
click at [210, 117] on div "List Ad Account Create new All status Loading..." at bounding box center [410, 138] width 607 height 50
click at [234, 109] on div "List Ad Account Create new All status Loading... Ad Account Your BC ID Ad Accou…" at bounding box center [410, 233] width 607 height 260
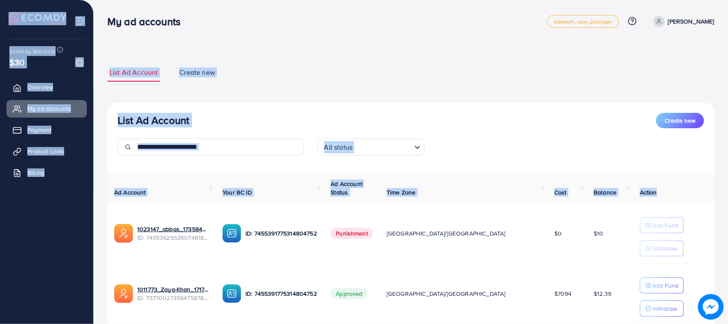
drag, startPoint x: 0, startPoint y: 18, endPoint x: 658, endPoint y: 188, distance: 679.3
click at [658, 188] on div "My ad accounts adreach_new_package Help Center Contact Support Plans and Pricin…" at bounding box center [364, 193] width 728 height 386
click at [571, 63] on ul "List Ad Account Create new" at bounding box center [410, 72] width 607 height 19
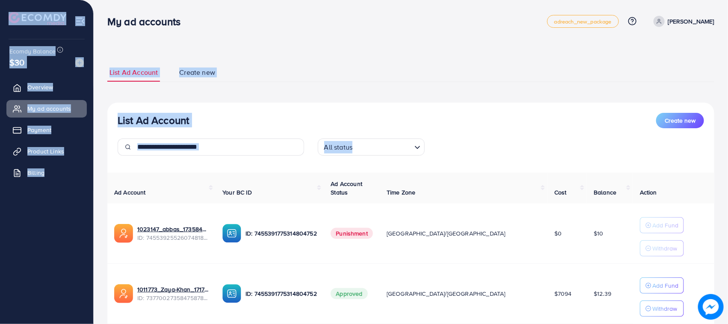
drag, startPoint x: 0, startPoint y: 16, endPoint x: 657, endPoint y: 137, distance: 667.6
click at [656, 137] on div "My ad accounts adreach_new_package Help Center Contact Support Plans and Pricin…" at bounding box center [364, 193] width 728 height 386
click at [632, 84] on div "List Ad Account Create new List Ad Account Create new All status Loading... Ad …" at bounding box center [410, 212] width 607 height 299
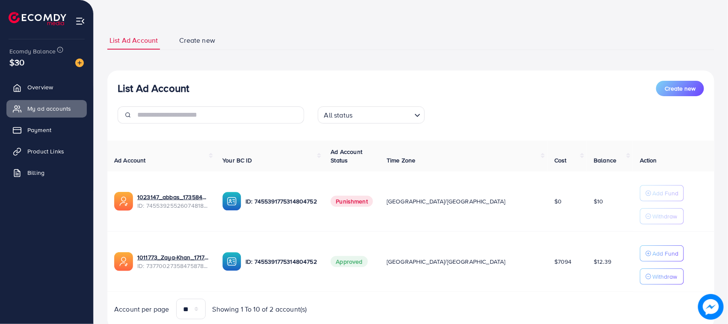
scroll to position [62, 0]
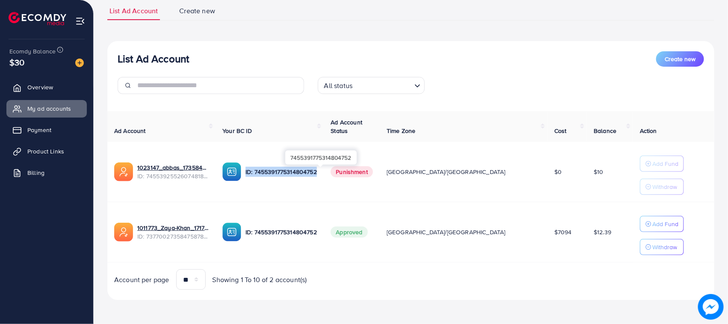
drag, startPoint x: 356, startPoint y: 174, endPoint x: 247, endPoint y: 166, distance: 109.8
click at [266, 176] on div "ID: 7455391775314804752" at bounding box center [269, 172] width 95 height 19
click at [331, 53] on div "List Ad Account Create new" at bounding box center [411, 58] width 586 height 15
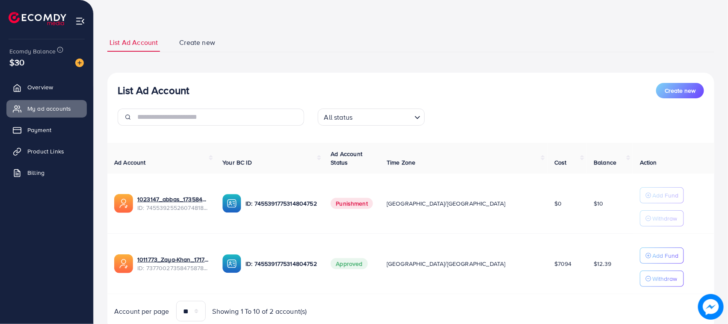
scroll to position [0, 0]
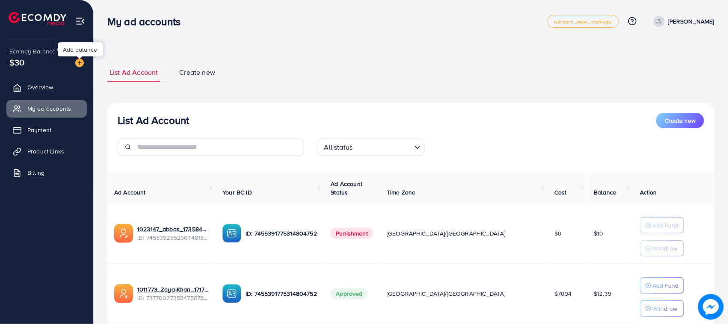
click at [77, 60] on img at bounding box center [79, 63] width 9 height 9
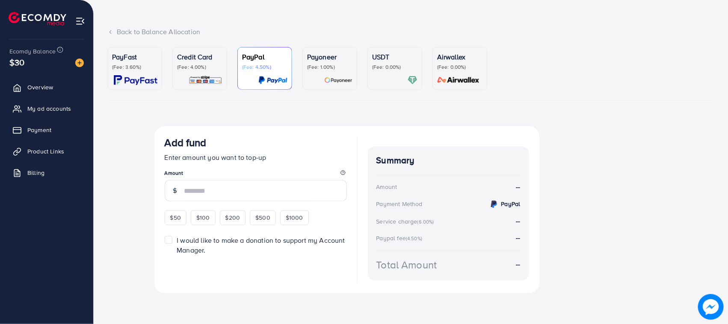
click at [215, 56] on p "Credit Card" at bounding box center [199, 57] width 45 height 10
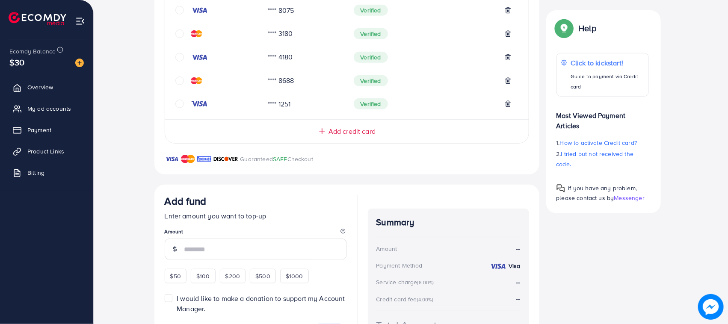
scroll to position [197, 0]
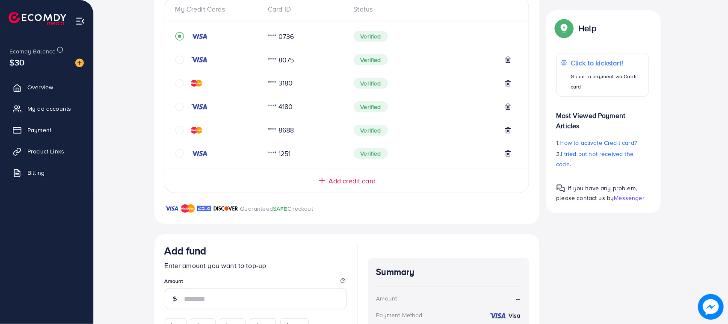
drag, startPoint x: 258, startPoint y: 31, endPoint x: 302, endPoint y: 41, distance: 44.8
click at [300, 41] on div "**** 0736 Verified" at bounding box center [346, 40] width 343 height 24
click at [302, 40] on div "**** 0736" at bounding box center [304, 37] width 86 height 10
drag, startPoint x: 302, startPoint y: 40, endPoint x: 270, endPoint y: 35, distance: 32.4
click at [279, 40] on div "**** 0736" at bounding box center [304, 37] width 86 height 10
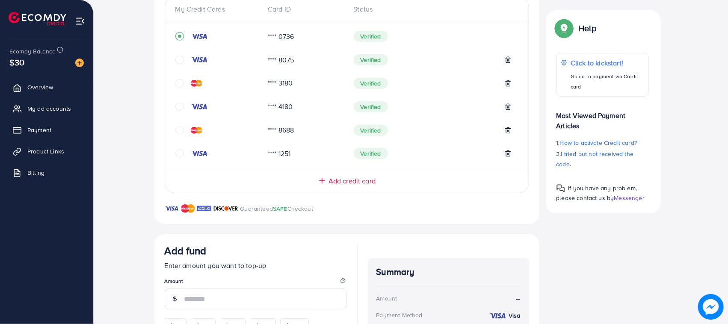
click at [269, 34] on div "**** 0736" at bounding box center [304, 37] width 86 height 10
drag, startPoint x: 269, startPoint y: 34, endPoint x: 305, endPoint y: 39, distance: 35.4
click at [305, 39] on div "**** 0736" at bounding box center [304, 37] width 86 height 10
drag, startPoint x: 294, startPoint y: 39, endPoint x: 269, endPoint y: 33, distance: 25.8
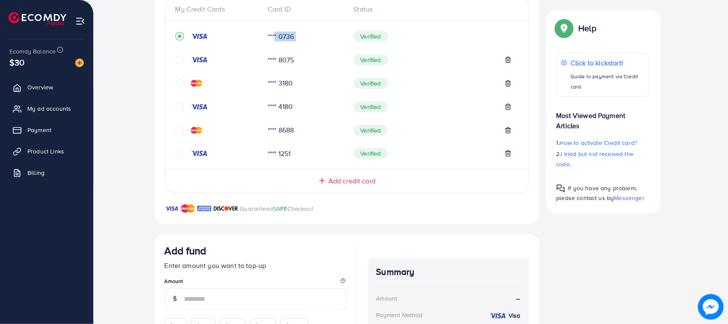
click at [270, 33] on div "**** 0736" at bounding box center [304, 37] width 86 height 10
click at [266, 33] on div "**** 0736" at bounding box center [304, 37] width 86 height 10
drag, startPoint x: 266, startPoint y: 33, endPoint x: 294, endPoint y: 37, distance: 27.6
click at [294, 37] on div "**** 0736" at bounding box center [304, 37] width 86 height 10
click at [300, 44] on div "**** 0736 Verified" at bounding box center [346, 40] width 343 height 24
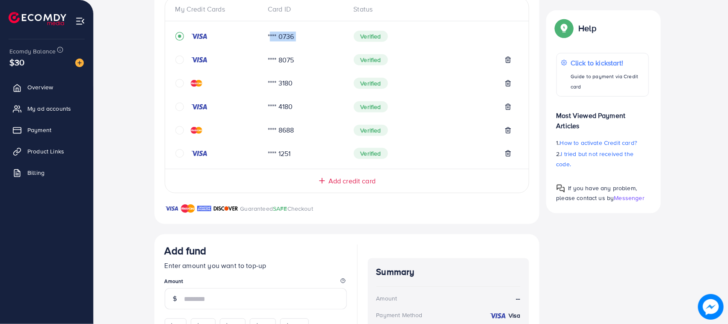
drag, startPoint x: 298, startPoint y: 61, endPoint x: 266, endPoint y: 63, distance: 32.1
click at [266, 63] on div "**** 8075" at bounding box center [304, 60] width 86 height 10
click at [265, 63] on div "**** 8075" at bounding box center [304, 60] width 86 height 10
drag, startPoint x: 265, startPoint y: 63, endPoint x: 293, endPoint y: 67, distance: 28.5
click at [293, 67] on div "**** 8075 Verified" at bounding box center [346, 64] width 343 height 24
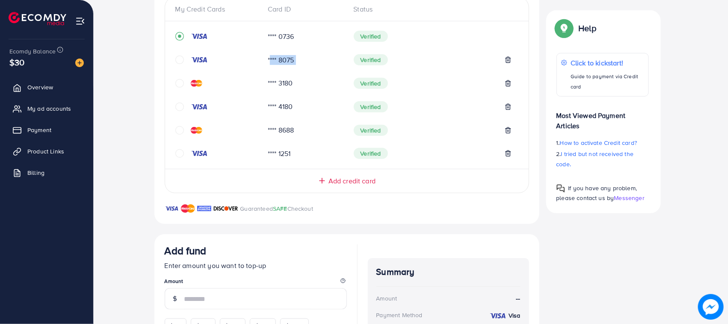
click at [283, 63] on div "**** 8075" at bounding box center [304, 60] width 86 height 10
drag, startPoint x: 263, startPoint y: 60, endPoint x: 296, endPoint y: 65, distance: 32.8
click at [296, 65] on div "**** 8075" at bounding box center [304, 60] width 86 height 10
click at [296, 64] on div "**** 8075" at bounding box center [304, 60] width 86 height 10
drag, startPoint x: 296, startPoint y: 64, endPoint x: 268, endPoint y: 61, distance: 28.0
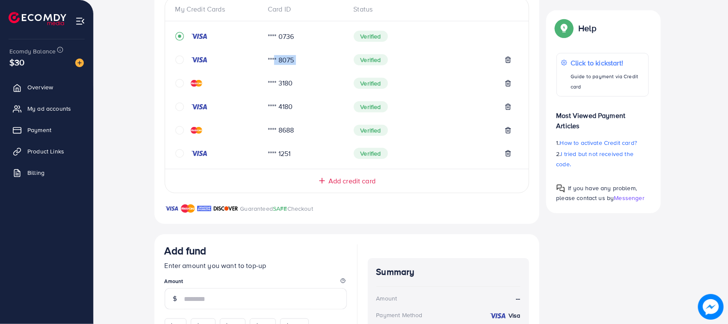
click at [269, 62] on div "**** 8075" at bounding box center [304, 60] width 86 height 10
click at [266, 61] on div "**** 8075" at bounding box center [304, 60] width 86 height 10
drag, startPoint x: 266, startPoint y: 61, endPoint x: 300, endPoint y: 65, distance: 34.9
click at [300, 65] on div "**** 8075" at bounding box center [304, 60] width 86 height 10
click at [321, 65] on div "**** 8075 Verified" at bounding box center [346, 64] width 343 height 24
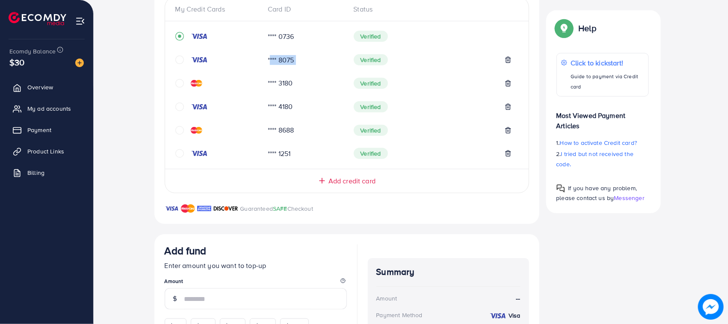
drag, startPoint x: 354, startPoint y: 62, endPoint x: 381, endPoint y: 62, distance: 26.9
click at [381, 62] on span "Verified" at bounding box center [371, 59] width 34 height 11
click at [382, 62] on span "Verified" at bounding box center [371, 59] width 34 height 11
click at [196, 59] on img at bounding box center [199, 59] width 17 height 7
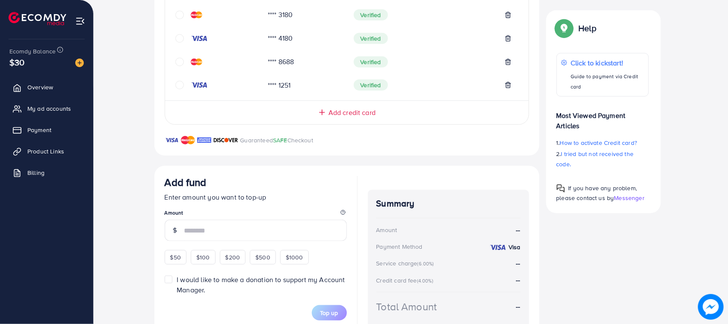
scroll to position [308, 0]
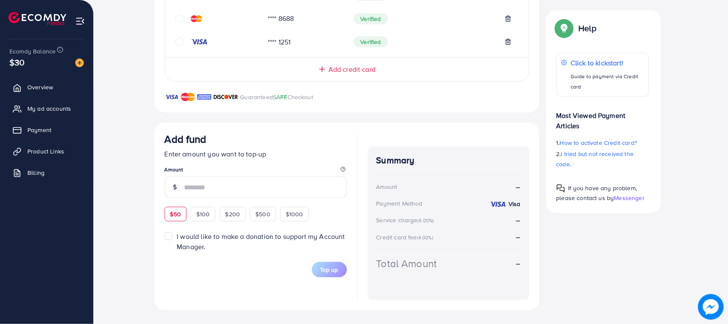
click at [169, 218] on div "$50" at bounding box center [176, 214] width 22 height 15
type input "**"
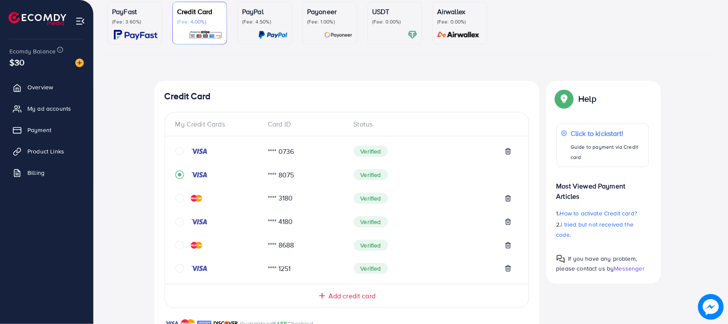
scroll to position [160, 0]
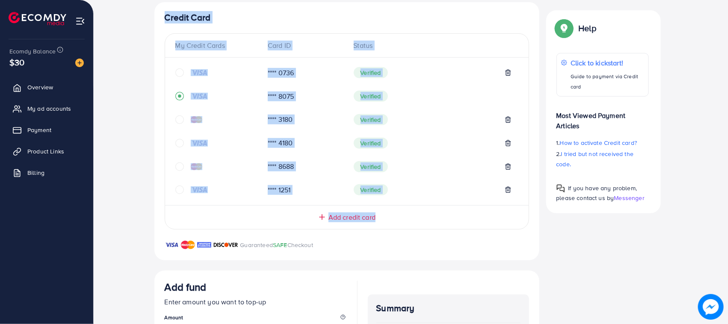
drag, startPoint x: 164, startPoint y: 19, endPoint x: 379, endPoint y: 212, distance: 288.7
click at [405, 223] on div "Credit Card My Credit Cards Card ID Status **** 0736 Verified **** 8075 Verifie…" at bounding box center [346, 131] width 385 height 258
click at [157, 42] on div "Credit Card My Credit Cards Card ID Status **** 0736 Verified **** 8075 Verifie…" at bounding box center [346, 131] width 385 height 258
drag, startPoint x: 163, startPoint y: 12, endPoint x: 373, endPoint y: 207, distance: 287.2
click at [373, 207] on div "Credit Card My Credit Cards Card ID Status **** 0736 Verified **** 8075 Verifie…" at bounding box center [346, 131] width 385 height 258
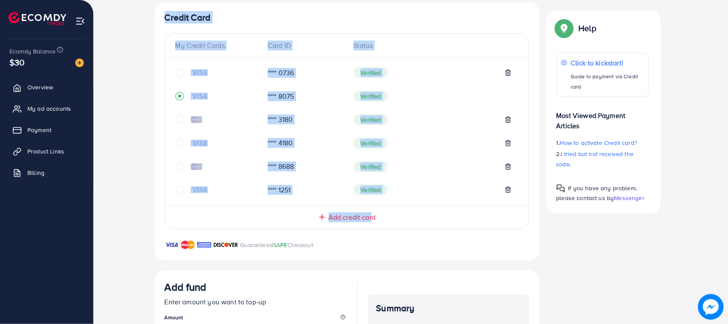
click at [120, 86] on div "Top-up Success! Thanks you for your purchase. Please check your balance again. …" at bounding box center [410, 230] width 607 height 456
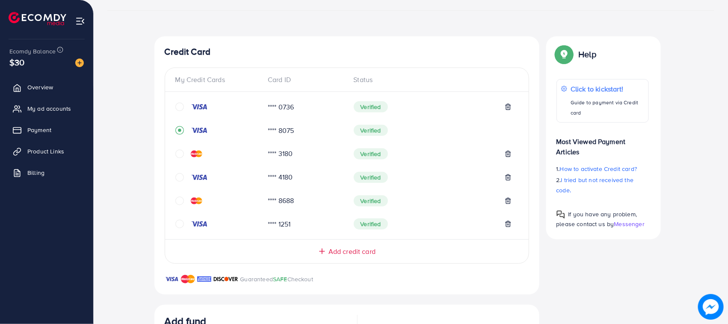
scroll to position [107, 0]
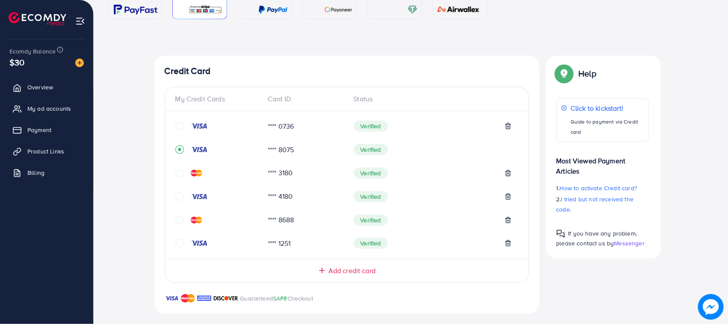
drag, startPoint x: 404, startPoint y: 130, endPoint x: 343, endPoint y: 121, distance: 62.2
click at [346, 122] on div "**** 0736 Verified" at bounding box center [346, 130] width 343 height 24
click at [343, 121] on div "**** 0736 Verified" at bounding box center [346, 130] width 343 height 24
drag, startPoint x: 343, startPoint y: 121, endPoint x: 403, endPoint y: 127, distance: 60.7
click at [385, 122] on div "**** 0736 Verified" at bounding box center [346, 130] width 343 height 24
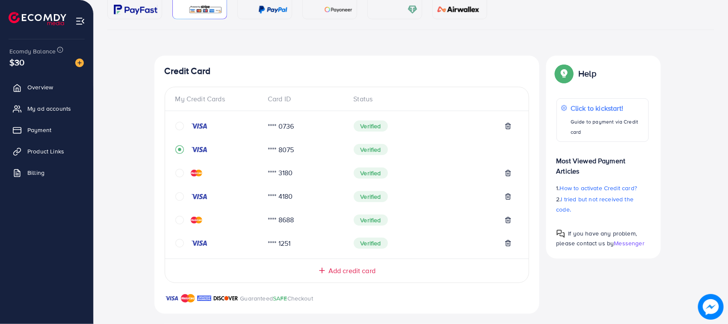
click at [403, 127] on div "Verified" at bounding box center [433, 126] width 158 height 11
drag, startPoint x: 403, startPoint y: 127, endPoint x: 344, endPoint y: 127, distance: 58.6
click at [345, 127] on div "**** 0736 Verified" at bounding box center [346, 130] width 343 height 24
click at [338, 126] on div "**** 0736" at bounding box center [304, 126] width 86 height 10
drag, startPoint x: 338, startPoint y: 126, endPoint x: 379, endPoint y: 130, distance: 41.3
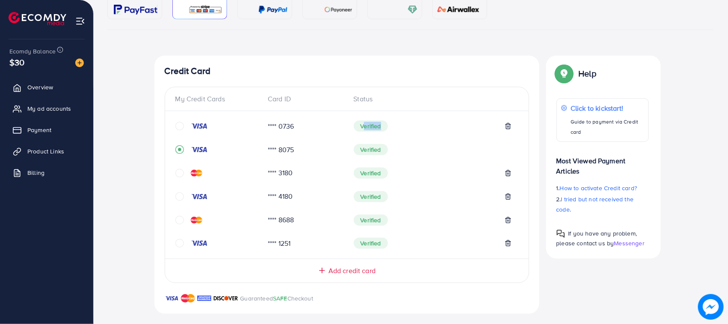
click at [379, 130] on div "**** 0736 Verified" at bounding box center [346, 130] width 343 height 24
click at [379, 130] on span "Verified" at bounding box center [371, 126] width 34 height 11
drag, startPoint x: 396, startPoint y: 133, endPoint x: 354, endPoint y: 131, distance: 42.4
click at [354, 131] on div "**** 0736 Verified" at bounding box center [346, 130] width 343 height 24
drag, startPoint x: 352, startPoint y: 130, endPoint x: 182, endPoint y: 105, distance: 171.7
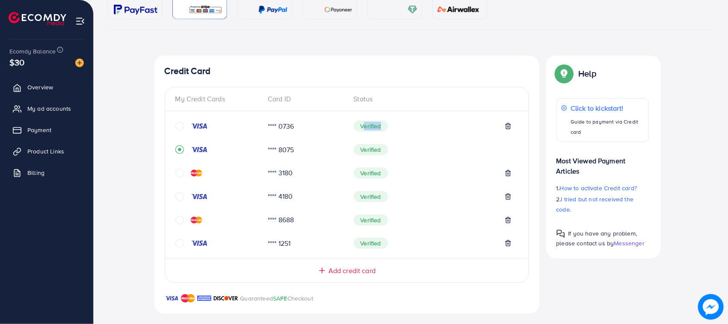
click at [352, 130] on div "Verified" at bounding box center [433, 126] width 172 height 11
click at [14, 107] on link "My ad accounts" at bounding box center [46, 108] width 80 height 17
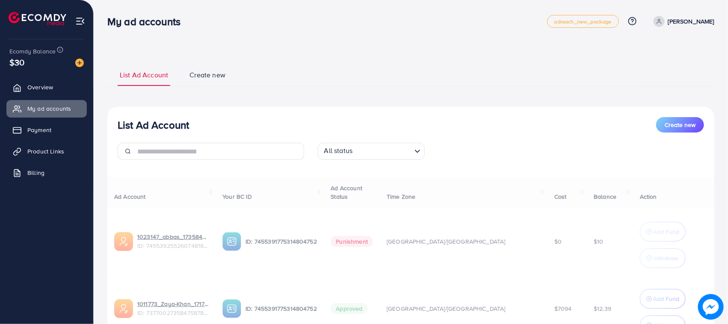
scroll to position [80, 0]
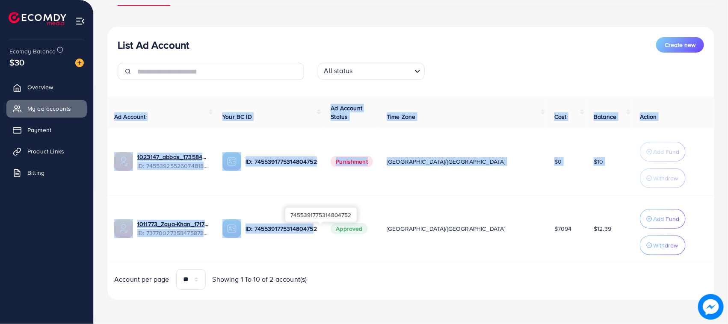
drag, startPoint x: 113, startPoint y: 205, endPoint x: 338, endPoint y: 239, distance: 227.4
click at [338, 239] on div "List Ad Account Create new List Ad Account Create new All status Loading... Ad …" at bounding box center [411, 122] width 634 height 404
click at [324, 239] on td "ID: 7455391775314804752" at bounding box center [270, 228] width 108 height 67
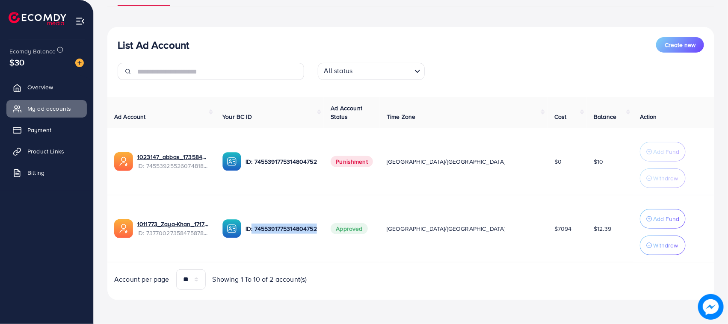
drag, startPoint x: 276, startPoint y: 228, endPoint x: 344, endPoint y: 234, distance: 68.3
click at [317, 234] on div "ID: 7455391775314804752" at bounding box center [269, 228] width 95 height 19
click at [317, 236] on div "ID: 7455391775314804752" at bounding box center [269, 228] width 95 height 19
drag, startPoint x: 281, startPoint y: 228, endPoint x: 351, endPoint y: 232, distance: 69.8
click at [317, 232] on p "ID: 7455391775314804752" at bounding box center [280, 229] width 71 height 10
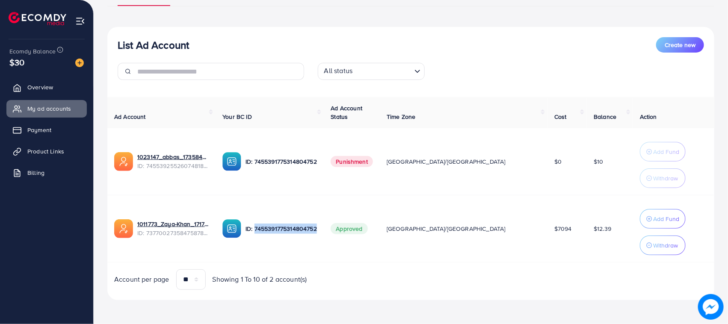
drag, startPoint x: 343, startPoint y: 248, endPoint x: 266, endPoint y: 228, distance: 79.6
click at [324, 248] on td "ID: 7455391775314804752" at bounding box center [270, 228] width 108 height 67
click at [77, 63] on img at bounding box center [79, 63] width 9 height 9
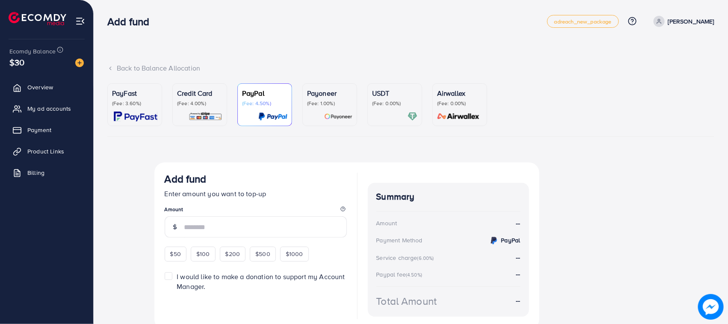
click at [215, 106] on p "(Fee: 4.00%)" at bounding box center [199, 103] width 45 height 7
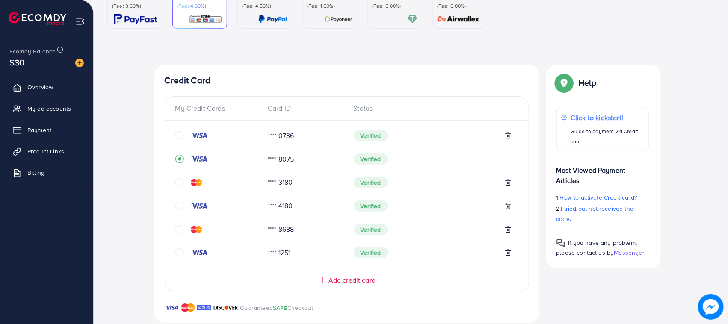
scroll to position [107, 0]
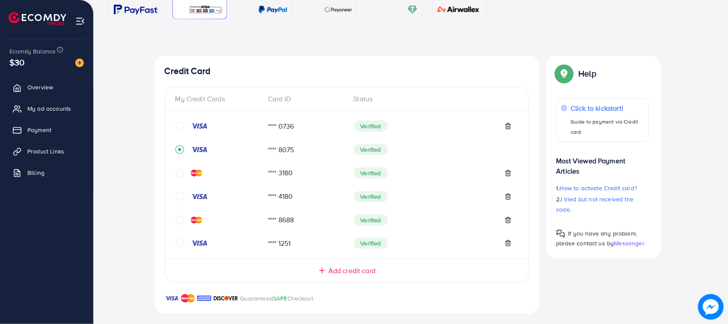
drag, startPoint x: 163, startPoint y: 73, endPoint x: 428, endPoint y: 233, distance: 310.0
click at [428, 233] on div "Credit Card My Credit Cards Card ID Status **** 0736 Verified **** 8075 Verifie…" at bounding box center [346, 185] width 385 height 258
click at [438, 257] on div "My Credit Cards Card ID Status **** 0736 Verified **** 8075 Verified **** 3180 …" at bounding box center [347, 185] width 364 height 196
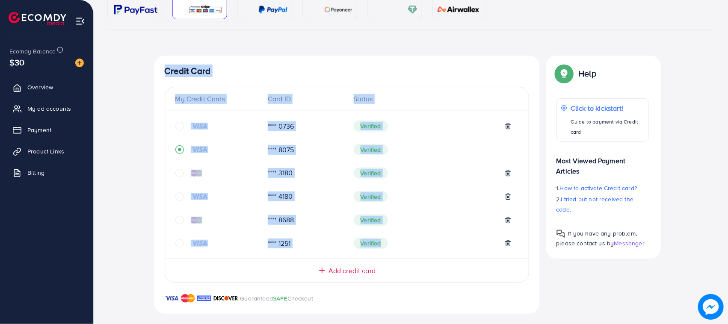
drag, startPoint x: 433, startPoint y: 257, endPoint x: 153, endPoint y: 73, distance: 335.7
click at [153, 73] on div "Top-up Success! Thanks you for your purchase. Please check your balance again. …" at bounding box center [410, 284] width 607 height 456
drag, startPoint x: 153, startPoint y: 73, endPoint x: 434, endPoint y: 258, distance: 336.7
click at [434, 258] on div "Top-up Success! Thanks you for your purchase. Please check your balance again. …" at bounding box center [410, 284] width 607 height 456
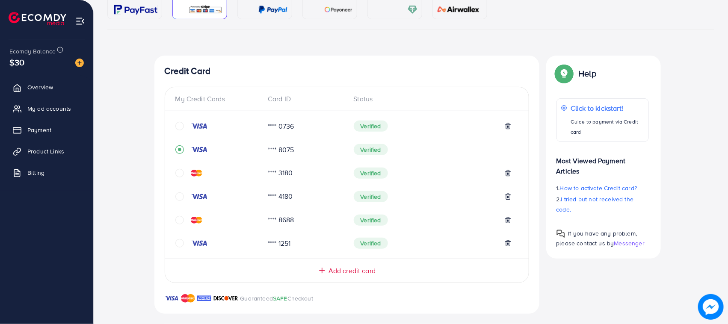
click at [413, 253] on div "My Credit Cards Card ID Status **** 0736 Verified **** 8075 Verified **** 3180 …" at bounding box center [347, 185] width 364 height 196
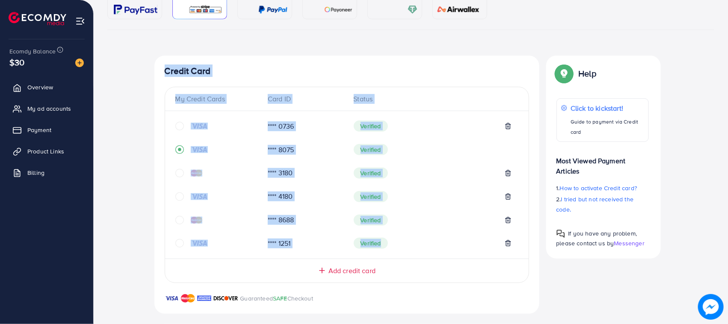
drag, startPoint x: 413, startPoint y: 253, endPoint x: 149, endPoint y: 73, distance: 319.8
click at [149, 73] on div "Top-up Success! Thanks you for your purchase. Please check your balance again. …" at bounding box center [410, 284] width 607 height 456
drag, startPoint x: 149, startPoint y: 73, endPoint x: 388, endPoint y: 256, distance: 301.4
click at [388, 256] on div "Top-up Success! Thanks you for your purchase. Please check your balance again. …" at bounding box center [410, 284] width 607 height 456
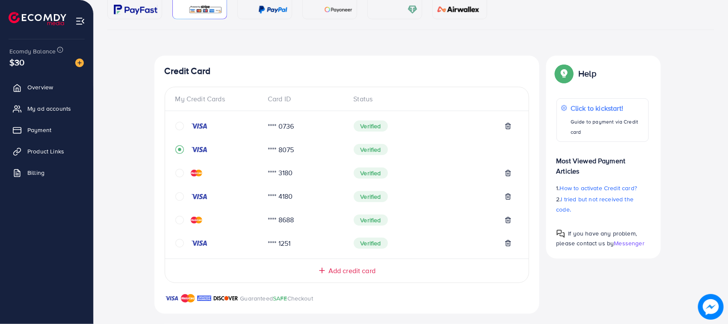
click at [394, 263] on div "Add credit card" at bounding box center [347, 267] width 364 height 17
drag, startPoint x: 394, startPoint y: 248, endPoint x: 163, endPoint y: 69, distance: 292.6
click at [163, 69] on div "Credit Card My Credit Cards Card ID Status **** 0736 Verified **** 8075 Verifie…" at bounding box center [346, 185] width 385 height 258
drag, startPoint x: 163, startPoint y: 69, endPoint x: 199, endPoint y: 76, distance: 36.2
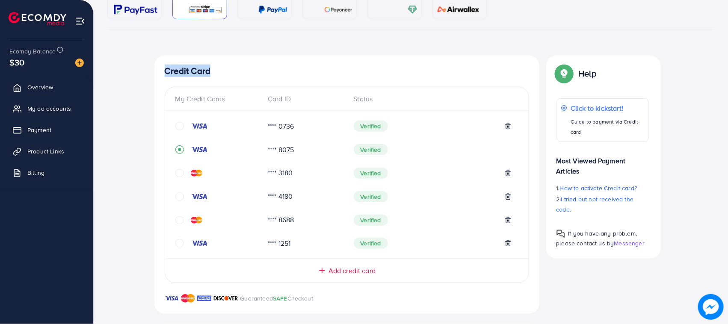
click at [199, 76] on div "Credit Card My Credit Cards Card ID Status **** 0736 Verified **** 8075 Verifie…" at bounding box center [346, 185] width 385 height 258
click at [199, 76] on h4 "Credit Card" at bounding box center [347, 71] width 364 height 11
click at [225, 60] on div "Credit Card My Credit Cards Card ID Status **** 0736 Verified **** 8075 Verifie…" at bounding box center [346, 185] width 385 height 258
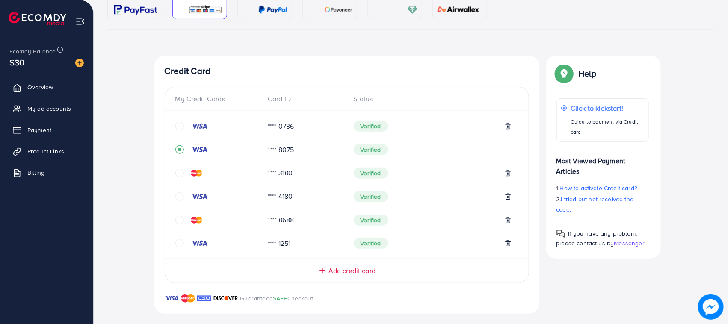
click at [187, 66] on h4 "Credit Card" at bounding box center [347, 71] width 364 height 11
click at [225, 57] on div "Credit Card My Credit Cards Card ID Status **** 0736 Verified **** 8075 Verifie…" at bounding box center [346, 185] width 385 height 258
drag, startPoint x: 161, startPoint y: 71, endPoint x: 216, endPoint y: 78, distance: 56.1
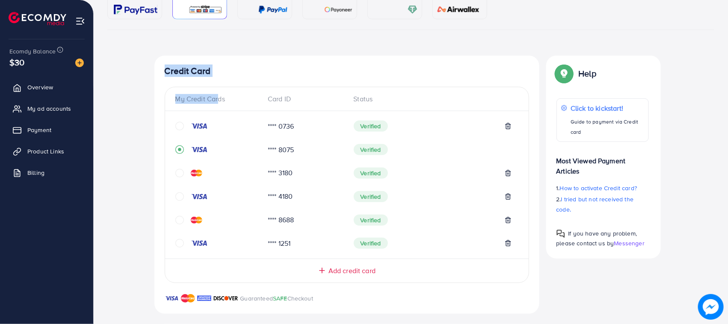
click at [216, 78] on div "Credit Card My Credit Cards Card ID Status **** 0736 Verified **** 8075 Verifie…" at bounding box center [346, 185] width 385 height 258
click at [220, 71] on h4 "Credit Card" at bounding box center [347, 71] width 364 height 11
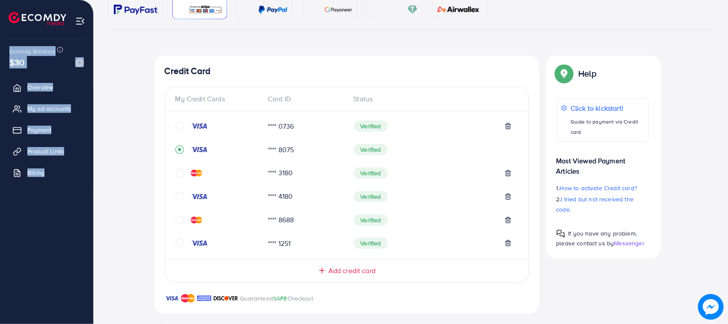
drag, startPoint x: 1, startPoint y: 42, endPoint x: 95, endPoint y: 179, distance: 165.6
click at [63, 176] on div "Ecomdy Balance $30 Overview My ad accounts Payment Product Links Billing" at bounding box center [47, 162] width 94 height 324
click at [107, 194] on div "Top-up Success! Thanks you for your purchase. Please check your balance again. …" at bounding box center [410, 284] width 607 height 456
drag, startPoint x: 29, startPoint y: 44, endPoint x: 66, endPoint y: 161, distance: 123.4
click at [66, 161] on div "Ecomdy Balance $30 Overview My ad accounts Payment Product Links Billing" at bounding box center [47, 162] width 94 height 324
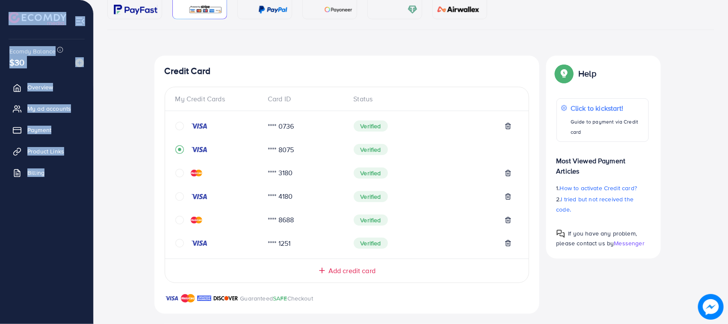
click at [59, 200] on ul "Overview My ad accounts Payment Product Links Billing" at bounding box center [46, 177] width 93 height 205
drag, startPoint x: 59, startPoint y: 200, endPoint x: 0, endPoint y: 16, distance: 193.1
click at [0, 16] on div "Ecomdy Balance $30 Overview My ad accounts Payment Product Links Billing" at bounding box center [47, 162] width 94 height 324
click at [0, 16] on div at bounding box center [47, 15] width 94 height 30
drag, startPoint x: 0, startPoint y: 16, endPoint x: 56, endPoint y: 195, distance: 187.8
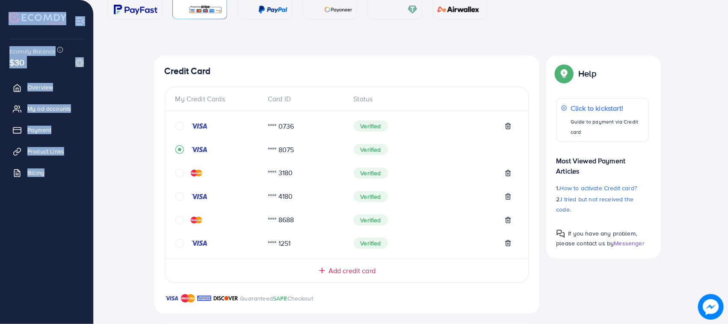
click at [56, 191] on div "Ecomdy Balance $30 Overview My ad accounts Payment Product Links Billing" at bounding box center [47, 162] width 94 height 324
click at [56, 198] on ul "Overview My ad accounts Payment Product Links Billing" at bounding box center [46, 177] width 93 height 205
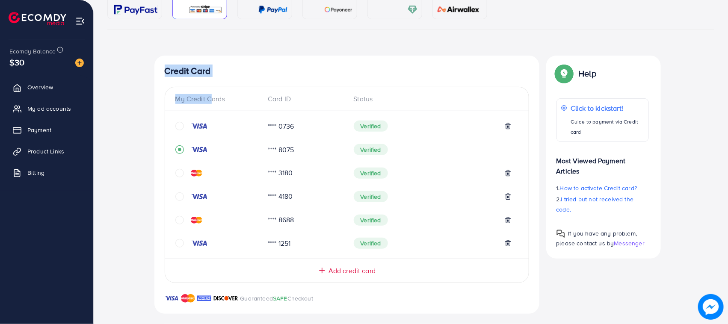
drag, startPoint x: 157, startPoint y: 70, endPoint x: 208, endPoint y: 80, distance: 51.8
click at [208, 80] on div "Credit Card My Credit Cards Card ID Status **** 0736 Verified **** 8075 Verifie…" at bounding box center [346, 185] width 385 height 258
click at [189, 71] on h4 "Credit Card" at bounding box center [347, 71] width 364 height 11
drag, startPoint x: 161, startPoint y: 68, endPoint x: 216, endPoint y: 72, distance: 55.3
click at [216, 72] on div "Credit Card My Credit Cards Card ID Status **** 0736 Verified **** 8075 Verifie…" at bounding box center [346, 185] width 385 height 258
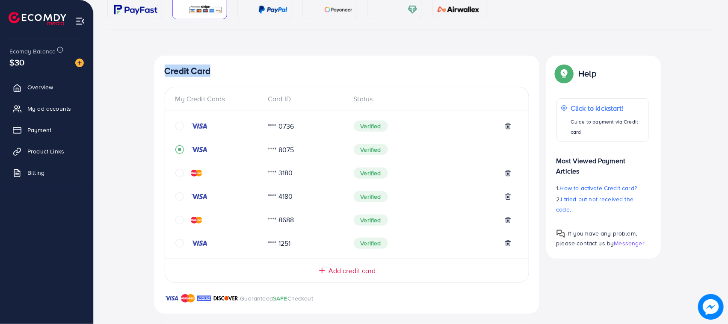
click at [216, 72] on h4 "Credit Card" at bounding box center [347, 71] width 364 height 11
click at [195, 71] on h4 "Credit Card" at bounding box center [347, 71] width 364 height 11
click at [193, 71] on h4 "Credit Card" at bounding box center [347, 71] width 364 height 11
click at [215, 66] on h4 "Credit Card" at bounding box center [347, 71] width 364 height 11
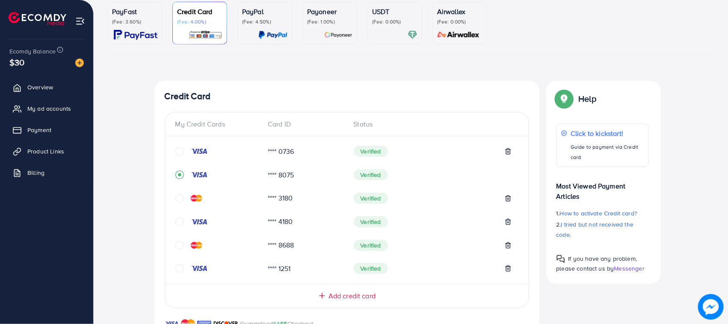
scroll to position [0, 0]
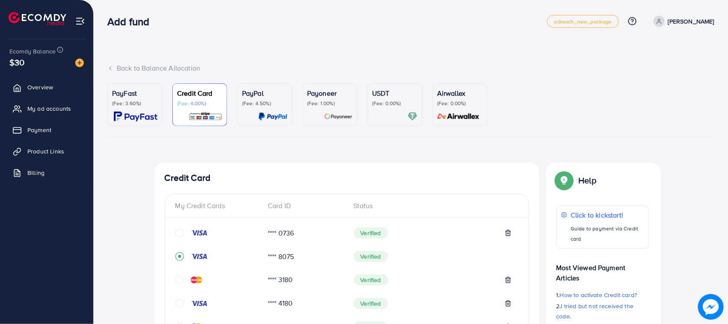
click at [662, 24] on icon at bounding box center [659, 21] width 6 height 6
click at [645, 71] on icon at bounding box center [644, 70] width 7 height 7
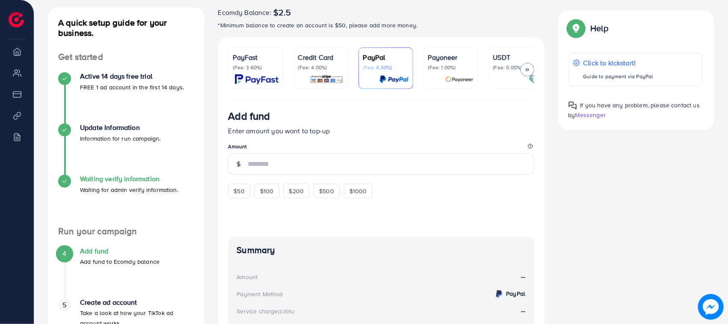
scroll to position [210, 0]
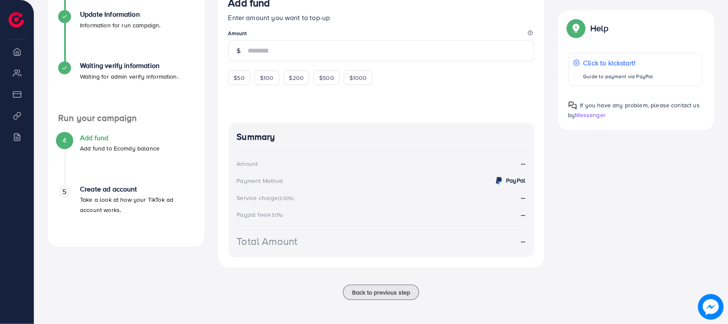
drag, startPoint x: 72, startPoint y: 124, endPoint x: 120, endPoint y: 140, distance: 50.7
click at [120, 140] on ul "4 Add fund Add fund to Ecomdy balance 5 Create ad account Take a look at how yo…" at bounding box center [126, 180] width 157 height 113
click at [80, 158] on div "4 Add fund Add fund to Ecomdy balance" at bounding box center [126, 159] width 136 height 51
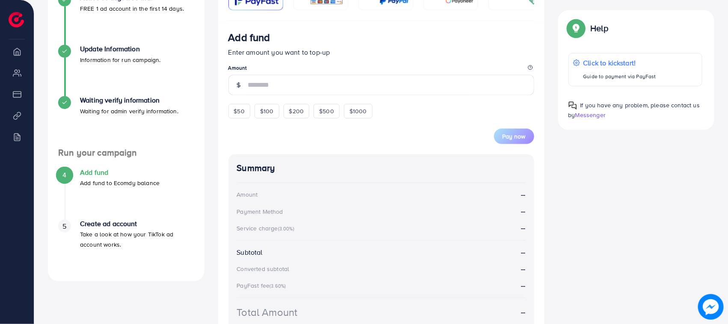
scroll to position [107, 0]
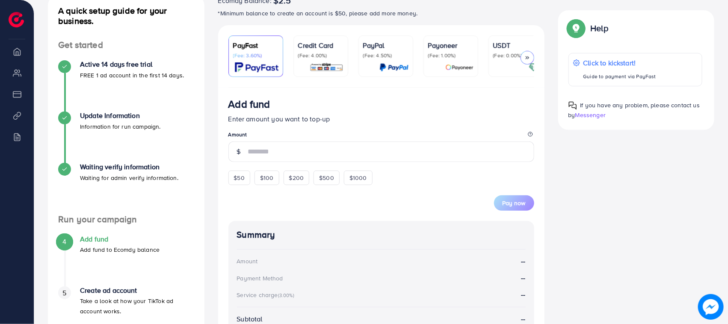
click at [321, 59] on p "(Fee: 4.00%)" at bounding box center [320, 55] width 45 height 7
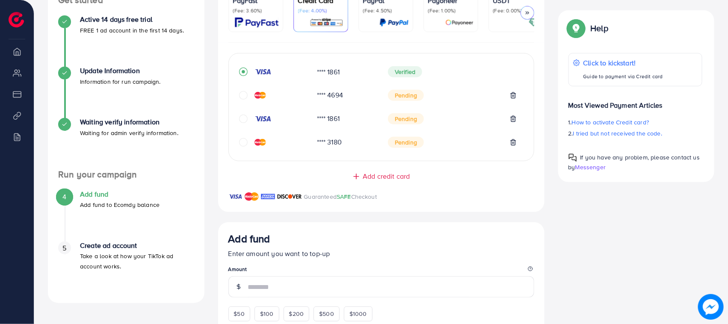
scroll to position [214, 0]
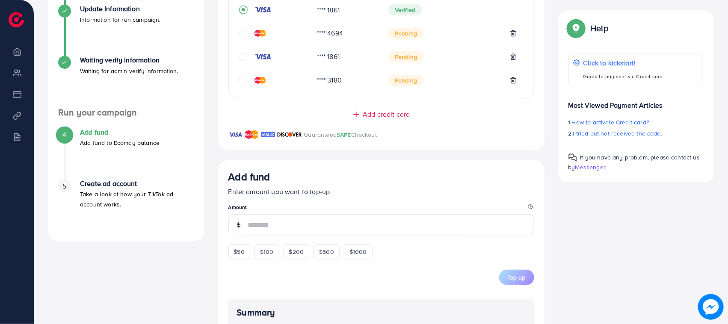
drag, startPoint x: 424, startPoint y: 37, endPoint x: 384, endPoint y: 35, distance: 39.8
click at [393, 35] on div "Pending" at bounding box center [452, 33] width 129 height 11
click at [275, 84] on div at bounding box center [274, 80] width 71 height 9
drag, startPoint x: 414, startPoint y: 39, endPoint x: 396, endPoint y: 39, distance: 17.1
click at [396, 39] on span "Pending" at bounding box center [406, 33] width 36 height 11
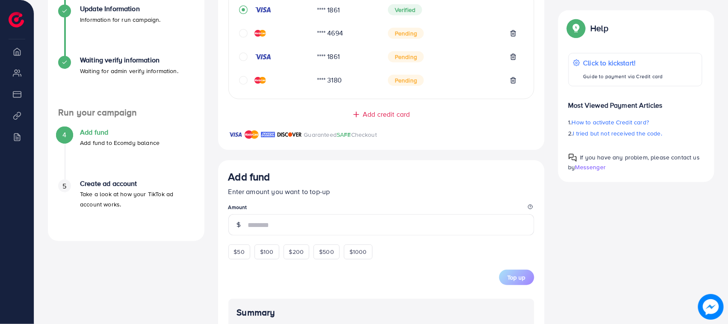
click at [390, 37] on span "Pending" at bounding box center [406, 33] width 36 height 11
drag, startPoint x: 390, startPoint y: 37, endPoint x: 422, endPoint y: 40, distance: 31.8
click at [422, 39] on div "Pending" at bounding box center [452, 33] width 129 height 11
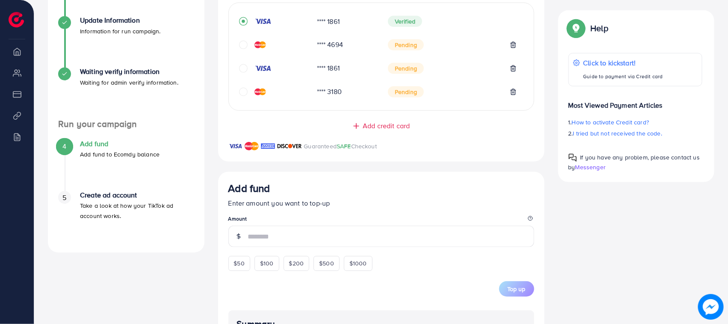
scroll to position [321, 0]
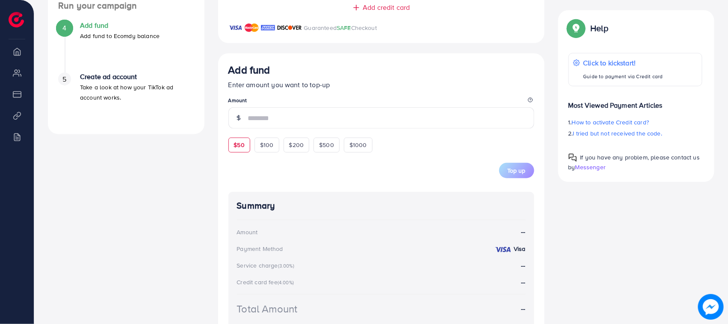
click at [232, 151] on div "$50" at bounding box center [239, 145] width 22 height 15
type input "**"
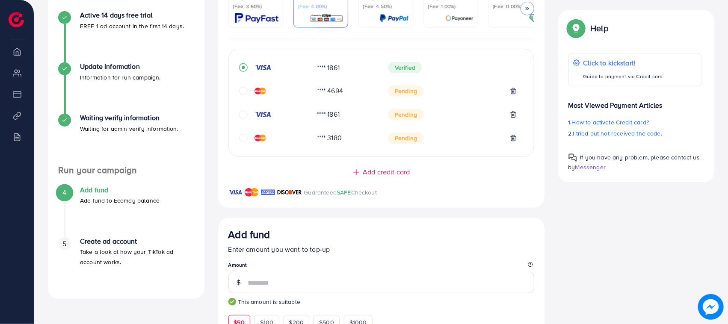
scroll to position [267, 0]
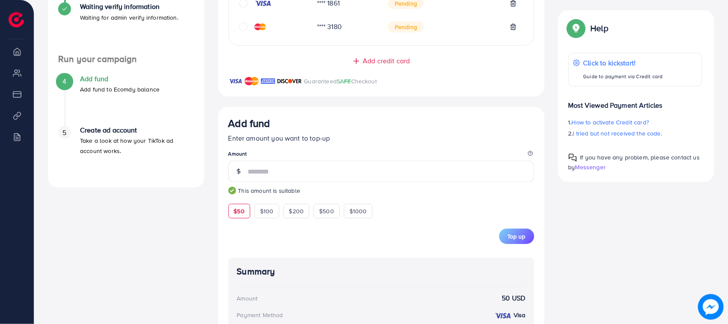
drag, startPoint x: 113, startPoint y: 162, endPoint x: 80, endPoint y: 128, distance: 47.2
click at [80, 128] on div "5 Create ad account Take a look at how your TikTok ad account works." at bounding box center [126, 151] width 136 height 51
click at [127, 187] on div "A quick setup guide for your business. Get started Active 14 days free trial FR…" at bounding box center [126, 11] width 157 height 353
drag, startPoint x: 146, startPoint y: 155, endPoint x: 80, endPoint y: 158, distance: 66.8
click at [60, 134] on div "5 Create ad account Take a look at how your TikTok ad account works." at bounding box center [126, 141] width 136 height 30
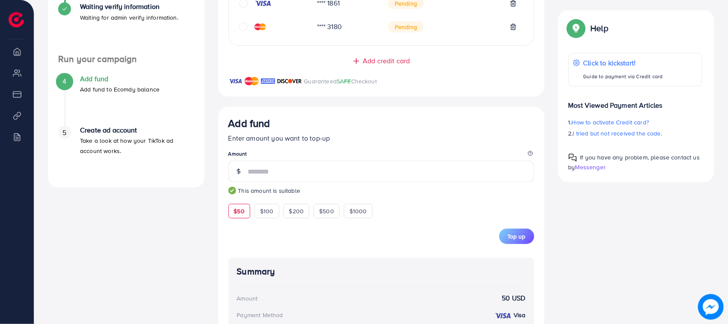
click at [107, 180] on div "A quick setup guide for your business. Get started Active 14 days free trial FR…" at bounding box center [126, 11] width 157 height 353
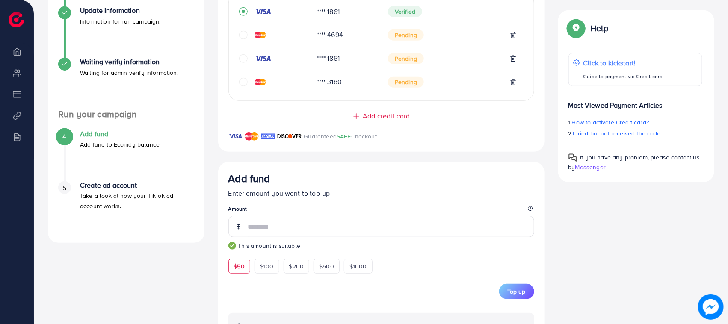
scroll to position [53, 0]
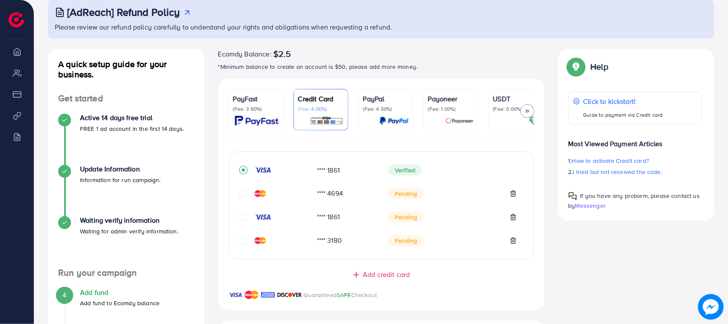
drag, startPoint x: 402, startPoint y: 201, endPoint x: 458, endPoint y: 207, distance: 55.5
click at [458, 207] on div "**** 4694 Pending" at bounding box center [381, 198] width 284 height 24
click at [415, 207] on div "**** 4694 Pending" at bounding box center [381, 198] width 284 height 24
drag, startPoint x: 392, startPoint y: 191, endPoint x: 415, endPoint y: 196, distance: 23.2
click at [415, 196] on span "Pending" at bounding box center [406, 193] width 36 height 11
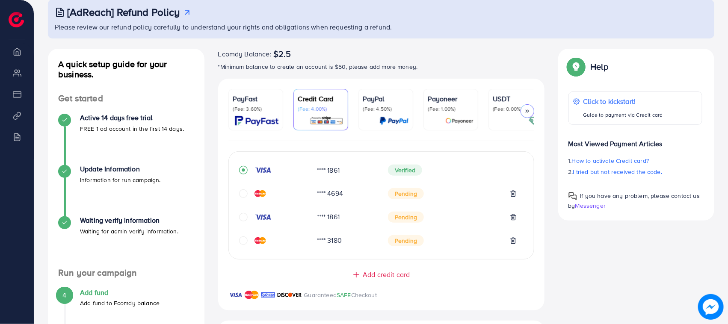
click at [416, 202] on div "**** 4694 Pending" at bounding box center [381, 198] width 284 height 24
click at [417, 222] on span "Pending" at bounding box center [406, 217] width 36 height 11
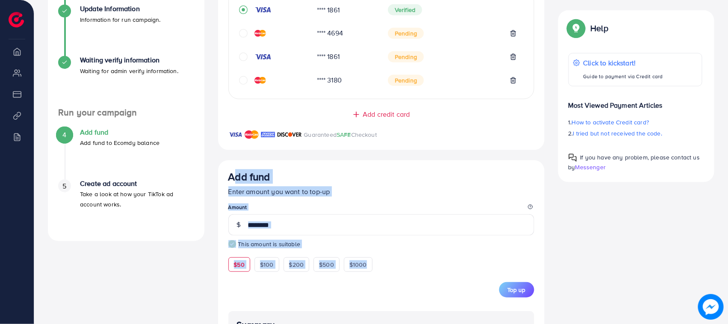
drag, startPoint x: 223, startPoint y: 183, endPoint x: 402, endPoint y: 266, distance: 198.0
click at [402, 266] on div "Add fund Enter amount you want to top-up Amount ** This amount is suitable $50 …" at bounding box center [381, 317] width 326 height 315
click at [402, 266] on div "$50 $100 $200 $500 $1000" at bounding box center [315, 263] width 175 height 17
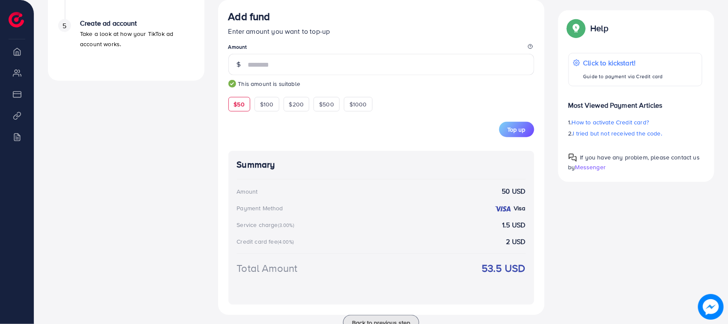
scroll to position [160, 0]
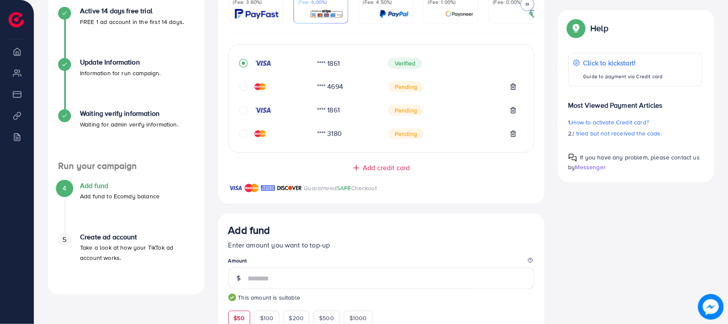
drag, startPoint x: 397, startPoint y: 65, endPoint x: 433, endPoint y: 71, distance: 36.6
click at [433, 71] on div "**** 1861 Verified" at bounding box center [381, 67] width 284 height 24
click at [431, 71] on div "**** 1861 Verified" at bounding box center [381, 67] width 284 height 24
drag, startPoint x: 389, startPoint y: 66, endPoint x: 422, endPoint y: 73, distance: 33.6
click at [422, 73] on div "**** 1861 Verified" at bounding box center [381, 67] width 284 height 24
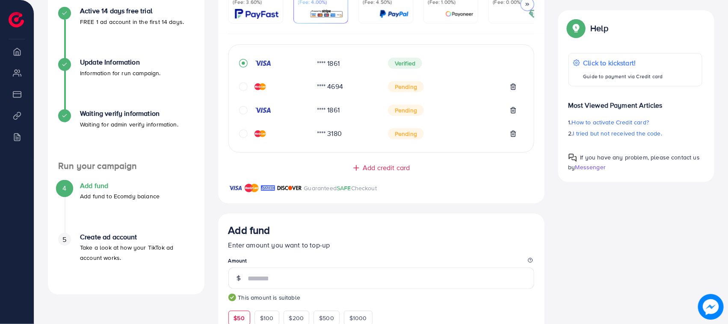
click at [388, 62] on span "Verified" at bounding box center [405, 63] width 34 height 11
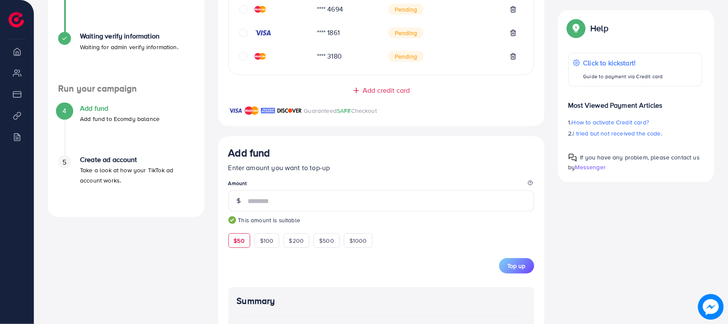
scroll to position [321, 0]
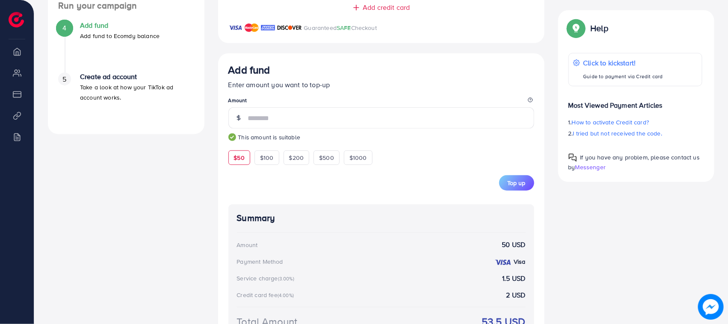
drag, startPoint x: 154, startPoint y: 101, endPoint x: 88, endPoint y: 83, distance: 69.2
click at [92, 84] on p "Take a look at how your TikTok ad account works." at bounding box center [137, 92] width 114 height 21
click at [101, 90] on p "Take a look at how your TikTok ad account works." at bounding box center [137, 92] width 114 height 21
drag, startPoint x: 130, startPoint y: 110, endPoint x: 76, endPoint y: 77, distance: 63.3
click at [76, 77] on div "5 Create ad account Take a look at how your TikTok ad account works." at bounding box center [126, 98] width 136 height 51
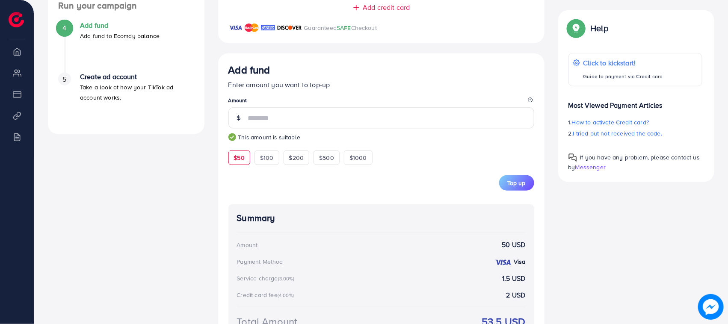
drag, startPoint x: 137, startPoint y: 106, endPoint x: 80, endPoint y: 73, distance: 66.5
click at [80, 73] on div "5 Create ad account Take a look at how your TikTok ad account works." at bounding box center [126, 98] width 136 height 51
click at [105, 112] on div "5 Create ad account Take a look at how your TikTok ad account works." at bounding box center [126, 98] width 136 height 51
drag, startPoint x: 147, startPoint y: 108, endPoint x: 73, endPoint y: 70, distance: 83.4
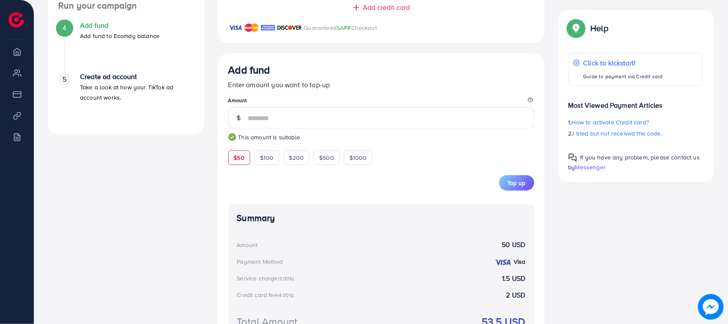
click at [73, 70] on ul "4 Add fund Add fund to Ecomdy balance 5 Create ad account Take a look at how yo…" at bounding box center [126, 67] width 157 height 113
click at [104, 108] on div "5 Create ad account Take a look at how your TikTok ad account works." at bounding box center [126, 98] width 136 height 51
drag, startPoint x: 163, startPoint y: 127, endPoint x: 60, endPoint y: 60, distance: 122.2
click at [129, 121] on div "5 Create ad account Take a look at how your TikTok ad account works." at bounding box center [126, 98] width 136 height 51
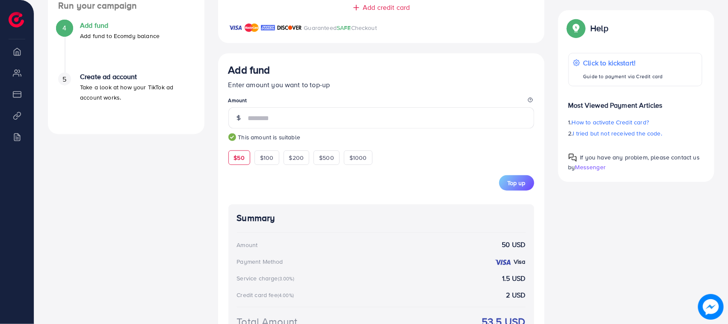
drag, startPoint x: 131, startPoint y: 115, endPoint x: 72, endPoint y: 80, distance: 68.7
click at [72, 80] on div "5 Create ad account Take a look at how your TikTok ad account works." at bounding box center [126, 98] width 136 height 51
click at [113, 122] on div "5 Create ad account Take a look at how your TikTok ad account works." at bounding box center [126, 98] width 136 height 51
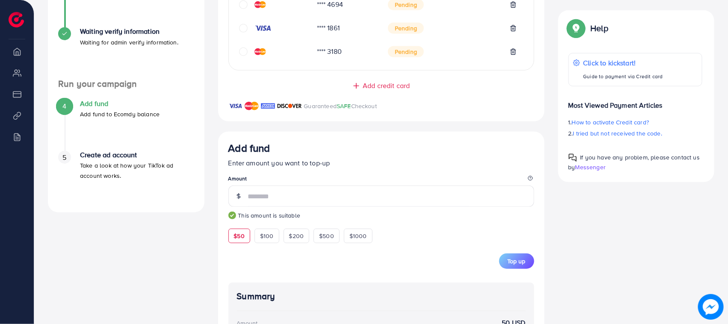
scroll to position [160, 0]
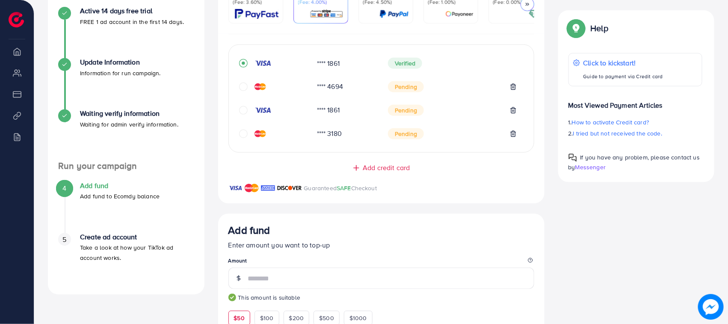
drag, startPoint x: 169, startPoint y: 205, endPoint x: 56, endPoint y: 168, distance: 118.5
click at [58, 169] on div "Run your campaign 4 Add fund Add fund to Ecomdy balance 5 Create ad account Tak…" at bounding box center [126, 223] width 157 height 124
click at [53, 165] on h4 "Run your campaign" at bounding box center [126, 166] width 157 height 11
drag, startPoint x: 53, startPoint y: 165, endPoint x: 171, endPoint y: 208, distance: 126.1
click at [169, 208] on div "Run your campaign 4 Add fund Add fund to Ecomdy balance 5 Create ad account Tak…" at bounding box center [126, 223] width 157 height 124
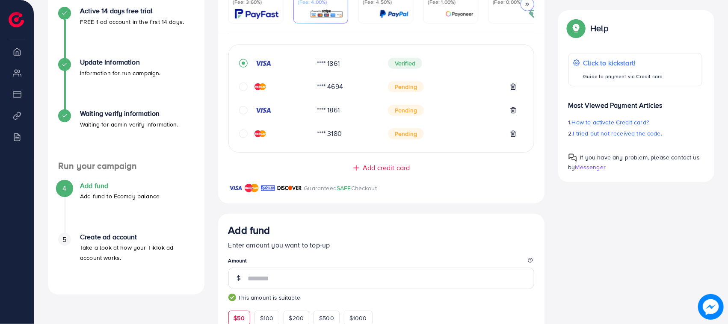
click at [178, 208] on div "4 Add fund Add fund to Ecomdy balance" at bounding box center [126, 207] width 136 height 51
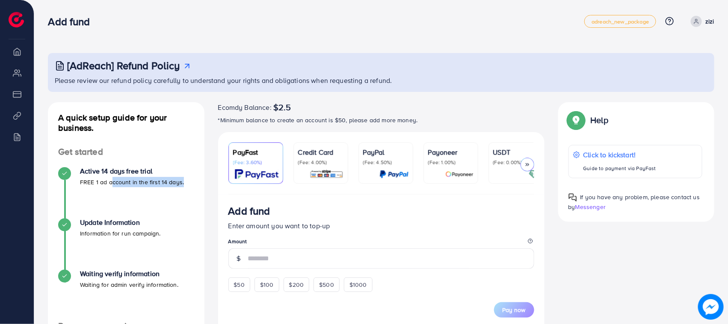
drag, startPoint x: 178, startPoint y: 208, endPoint x: 127, endPoint y: 191, distance: 54.2
click at [127, 191] on div "Active 14 days free trial FREE 1 ad account in the first 14 days." at bounding box center [126, 192] width 136 height 51
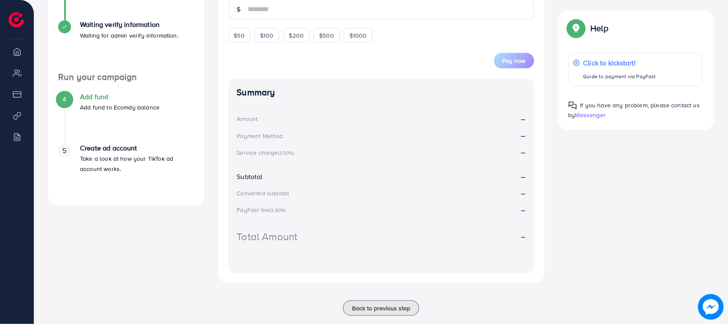
scroll to position [268, 0]
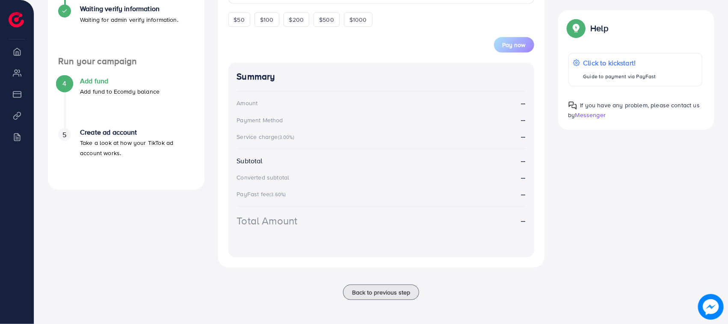
click at [101, 210] on div "A quick setup guide for your business. Get started Active 14 days free trial FR…" at bounding box center [126, 73] width 170 height 473
drag, startPoint x: 140, startPoint y: 174, endPoint x: 56, endPoint y: 63, distance: 139.6
click at [56, 63] on div "Run your campaign 4 Add fund Add fund to Ecomdy balance 5 Create ad account Tak…" at bounding box center [126, 118] width 157 height 124
click at [112, 199] on div "A quick setup guide for your business. Get started Active 14 days free trial FR…" at bounding box center [126, 73] width 170 height 473
drag, startPoint x: 90, startPoint y: 128, endPoint x: 143, endPoint y: 149, distance: 57.3
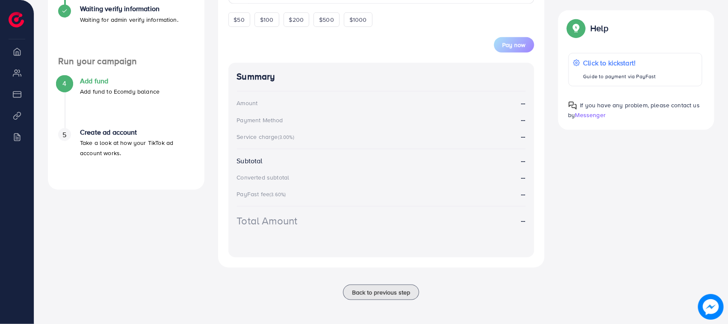
click at [143, 149] on ul "4 Add fund Add fund to Ecomdy balance 5 Create ad account Take a look at how yo…" at bounding box center [126, 123] width 157 height 113
click at [152, 177] on div "A quick setup guide for your business. Get started Active 14 days free trial FR…" at bounding box center [126, 13] width 157 height 353
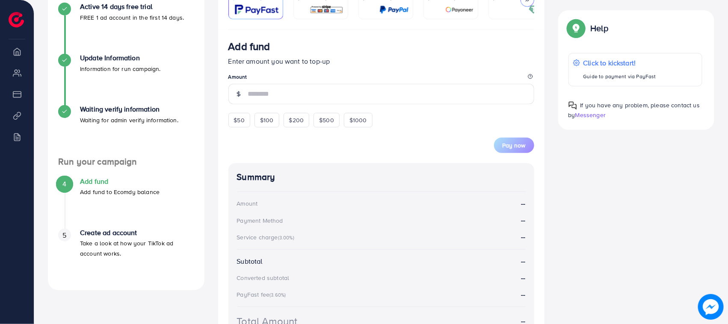
scroll to position [161, 0]
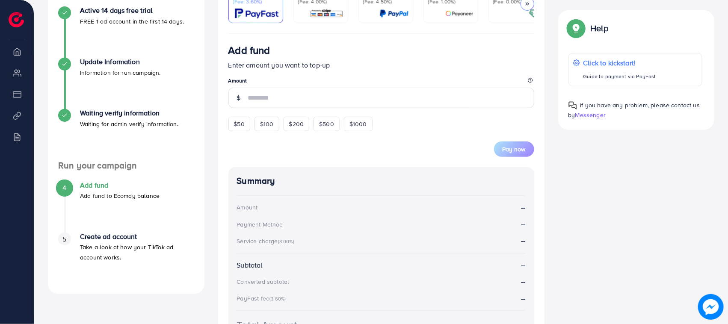
click at [243, 128] on span "$50" at bounding box center [239, 124] width 11 height 9
type input "**"
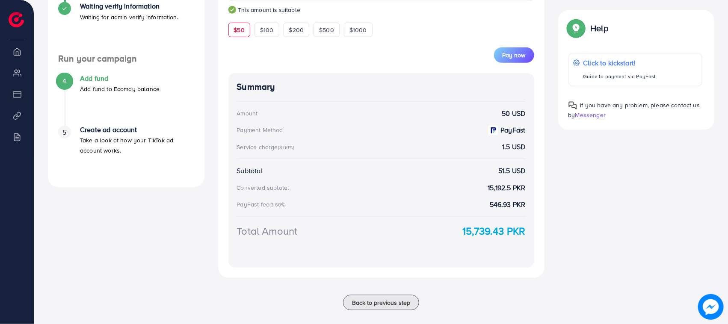
scroll to position [281, 0]
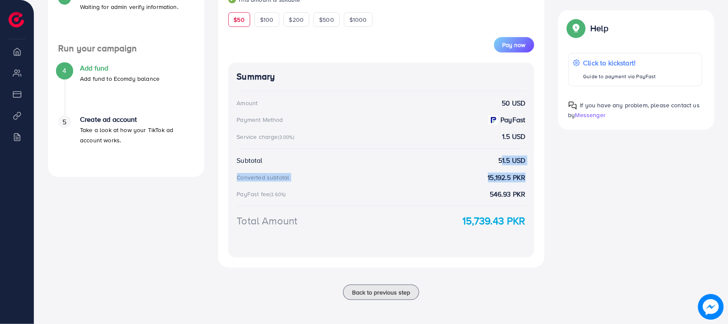
drag, startPoint x: 472, startPoint y: 160, endPoint x: 527, endPoint y: 176, distance: 58.0
click at [523, 171] on div "Summary Amount 50 USD Payment Method PayFast Service charge (3.00%) 1.5 USD Sub…" at bounding box center [381, 160] width 306 height 195
click at [535, 192] on div "Add fund Enter amount you want to top-up Amount ** This amount is suitable $50 …" at bounding box center [381, 92] width 326 height 351
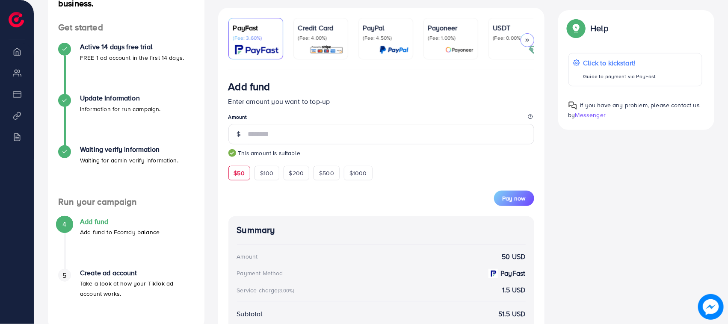
scroll to position [67, 0]
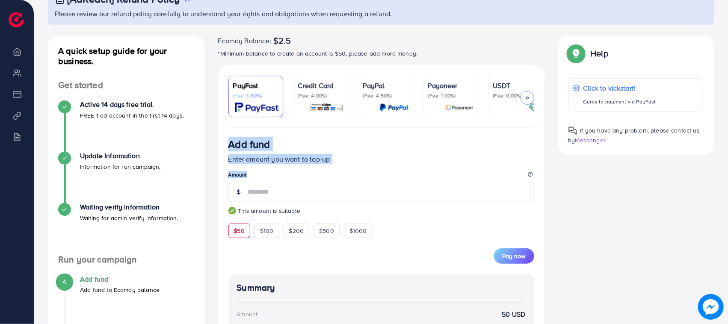
drag, startPoint x: 223, startPoint y: 148, endPoint x: 357, endPoint y: 163, distance: 135.1
click at [339, 179] on div "Add fund Enter amount you want to top-up Amount ** This amount is suitable $50 …" at bounding box center [381, 303] width 326 height 351
click at [358, 162] on p "Enter amount you want to top-up" at bounding box center [381, 159] width 306 height 10
drag, startPoint x: 358, startPoint y: 162, endPoint x: 227, endPoint y: 143, distance: 132.2
click at [227, 143] on div "Add fund Enter amount you want to top-up Amount ** This amount is suitable $50 …" at bounding box center [381, 303] width 326 height 351
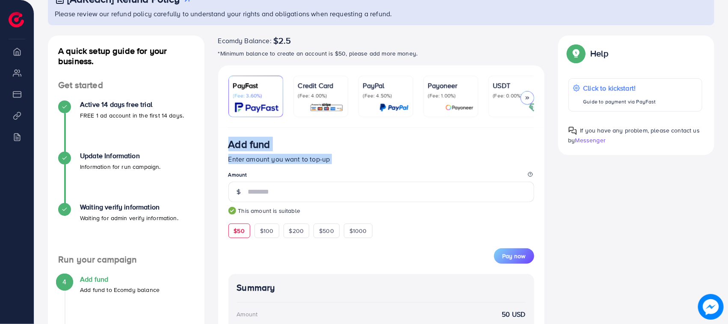
click at [227, 143] on div "Add fund Enter amount you want to top-up Amount ** This amount is suitable $50 …" at bounding box center [381, 303] width 326 height 351
drag, startPoint x: 227, startPoint y: 143, endPoint x: 351, endPoint y: 176, distance: 128.6
click at [351, 176] on div "Add fund Enter amount you want to top-up Amount ** This amount is suitable $50 …" at bounding box center [381, 303] width 326 height 351
click at [351, 170] on form "Add fund Enter amount you want to top-up Amount ** This amount is suitable $50 …" at bounding box center [381, 201] width 306 height 126
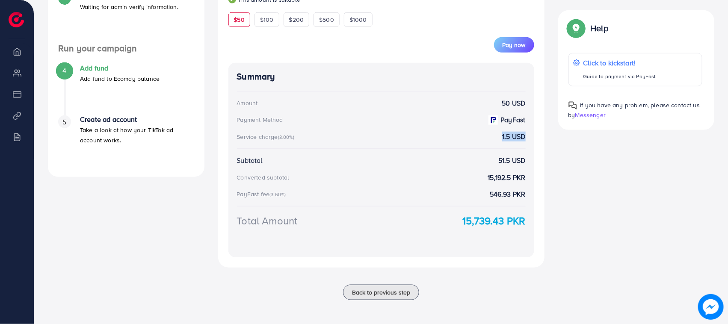
drag, startPoint x: 499, startPoint y: 133, endPoint x: 539, endPoint y: 140, distance: 40.9
click at [539, 140] on div "Add fund Enter amount you want to top-up Amount ** This amount is suitable $50 …" at bounding box center [381, 92] width 326 height 351
click at [520, 166] on div "Summary Amount 50 USD Payment Method PayFast Service charge (3.00%) 1.5 USD Sub…" at bounding box center [381, 160] width 306 height 195
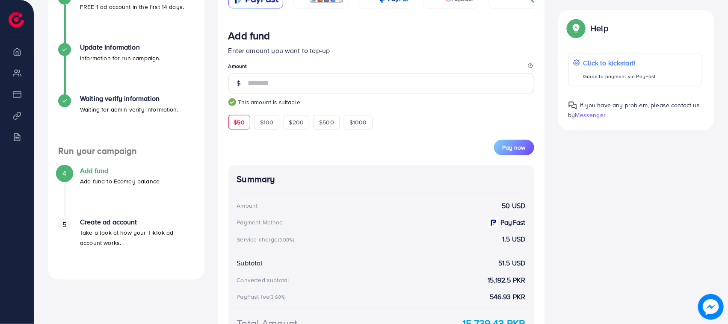
scroll to position [174, 0]
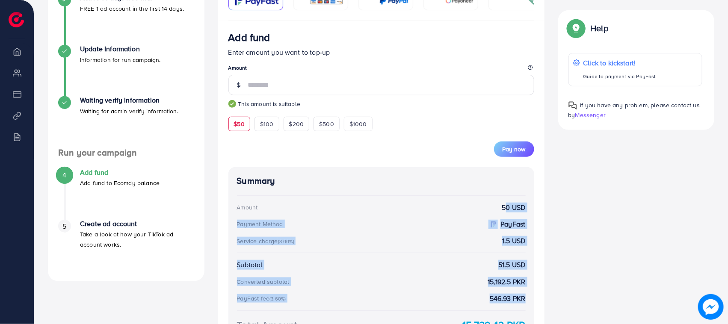
drag, startPoint x: 496, startPoint y: 211, endPoint x: 526, endPoint y: 293, distance: 88.0
click at [526, 293] on div "Summary Amount 50 USD Payment Method PayFast Service charge (3.00%) 1.5 USD Sub…" at bounding box center [381, 264] width 306 height 195
click at [437, 200] on div "Summary Amount 50 USD Payment Method PayFast Service charge (3.00%) 1.5 USD Sub…" at bounding box center [381, 264] width 306 height 195
drag, startPoint x: 236, startPoint y: 184, endPoint x: 534, endPoint y: 292, distance: 316.6
click at [534, 292] on div "Summary Amount 50 USD Payment Method PayFast Service charge (3.00%) 1.5 USD Sub…" at bounding box center [381, 264] width 306 height 195
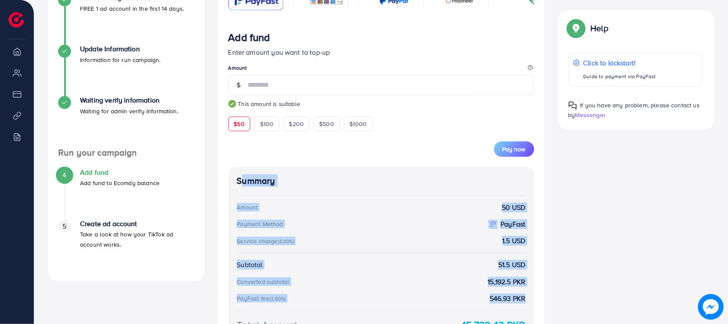
scroll to position [281, 0]
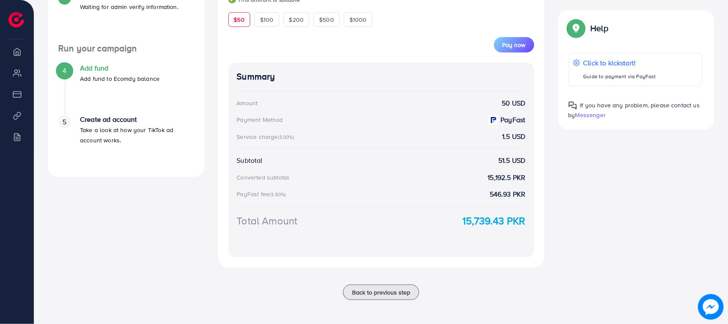
click at [423, 208] on div "Summary Amount 50 USD Payment Method PayFast Service charge (3.00%) 1.5 USD Sub…" at bounding box center [381, 160] width 306 height 195
drag, startPoint x: 448, startPoint y: 218, endPoint x: 539, endPoint y: 233, distance: 92.3
click at [539, 233] on div "Add fund Enter amount you want to top-up Amount ** This amount is suitable $50 …" at bounding box center [381, 92] width 326 height 351
drag, startPoint x: 533, startPoint y: 225, endPoint x: 456, endPoint y: 225, distance: 77.0
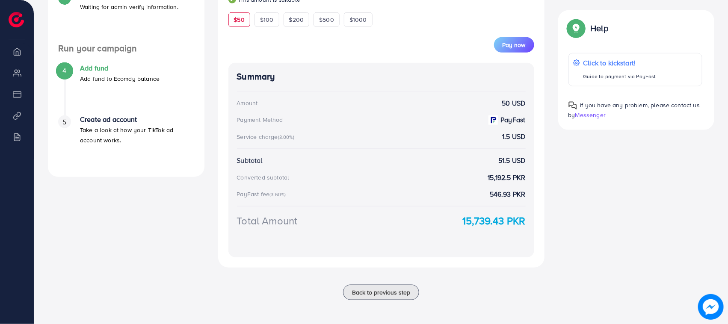
click at [458, 225] on div "Summary Amount 50 USD Payment Method PayFast Service charge (3.00%) 1.5 USD Sub…" at bounding box center [381, 160] width 306 height 195
click at [456, 225] on div "Total Amount 15,739.43 PKR" at bounding box center [381, 220] width 289 height 15
drag, startPoint x: 456, startPoint y: 225, endPoint x: 519, endPoint y: 233, distance: 63.4
click at [519, 233] on div "Summary Amount 50 USD Payment Method PayFast Service charge (3.00%) 1.5 USD Sub…" at bounding box center [381, 160] width 306 height 195
click at [501, 261] on div "Add fund Enter amount you want to top-up Amount ** This amount is suitable $50 …" at bounding box center [381, 92] width 326 height 351
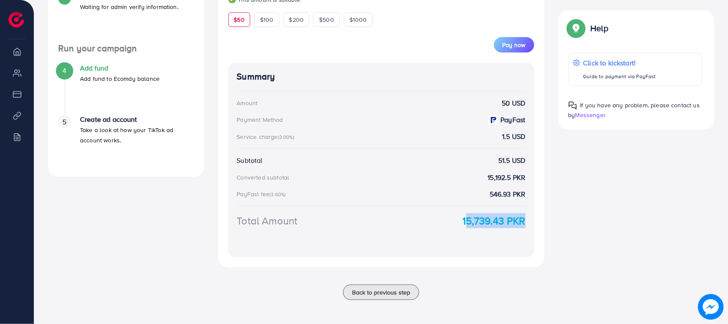
drag, startPoint x: 450, startPoint y: 223, endPoint x: 522, endPoint y: 229, distance: 72.1
click at [522, 229] on div "Summary Amount 50 USD Payment Method PayFast Service charge (3.00%) 1.5 USD Sub…" at bounding box center [381, 160] width 306 height 195
click at [526, 238] on div "Summary Amount 50 USD Payment Method PayFast Service charge (3.00%) 1.5 USD Sub…" at bounding box center [381, 160] width 306 height 195
drag, startPoint x: 533, startPoint y: 230, endPoint x: 461, endPoint y: 229, distance: 72.7
click at [461, 229] on div "Summary Amount 50 USD Payment Method PayFast Service charge (3.00%) 1.5 USD Sub…" at bounding box center [381, 160] width 306 height 195
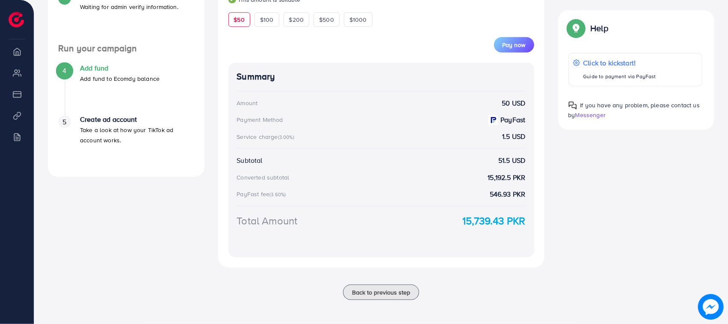
click at [458, 229] on div "Summary Amount 50 USD Payment Method PayFast Service charge (3.00%) 1.5 USD Sub…" at bounding box center [381, 160] width 306 height 195
drag, startPoint x: 525, startPoint y: 230, endPoint x: 462, endPoint y: 223, distance: 63.2
click at [463, 223] on div "Summary Amount 50 USD Payment Method PayFast Service charge (3.00%) 1.5 USD Sub…" at bounding box center [381, 160] width 306 height 195
click at [445, 225] on div "Total Amount 15,739.43 PKR" at bounding box center [381, 220] width 289 height 15
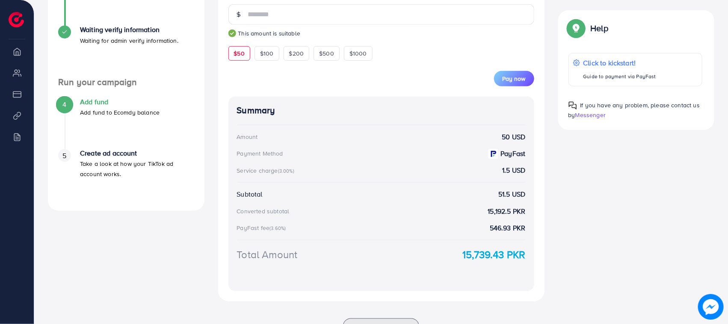
scroll to position [267, 0]
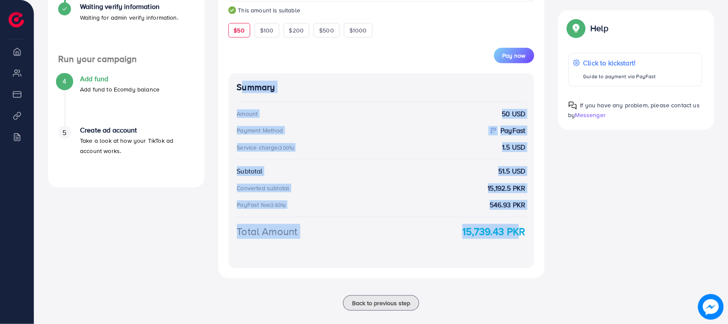
drag, startPoint x: 232, startPoint y: 90, endPoint x: 512, endPoint y: 234, distance: 314.3
click at [512, 234] on div "Summary Amount 50 USD Payment Method PayFast Service charge (3.00%) 1.5 USD Sub…" at bounding box center [381, 171] width 306 height 195
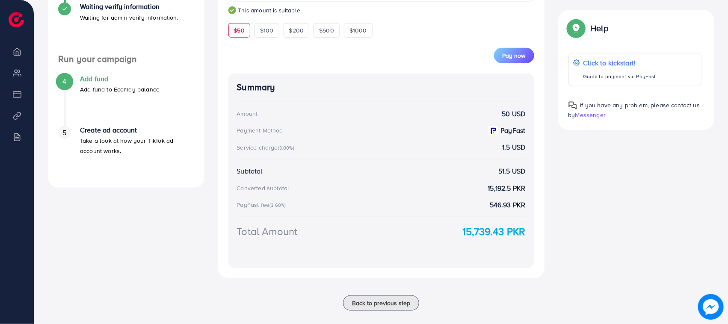
click at [539, 239] on div "Add fund Enter amount you want to top-up Amount ** This amount is suitable $50 …" at bounding box center [381, 102] width 326 height 351
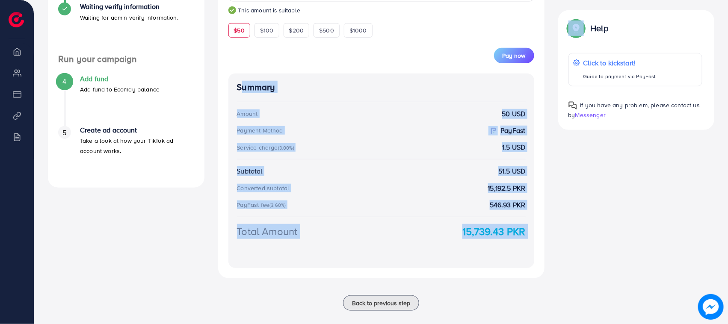
drag, startPoint x: 539, startPoint y: 239, endPoint x: 253, endPoint y: 89, distance: 323.3
click at [255, 90] on div "Add fund Enter amount you want to top-up Amount ** This amount is suitable $50 …" at bounding box center [381, 102] width 326 height 351
click at [252, 89] on h4 "Summary" at bounding box center [381, 87] width 289 height 11
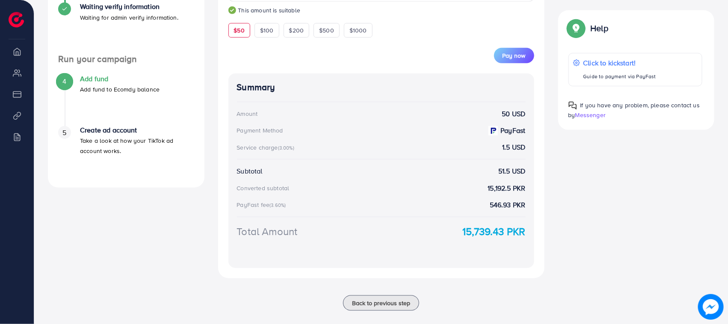
drag, startPoint x: 165, startPoint y: 168, endPoint x: 110, endPoint y: 182, distance: 56.5
click at [70, 127] on div "5 Create ad account Take a look at how your TikTok ad account works." at bounding box center [126, 151] width 136 height 51
click at [127, 193] on div "A quick setup guide for your business. Get started Active 14 days free trial FR…" at bounding box center [126, 78] width 170 height 486
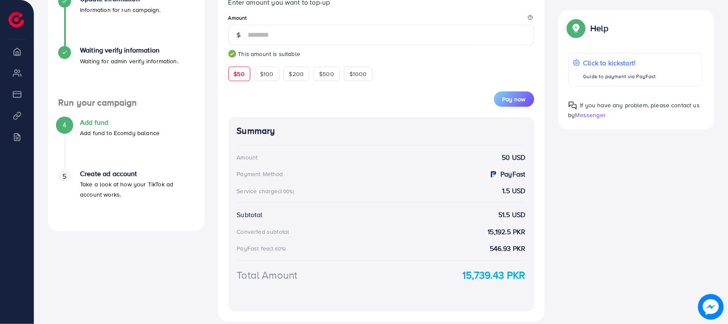
scroll to position [281, 0]
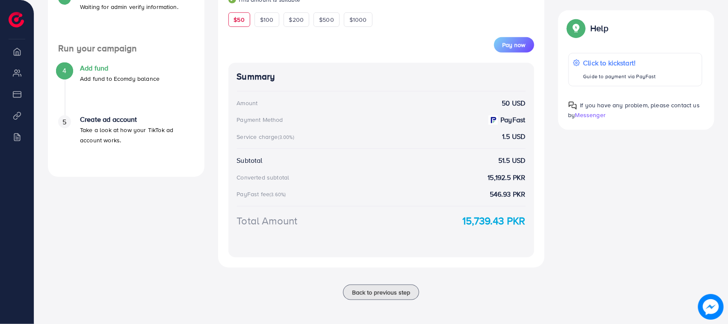
drag, startPoint x: 229, startPoint y: 76, endPoint x: 549, endPoint y: 220, distance: 350.5
click at [549, 220] on div "Add fund Enter amount you want to top-up Amount ** This amount is suitable $50 …" at bounding box center [381, 92] width 340 height 351
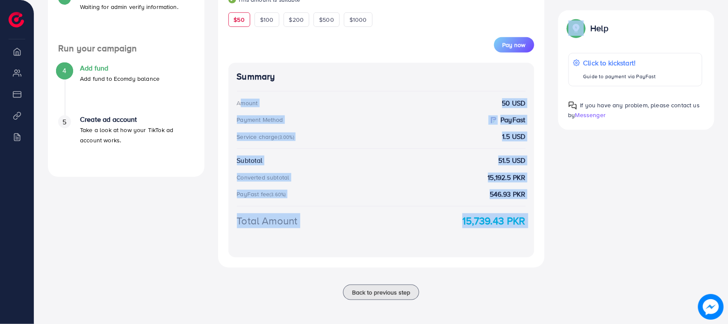
drag, startPoint x: 549, startPoint y: 220, endPoint x: 232, endPoint y: 89, distance: 342.8
click at [233, 90] on div "Add fund Enter amount you want to top-up Amount ** This amount is suitable $50 …" at bounding box center [381, 92] width 340 height 351
click at [231, 82] on div "Summary Amount 50 USD Payment Method PayFast Service charge (3.00%) 1.5 USD Sub…" at bounding box center [381, 160] width 306 height 195
